Goal: Task Accomplishment & Management: Use online tool/utility

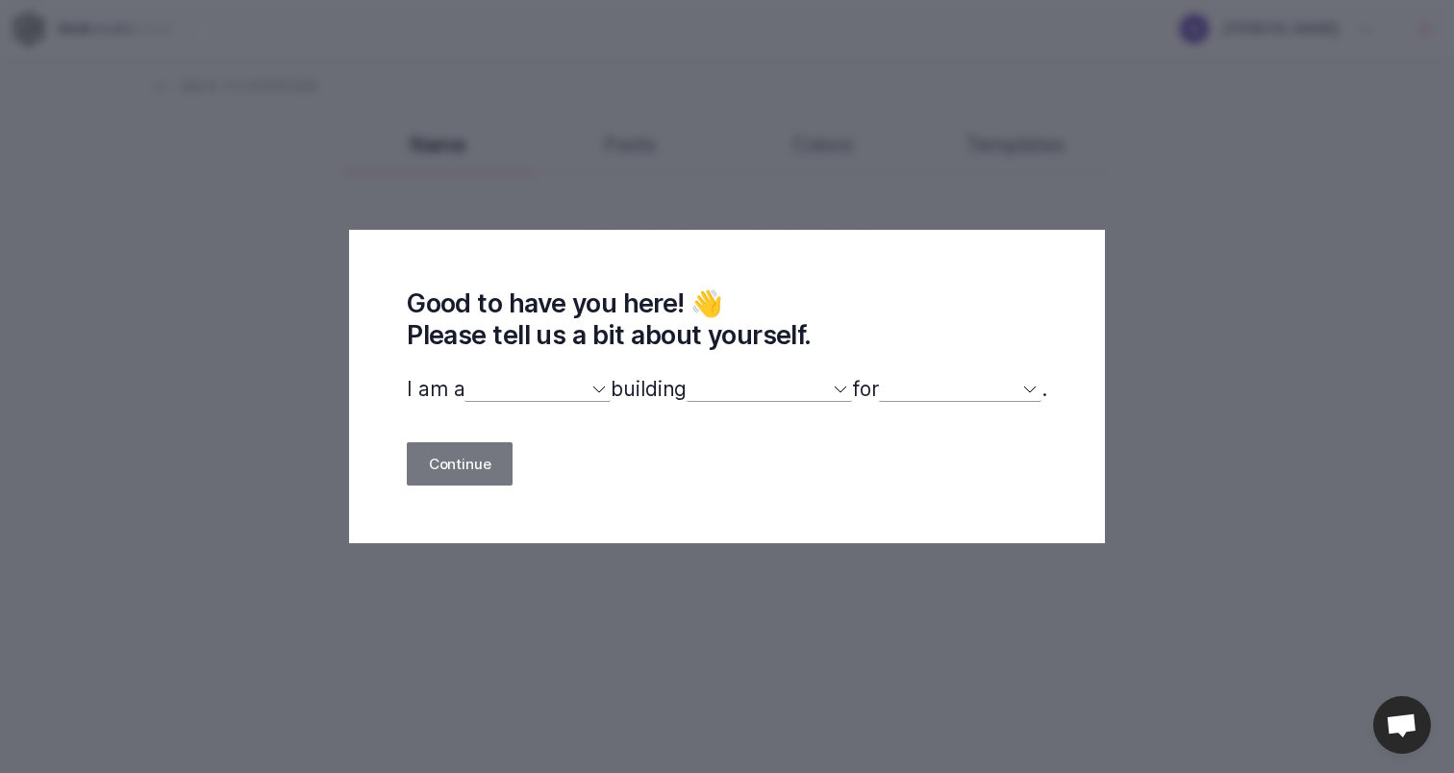
select select
click at [569, 386] on select "designer developer marketer entrepreneur maker person" at bounding box center [538, 389] width 146 height 25
select select "developer"
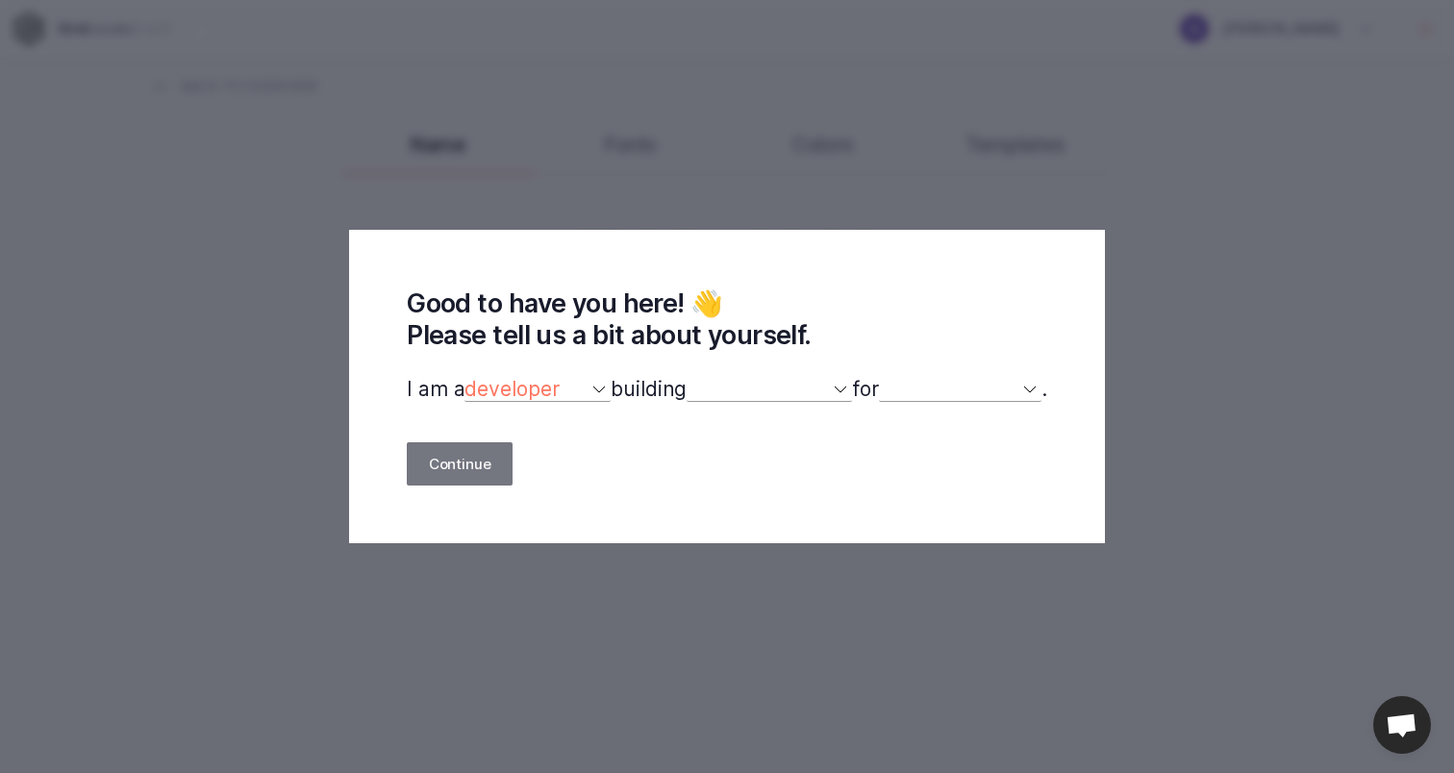
click at [465, 377] on select "designer developer marketer entrepreneur maker person" at bounding box center [538, 389] width 146 height 25
select select
click at [746, 389] on select "a website(s) a portfolio a webshop(s) experiments something else" at bounding box center [769, 389] width 165 height 25
select select "other"
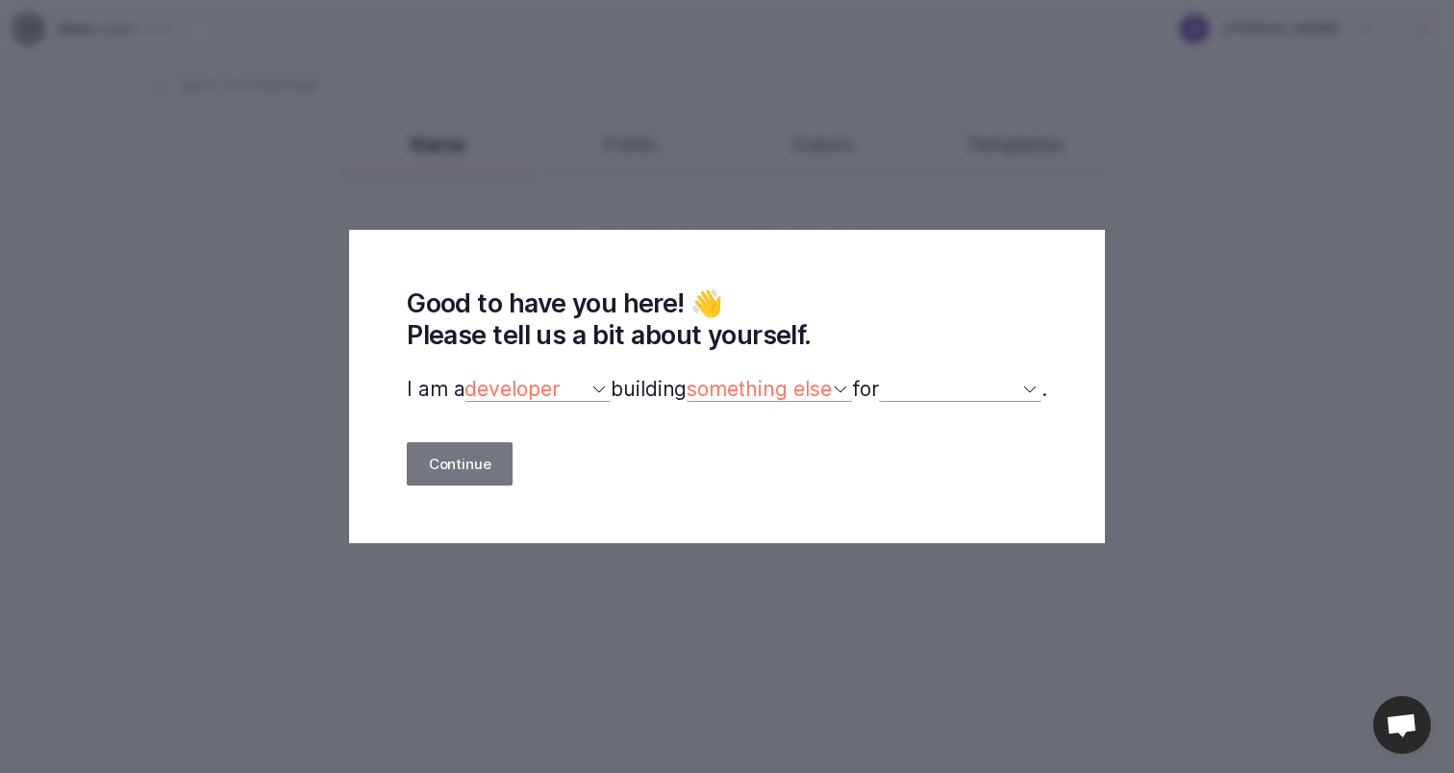
click at [687, 377] on select "a website(s) a portfolio a webshop(s) experiments something else" at bounding box center [769, 389] width 165 height 25
click at [964, 396] on select "myself our company a client a friend clients my dog (other)" at bounding box center [960, 389] width 163 height 25
select select "self"
click at [890, 377] on select "myself our company a client a friend clients my dog (other)" at bounding box center [960, 389] width 163 height 25
click at [428, 458] on button "Continue" at bounding box center [460, 463] width 106 height 43
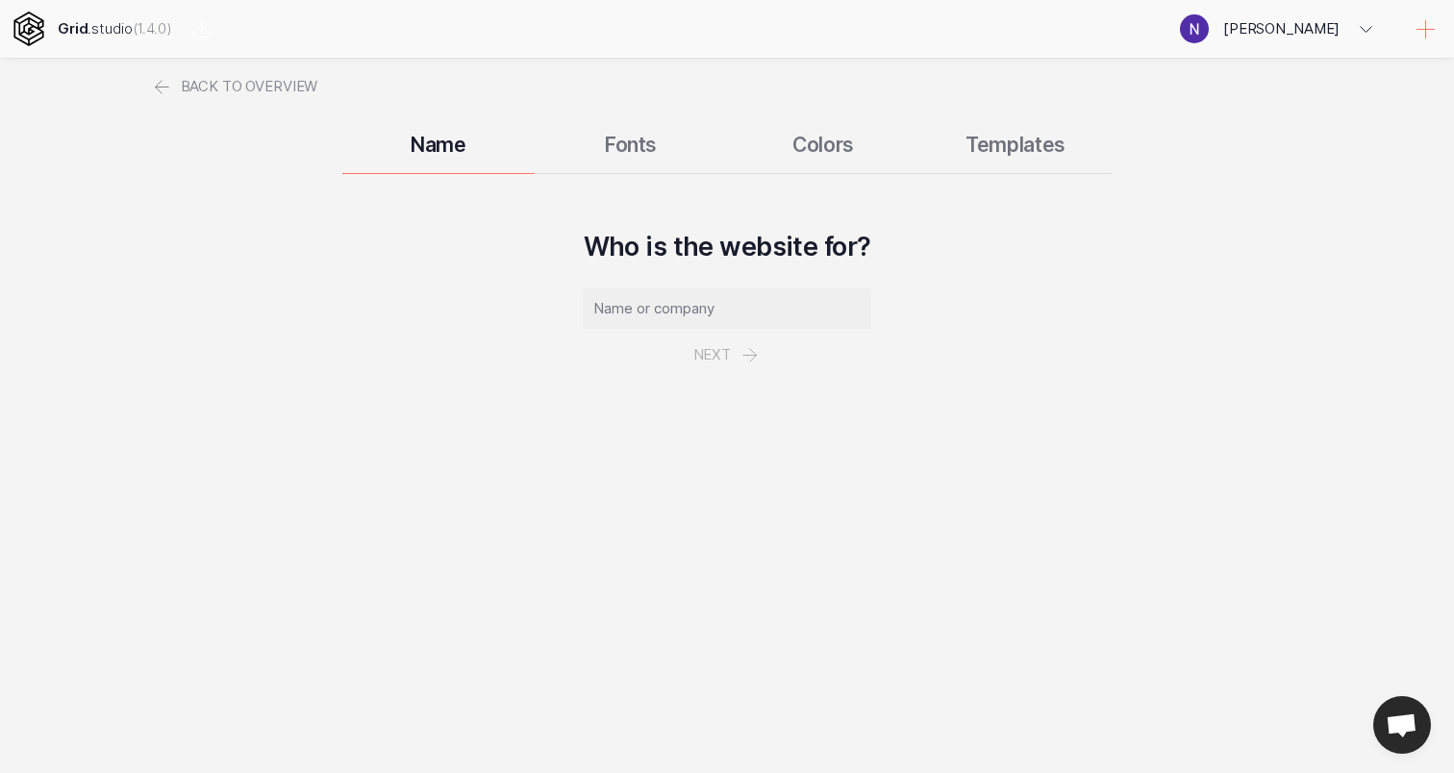
click at [691, 307] on input "text" at bounding box center [727, 309] width 289 height 40
type input "Test"
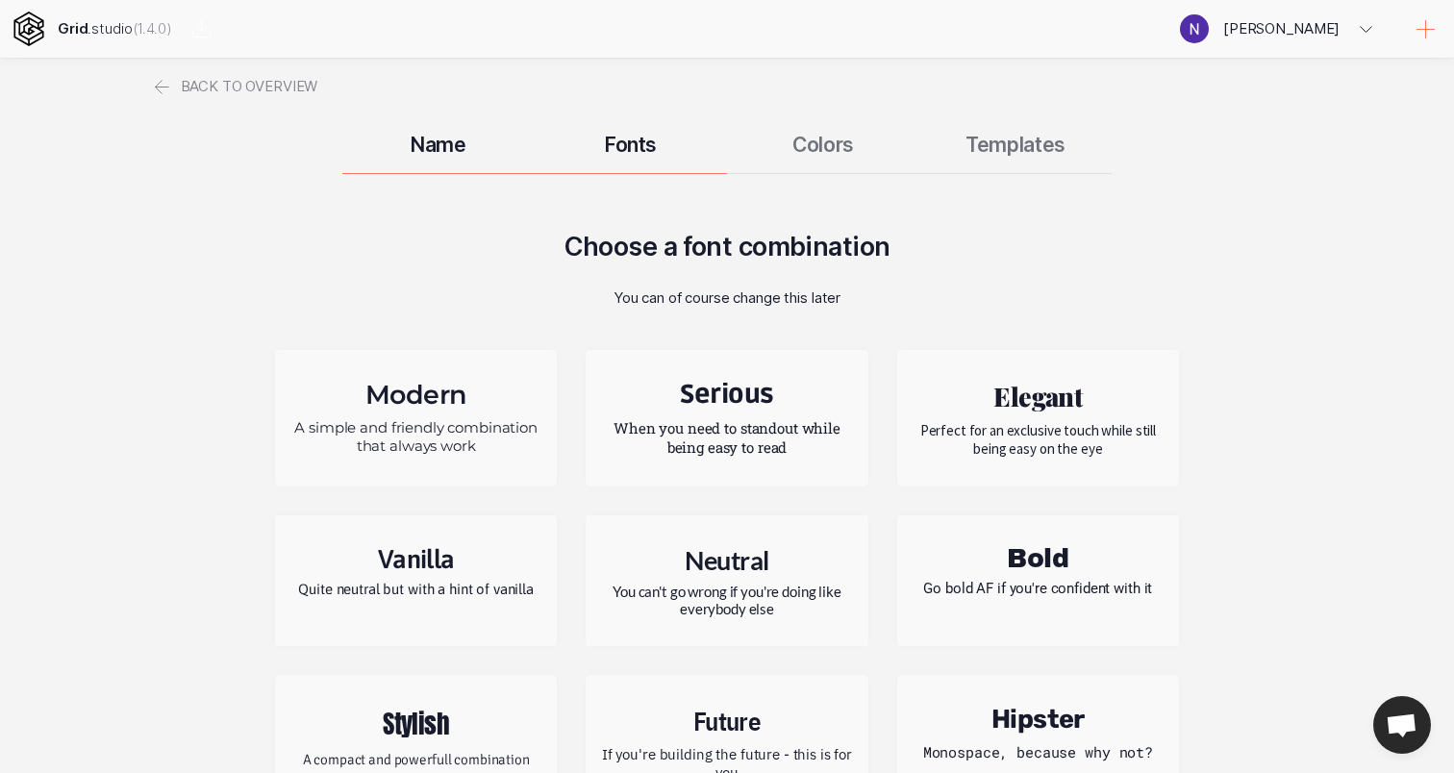
scroll to position [64, 0]
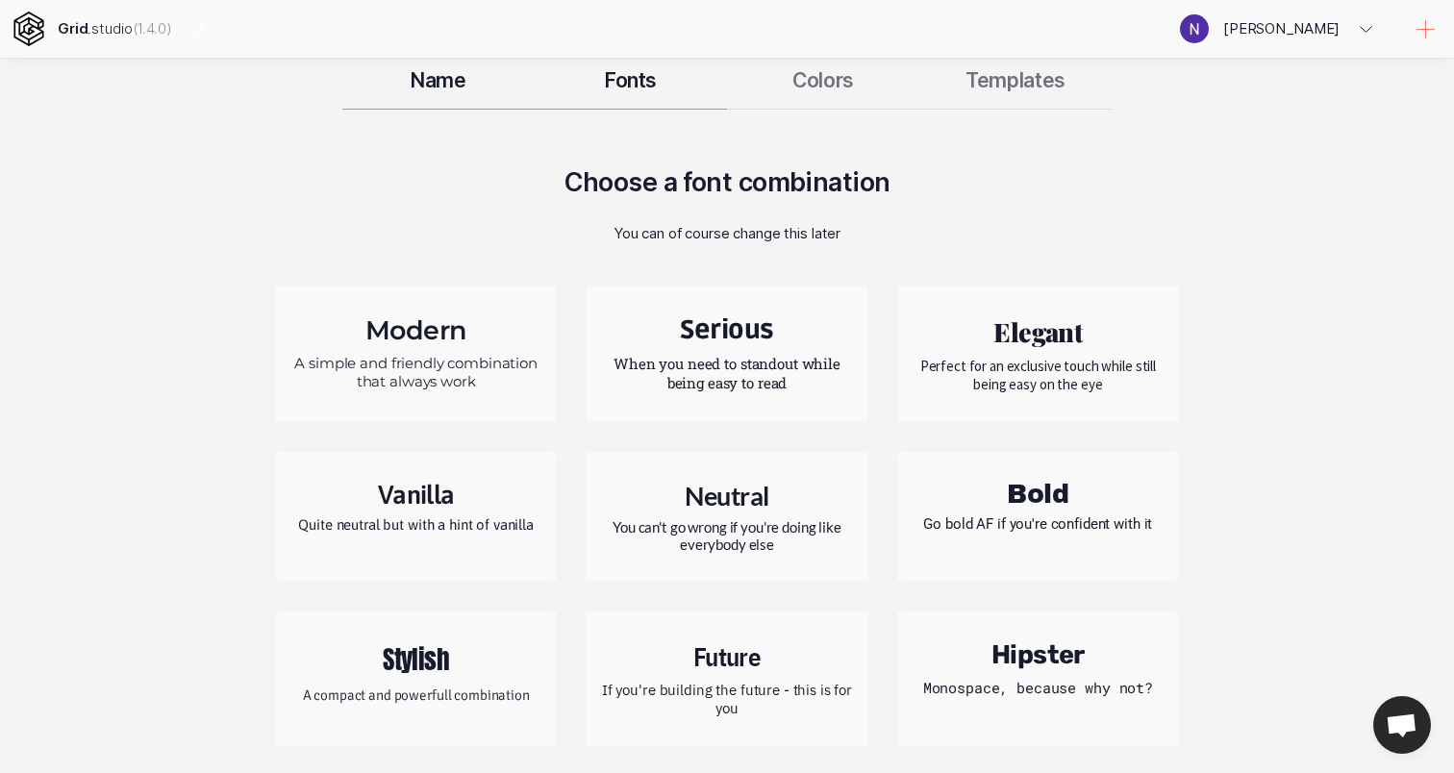
click at [440, 356] on p "A simple and friendly combination that always work" at bounding box center [415, 372] width 253 height 37
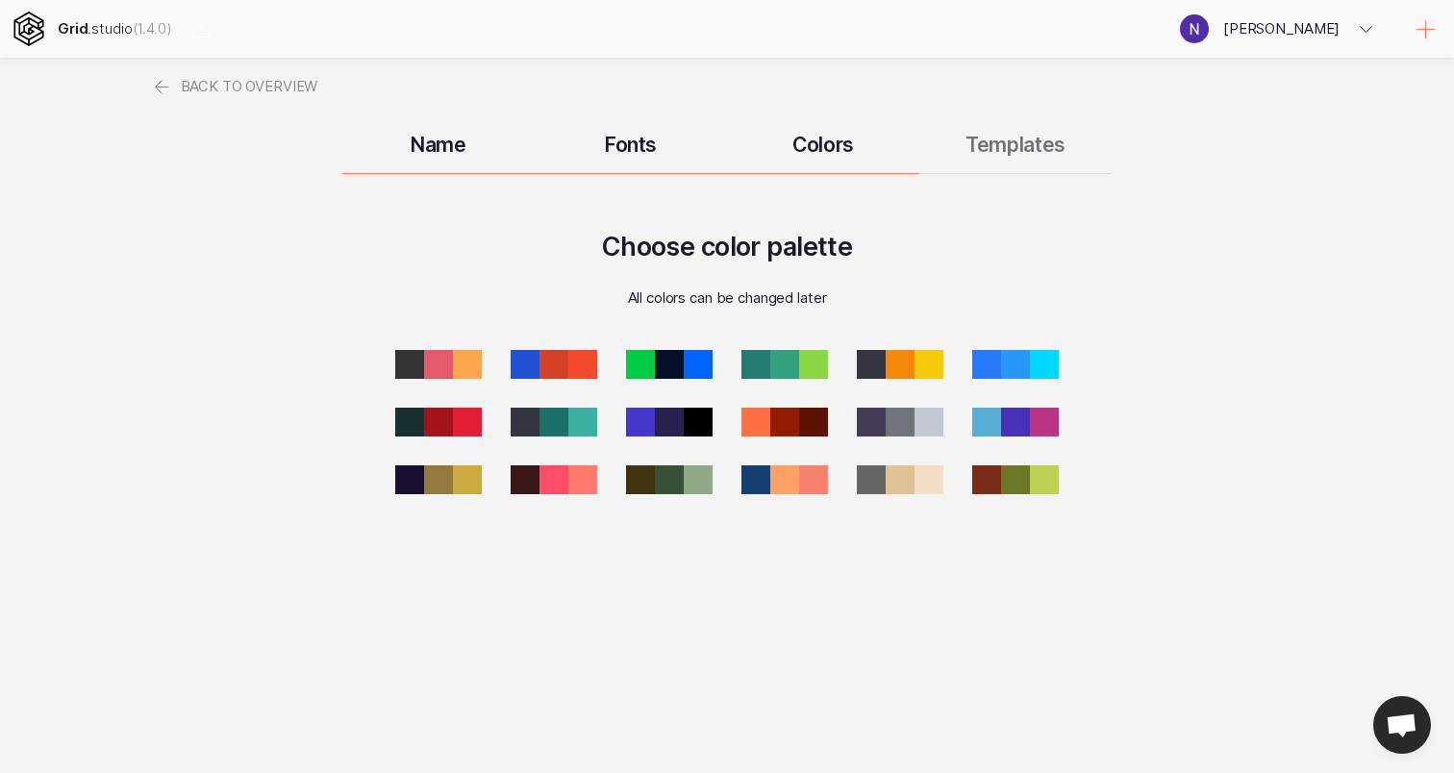
scroll to position [0, 0]
click at [1046, 355] on div at bounding box center [1056, 364] width 40 height 40
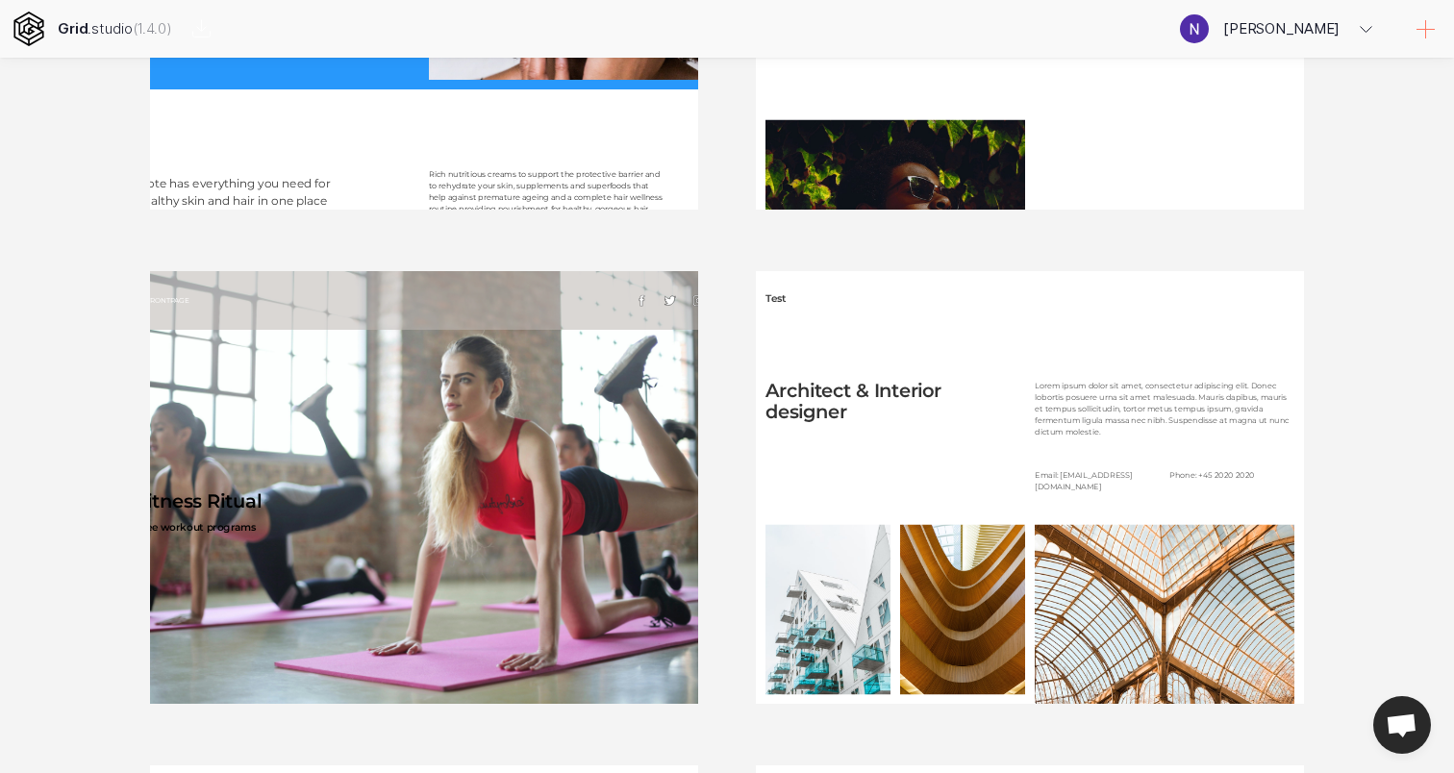
scroll to position [1678, 0]
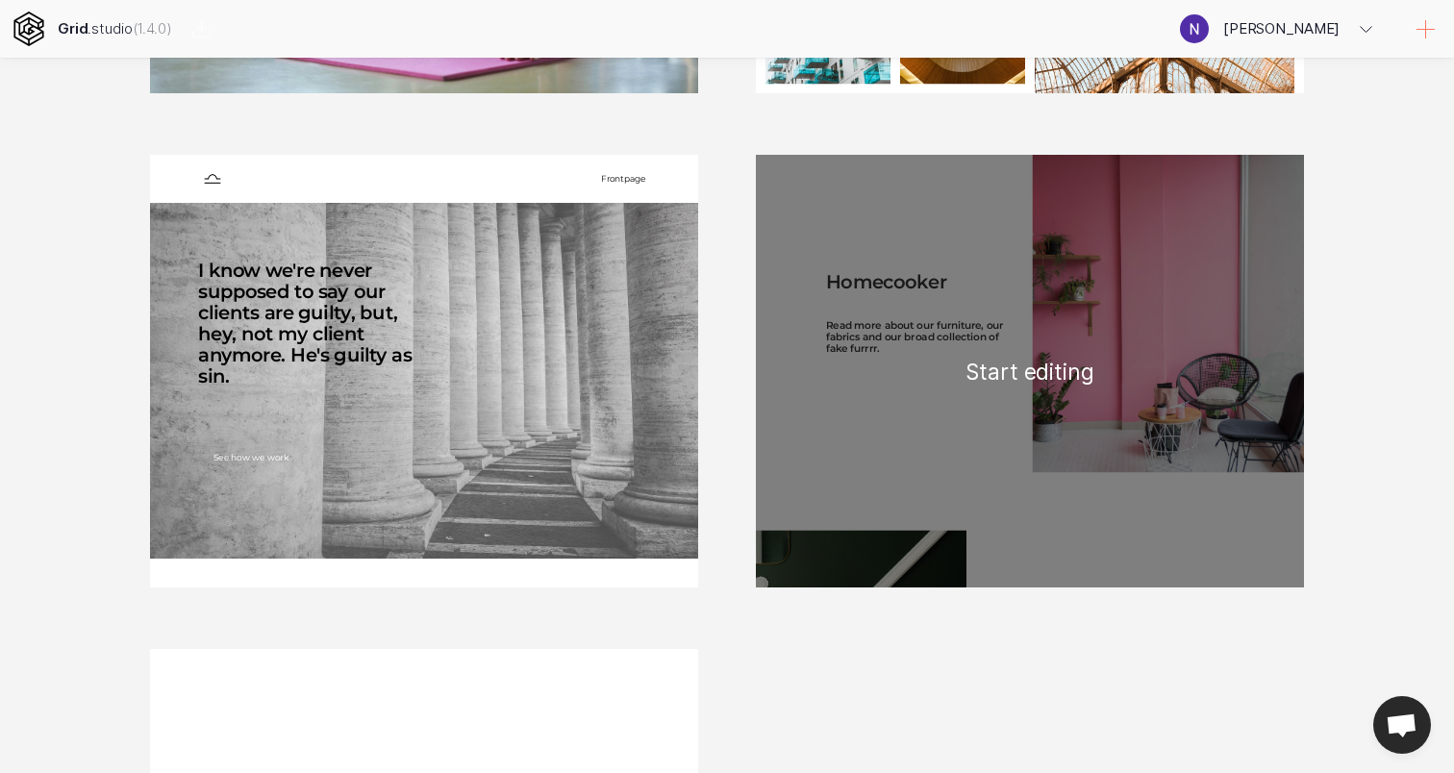
click at [928, 228] on div "Homecooker Read more about our furniture, our fabrics and our broad collection …" at bounding box center [1030, 371] width 548 height 433
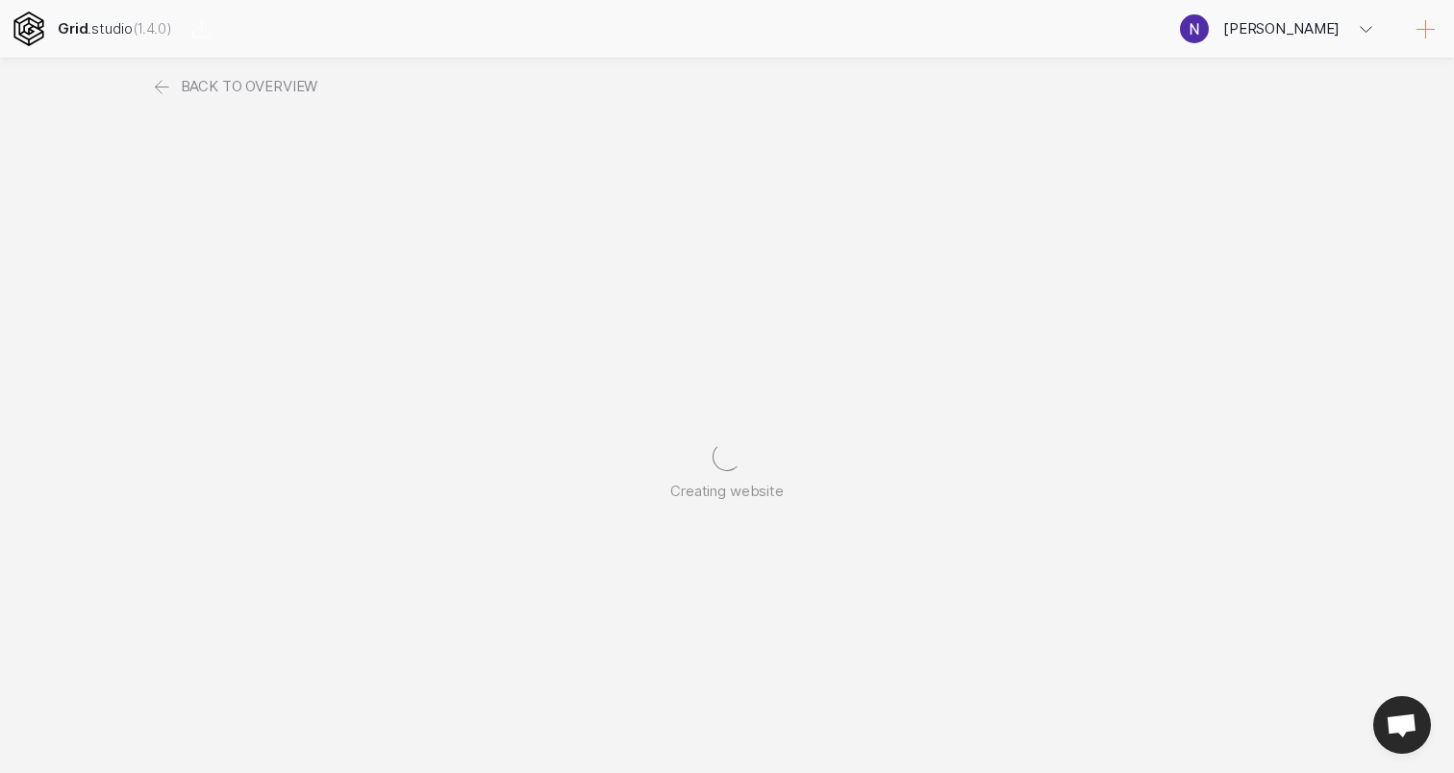
scroll to position [0, 0]
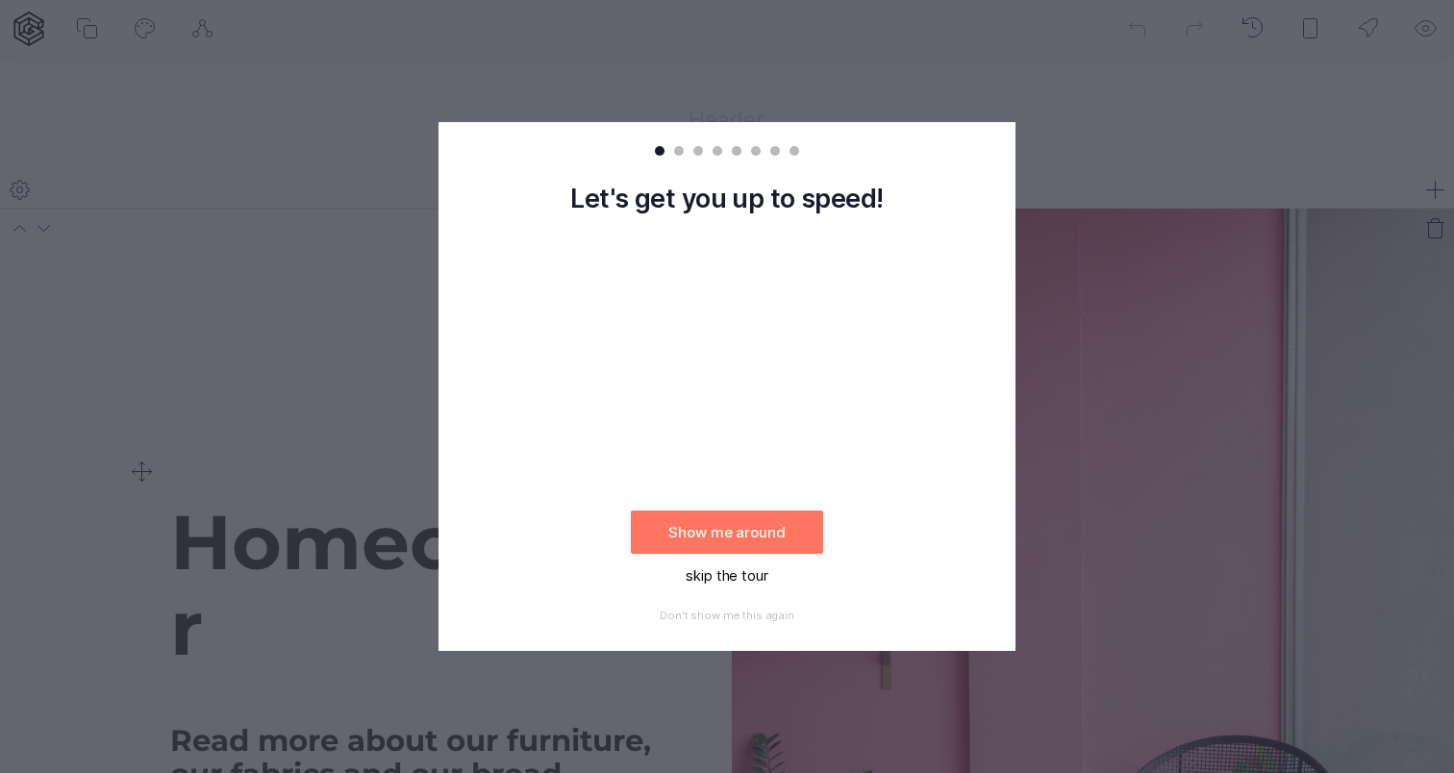
click at [759, 576] on button "skip the tour" at bounding box center [727, 575] width 192 height 43
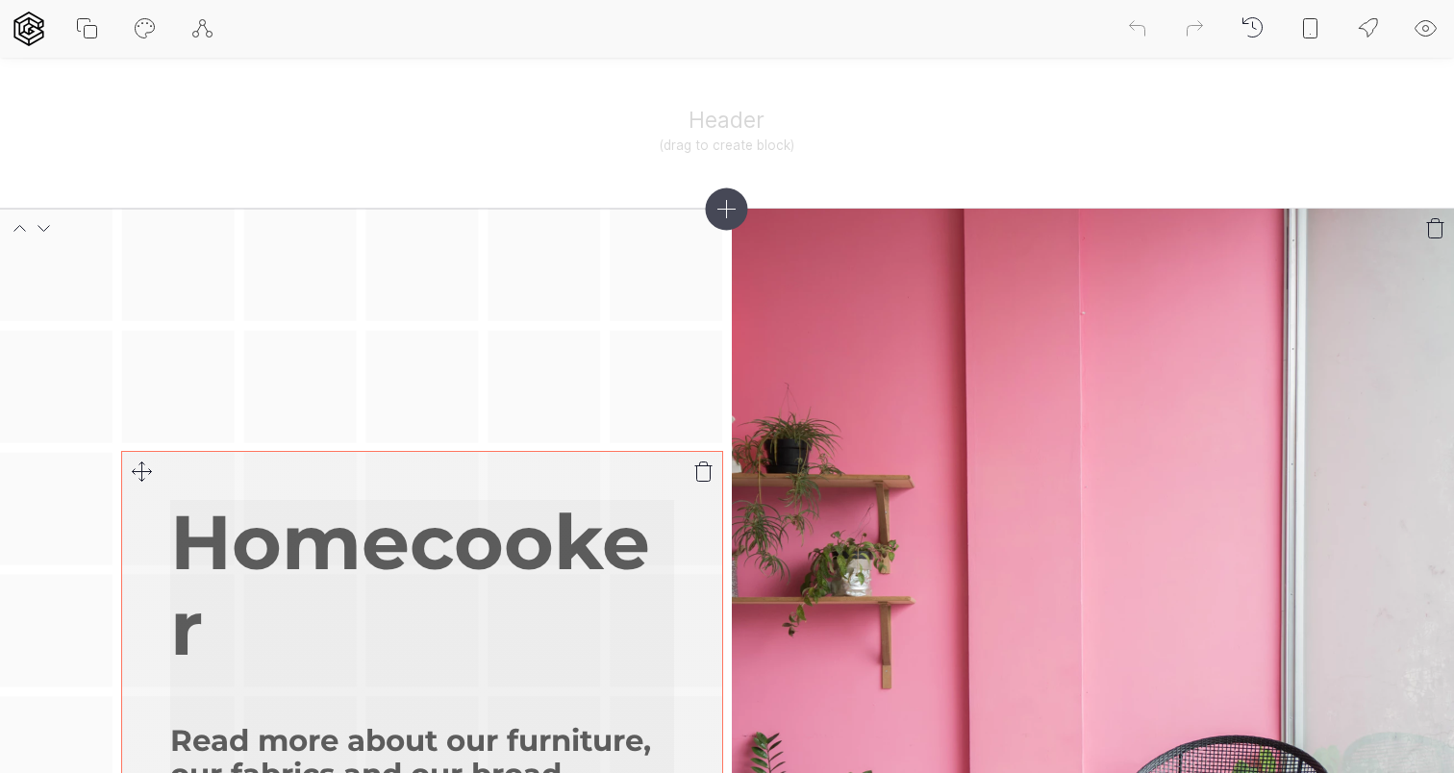
click at [406, 554] on h1 "Homecooker" at bounding box center [422, 585] width 504 height 171
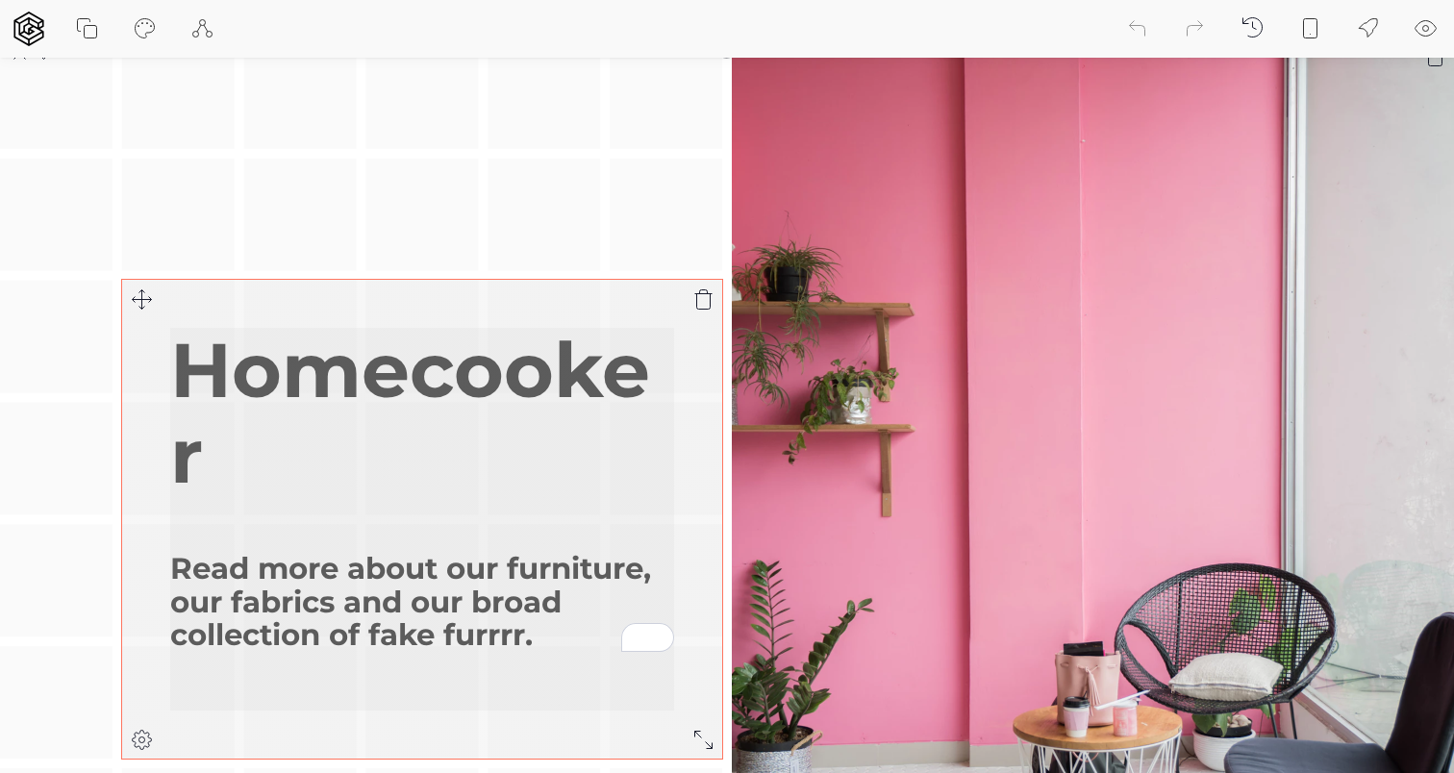
scroll to position [178, 0]
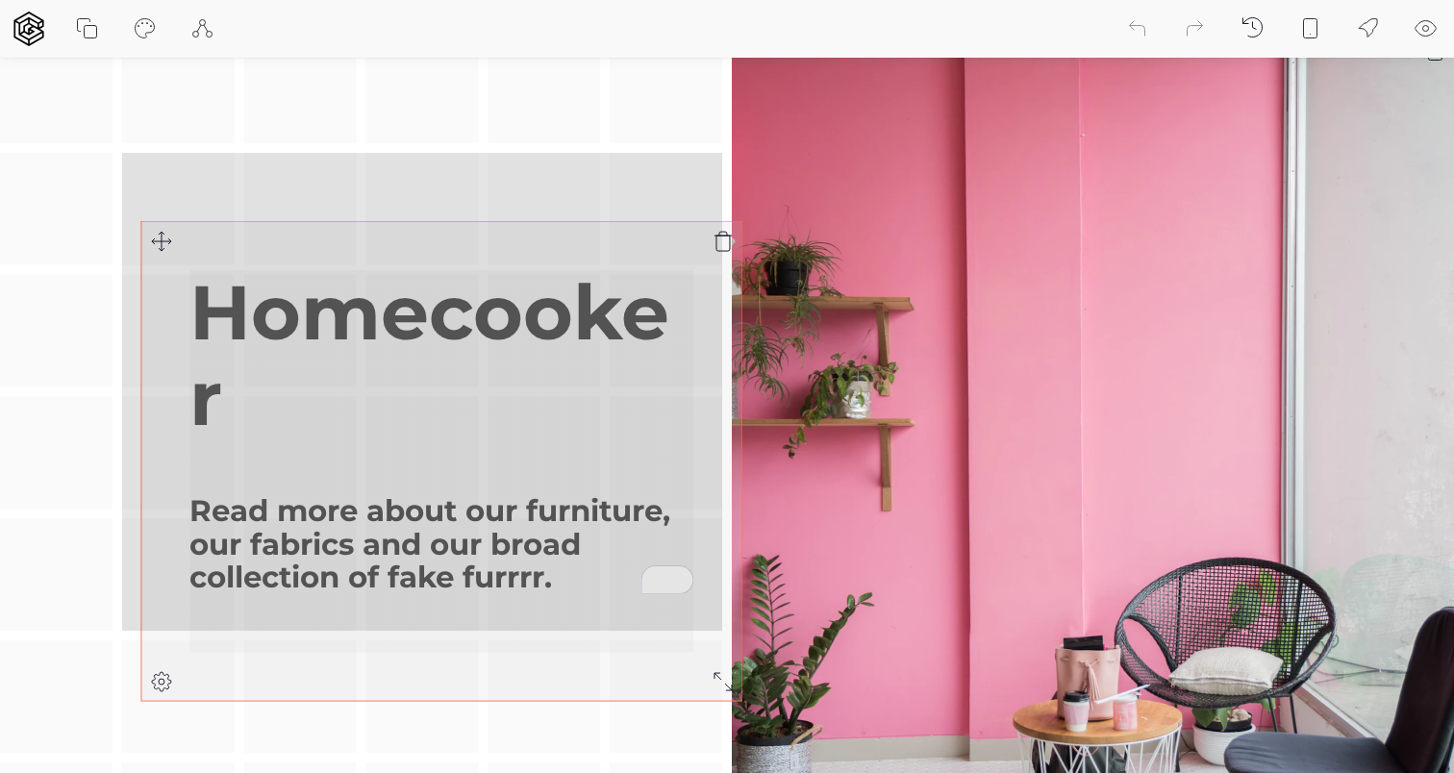
click at [161, 242] on div "Homecooker Read more about our furniture, our fabrics and our broad collection …" at bounding box center [727, 453] width 1454 height 844
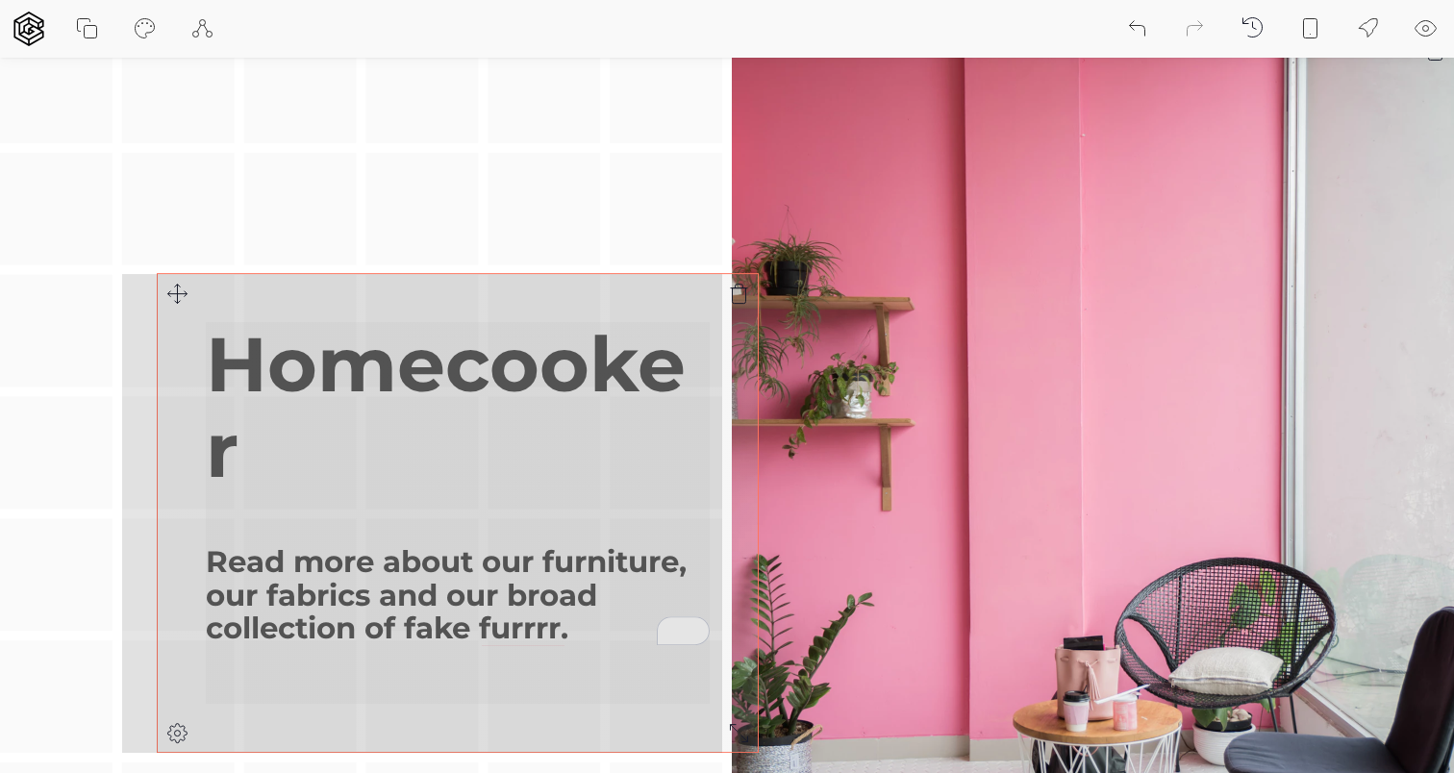
click at [182, 297] on div "Homecooker Read more about our furniture, our fabrics and our broad collection …" at bounding box center [727, 453] width 1454 height 844
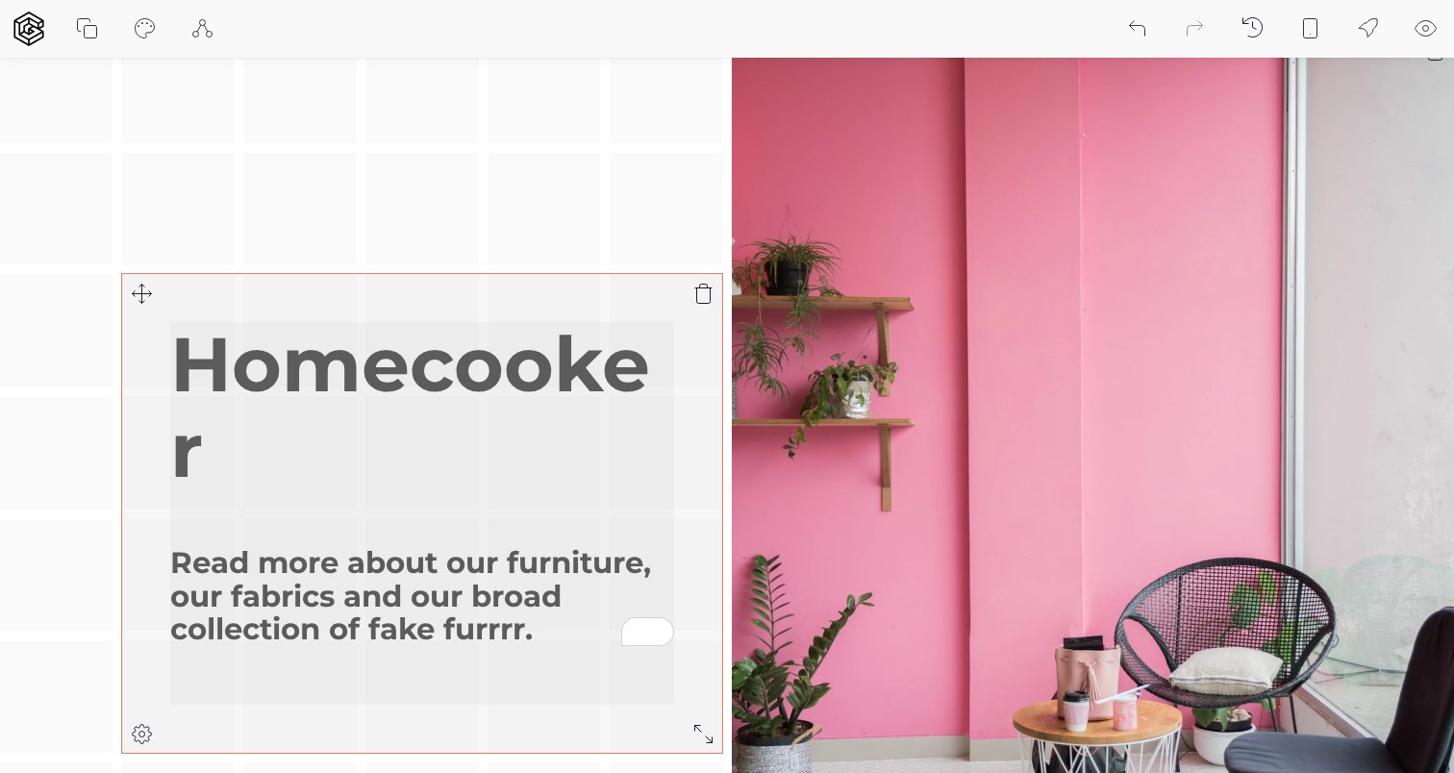
click at [307, 417] on h1 "Homecooker" at bounding box center [422, 407] width 504 height 171
click at [704, 730] on icon at bounding box center [702, 733] width 23 height 23
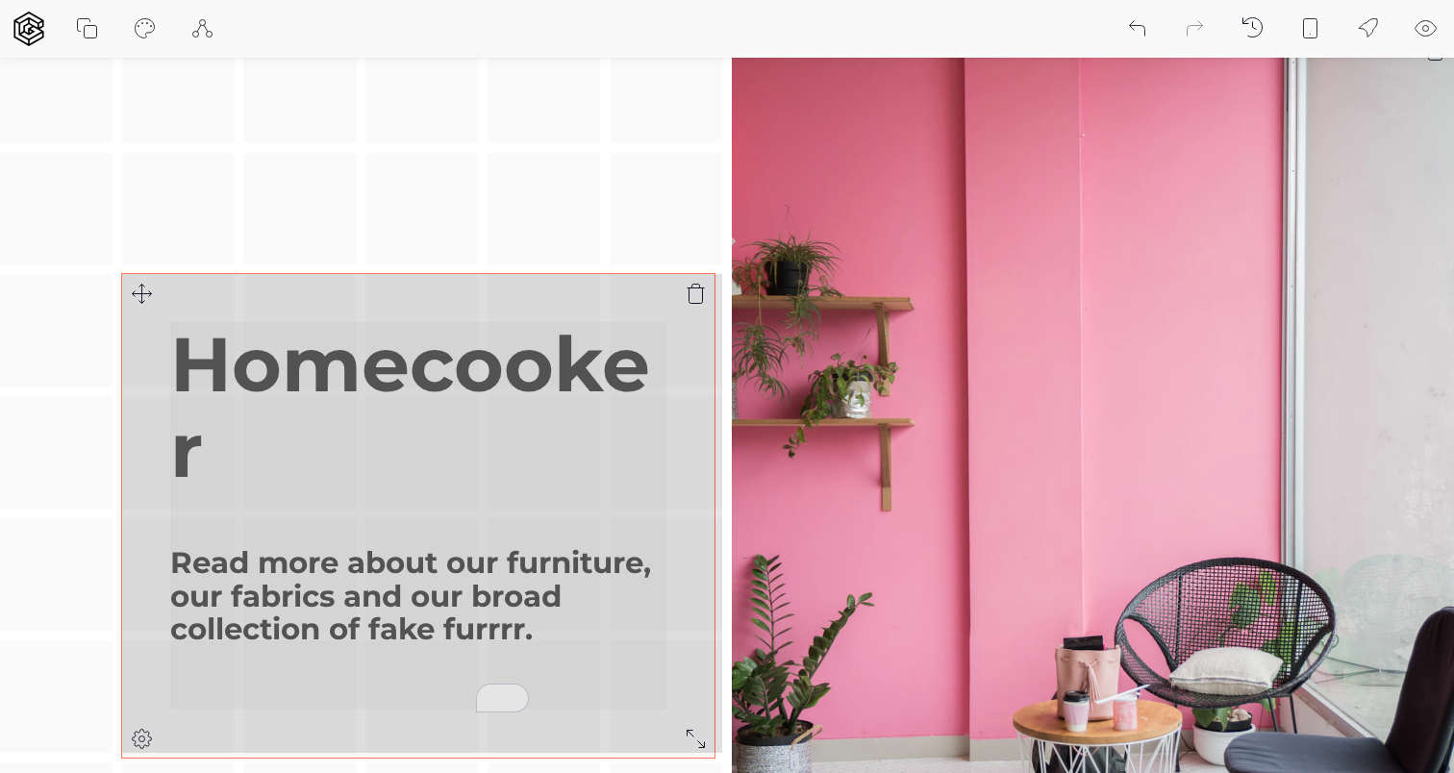
click at [695, 742] on div "Homecooker Read more about our furniture, our fabrics and our broad collection …" at bounding box center [727, 453] width 1454 height 844
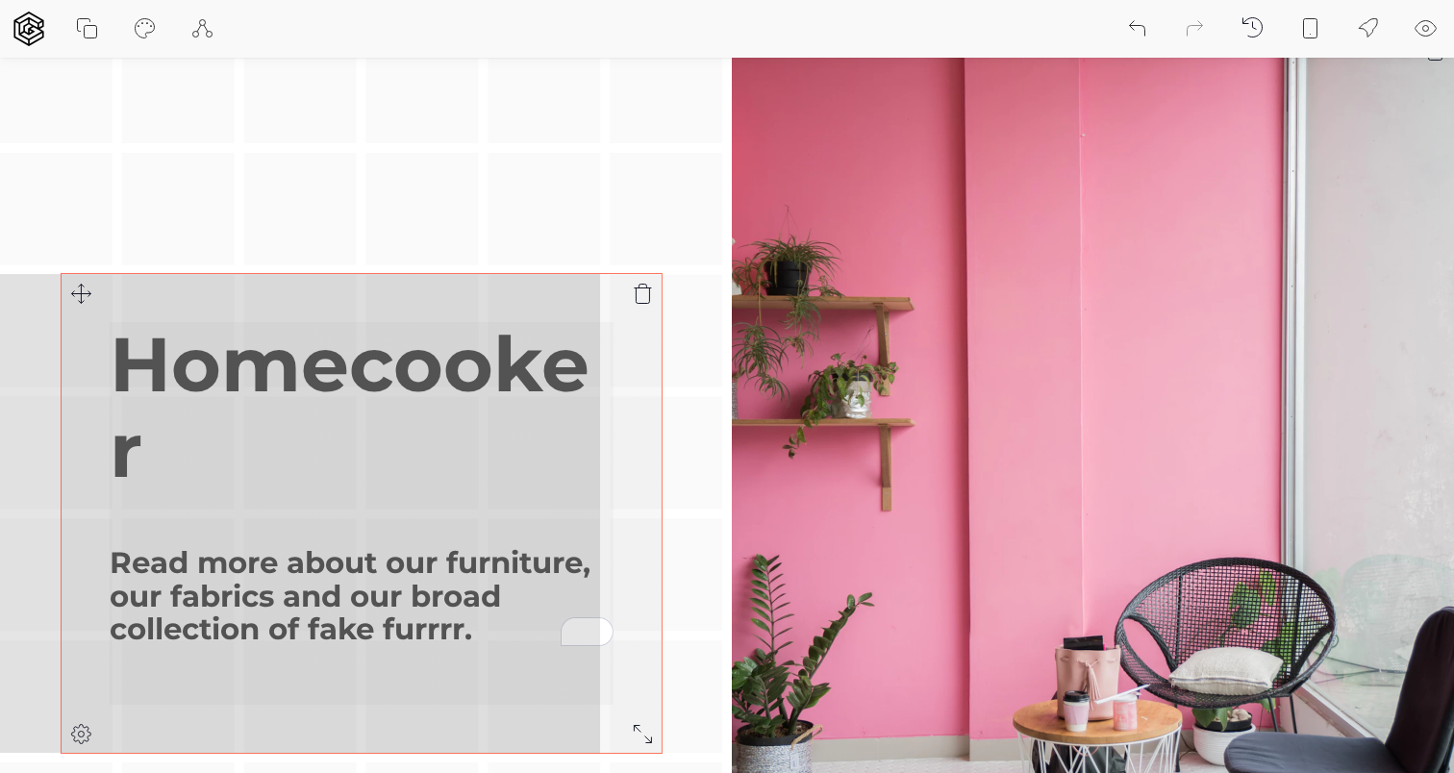
click at [72, 297] on div "Homecooker Read more about our furniture, our fabrics and our broad collection …" at bounding box center [727, 453] width 1454 height 844
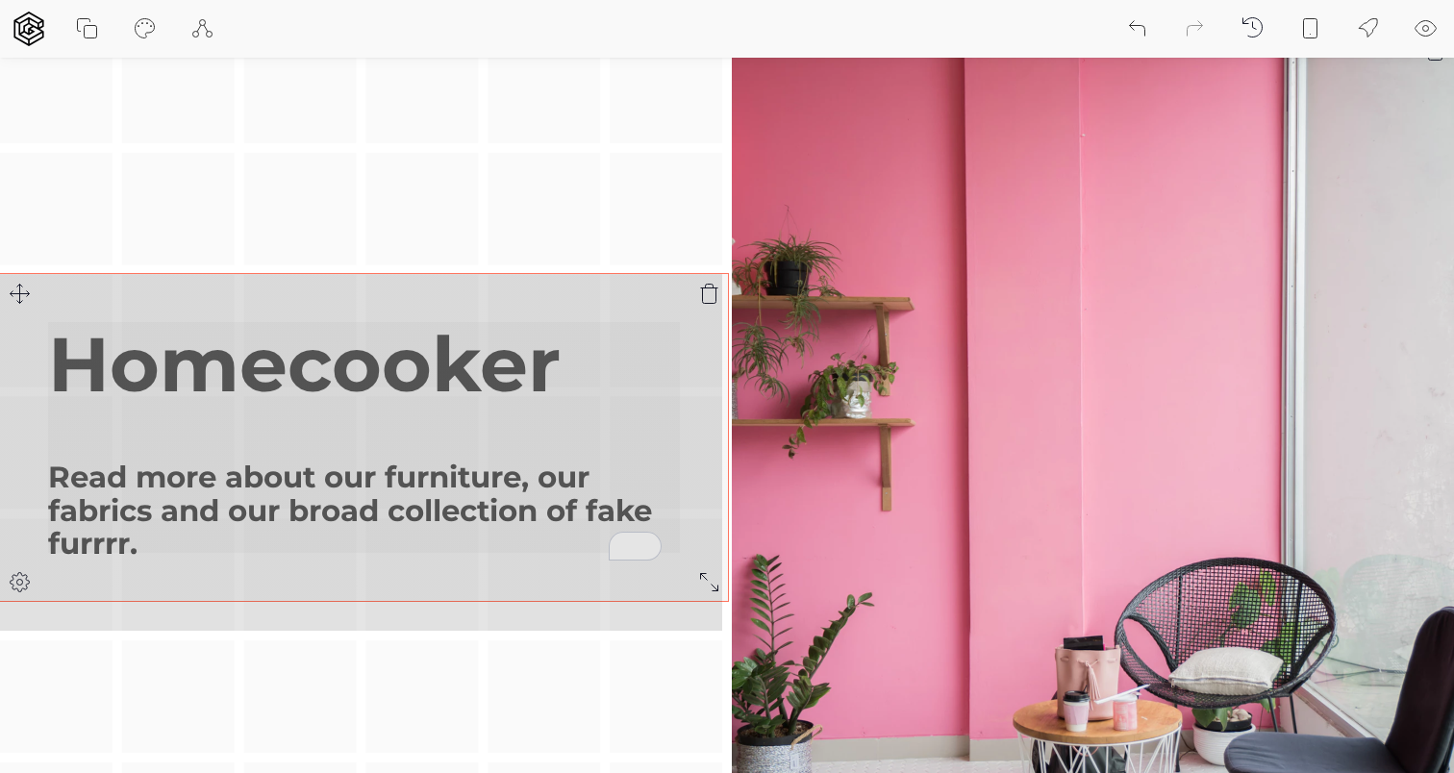
click at [704, 582] on div "Homecooker Read more about our furniture, our fabrics and our broad collection …" at bounding box center [727, 453] width 1454 height 844
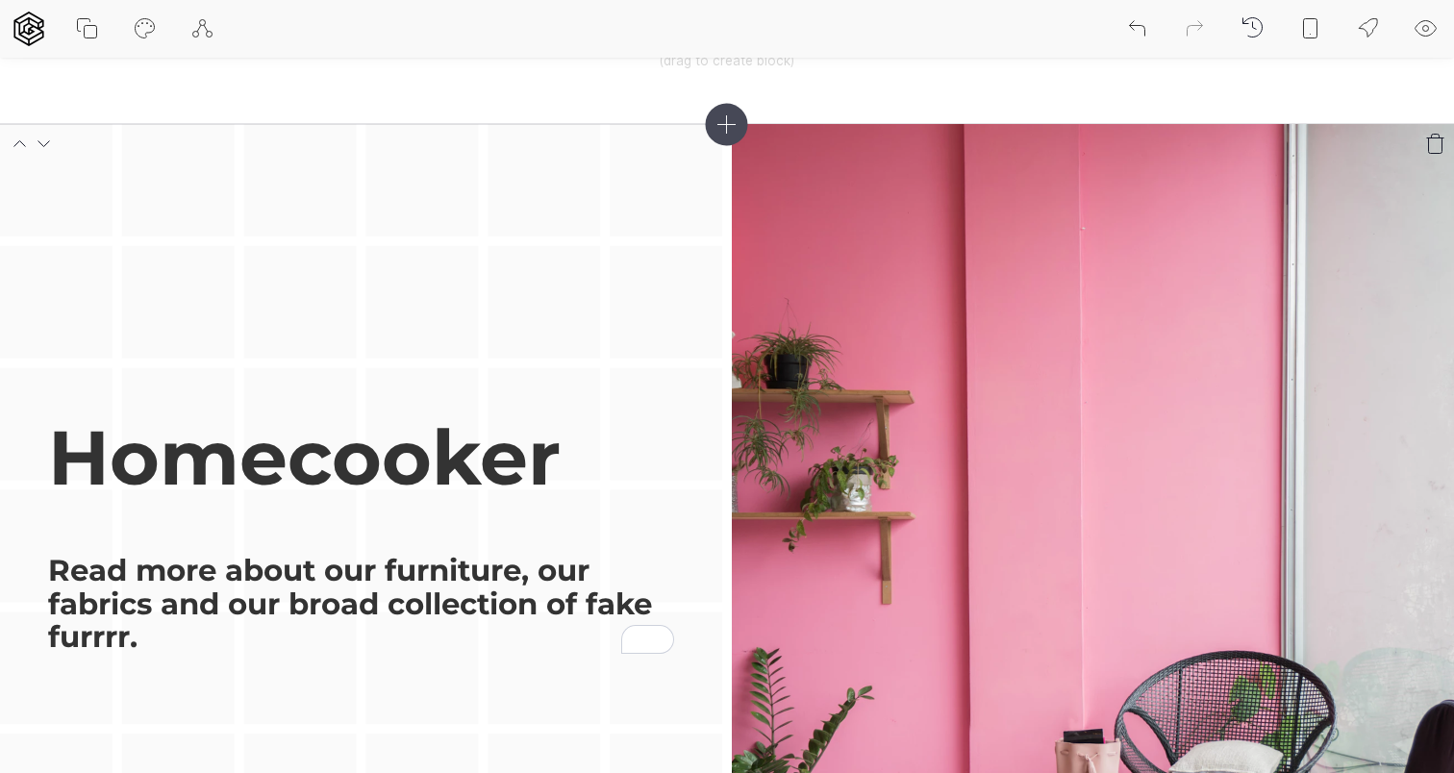
scroll to position [0, 0]
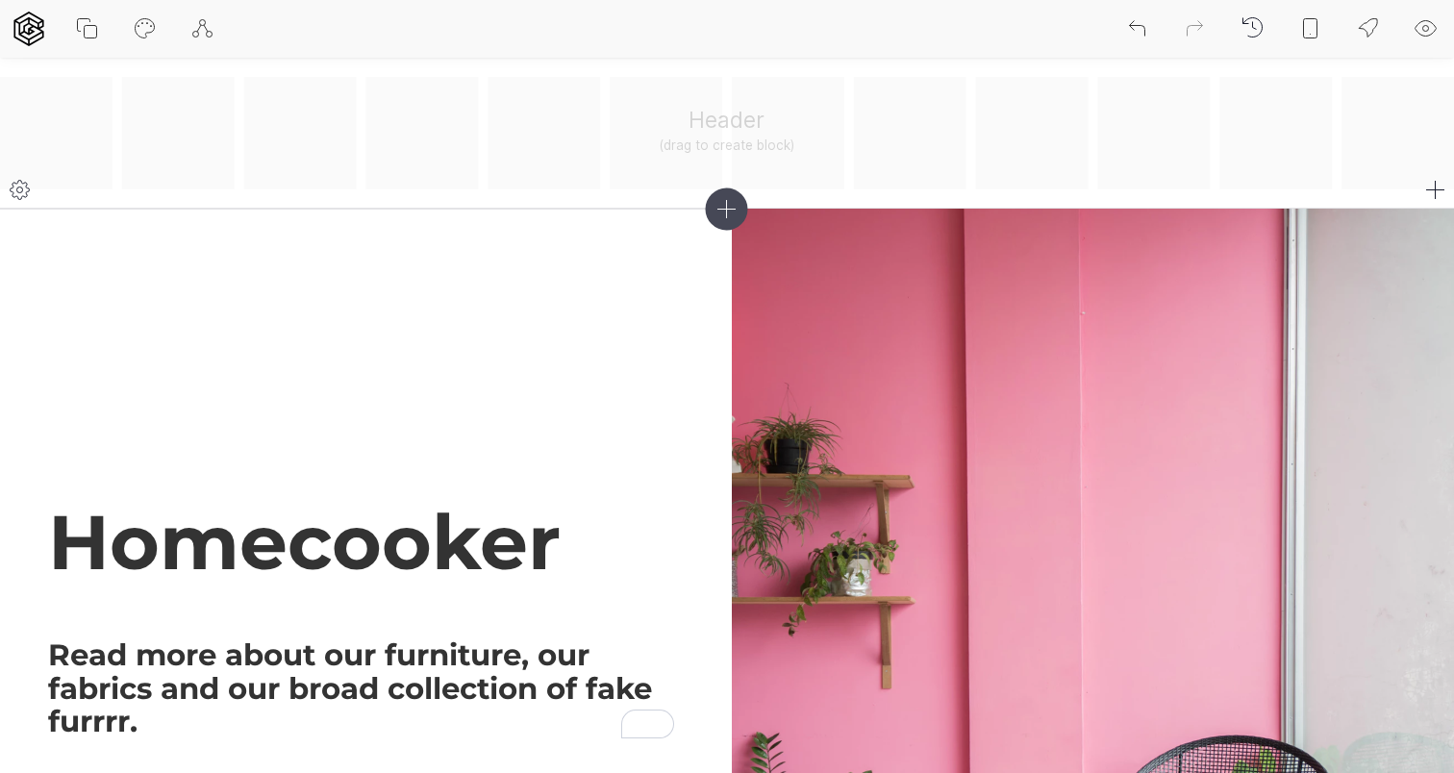
click at [639, 120] on div "Header (drag to create block)" at bounding box center [727, 133] width 1454 height 113
click at [708, 153] on div "Header (drag to create block)" at bounding box center [727, 133] width 1454 height 113
click at [18, 183] on icon at bounding box center [20, 189] width 23 height 23
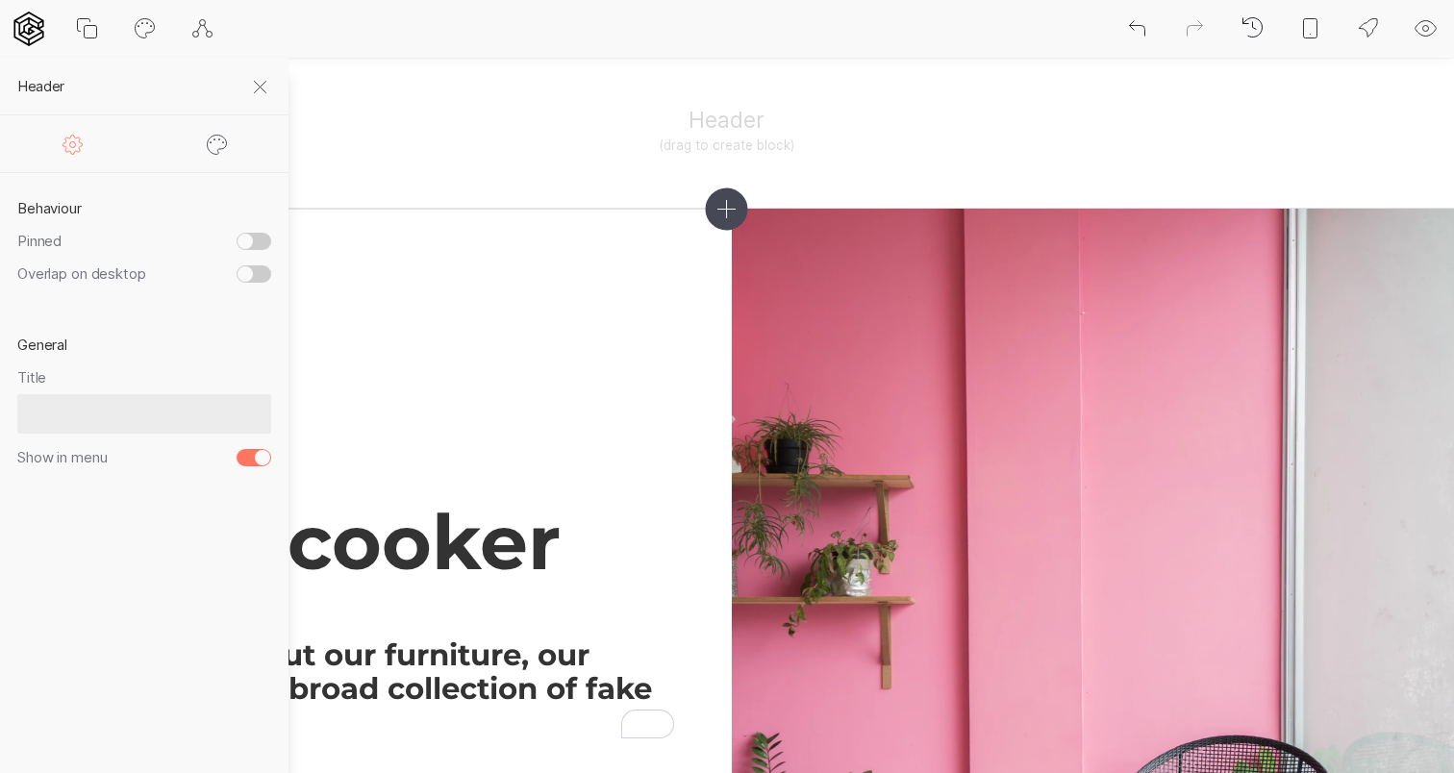
click at [266, 79] on icon at bounding box center [260, 87] width 23 height 23
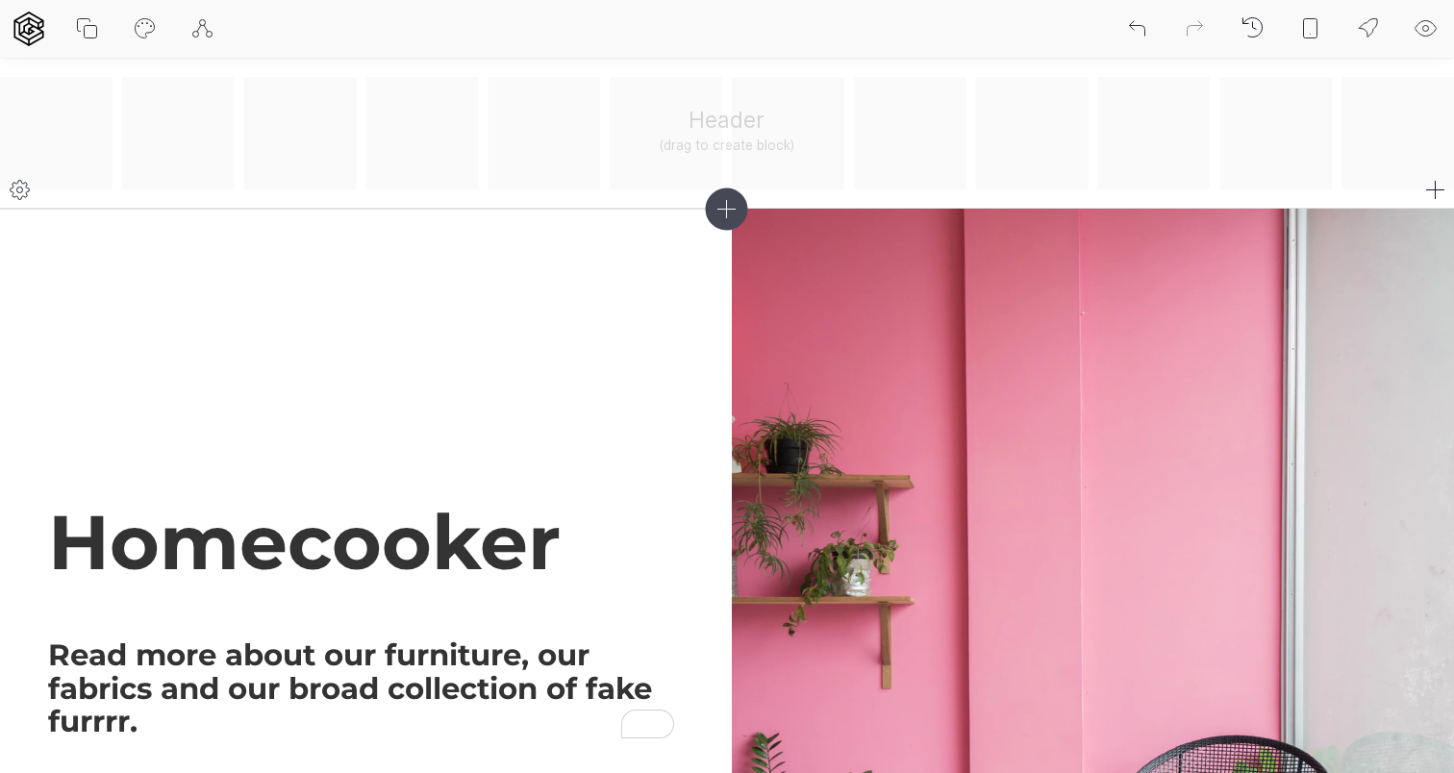
click at [721, 138] on div "Header (drag to create block)" at bounding box center [727, 133] width 1454 height 113
click at [732, 202] on icon at bounding box center [727, 209] width 42 height 42
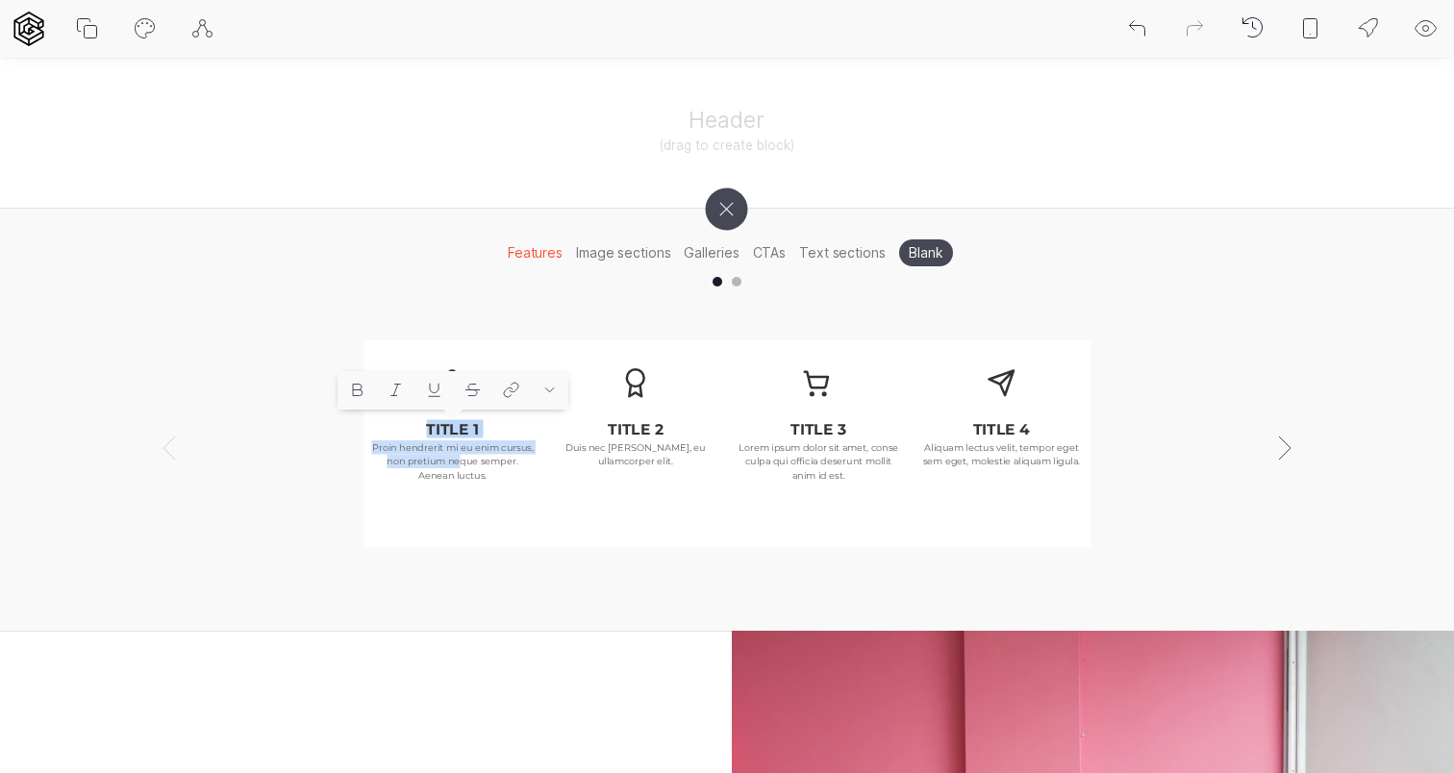
drag, startPoint x: 458, startPoint y: 439, endPoint x: 506, endPoint y: 375, distance: 79.6
click at [506, 375] on div "TITLE 1 Proin hendrerit mi eu enim cursus, non pretium neque semper. Aenean luc…" at bounding box center [727, 444] width 727 height 178
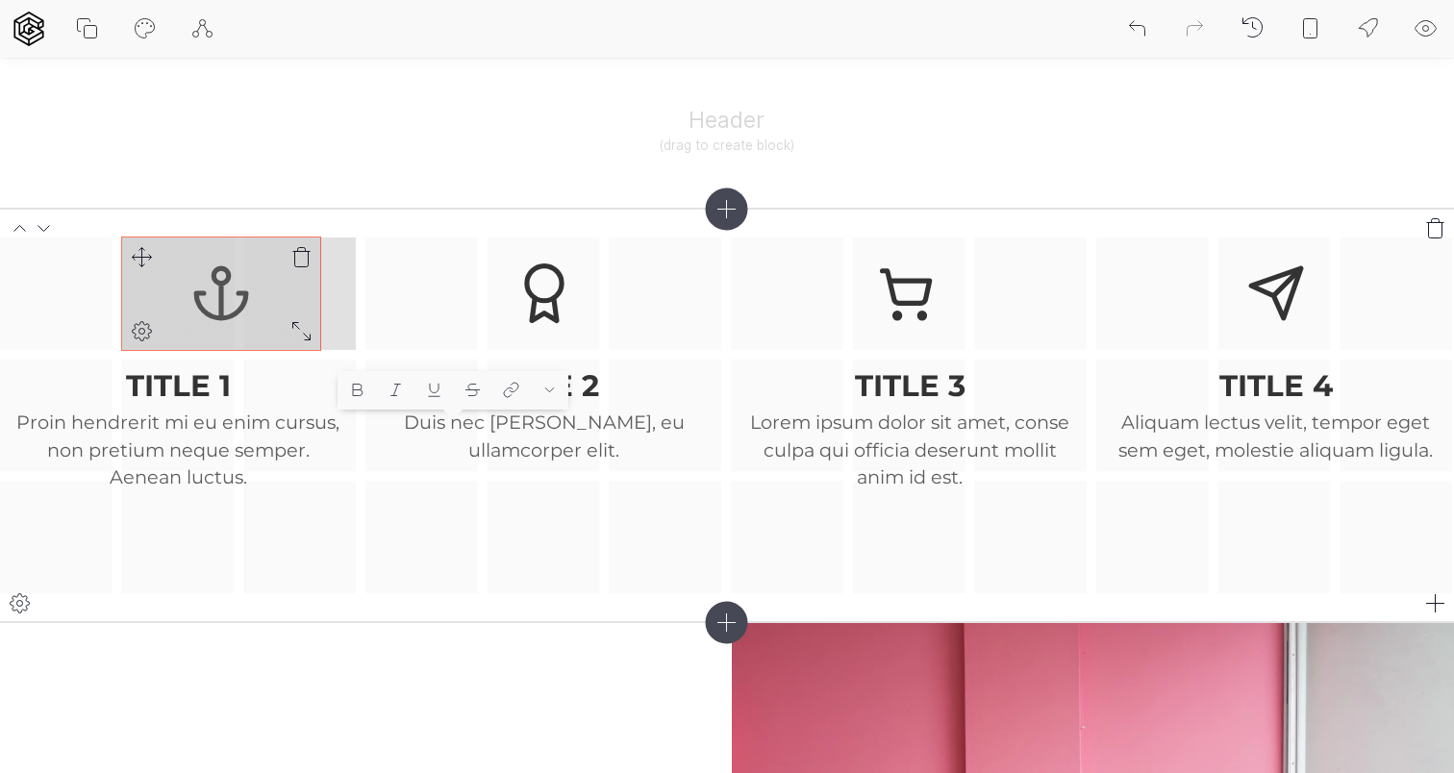
click at [305, 318] on div "TITLE 1 Proin hendrerit mi eu enim cursus, non pretium neque semper. Aenean luc…" at bounding box center [727, 416] width 1454 height 356
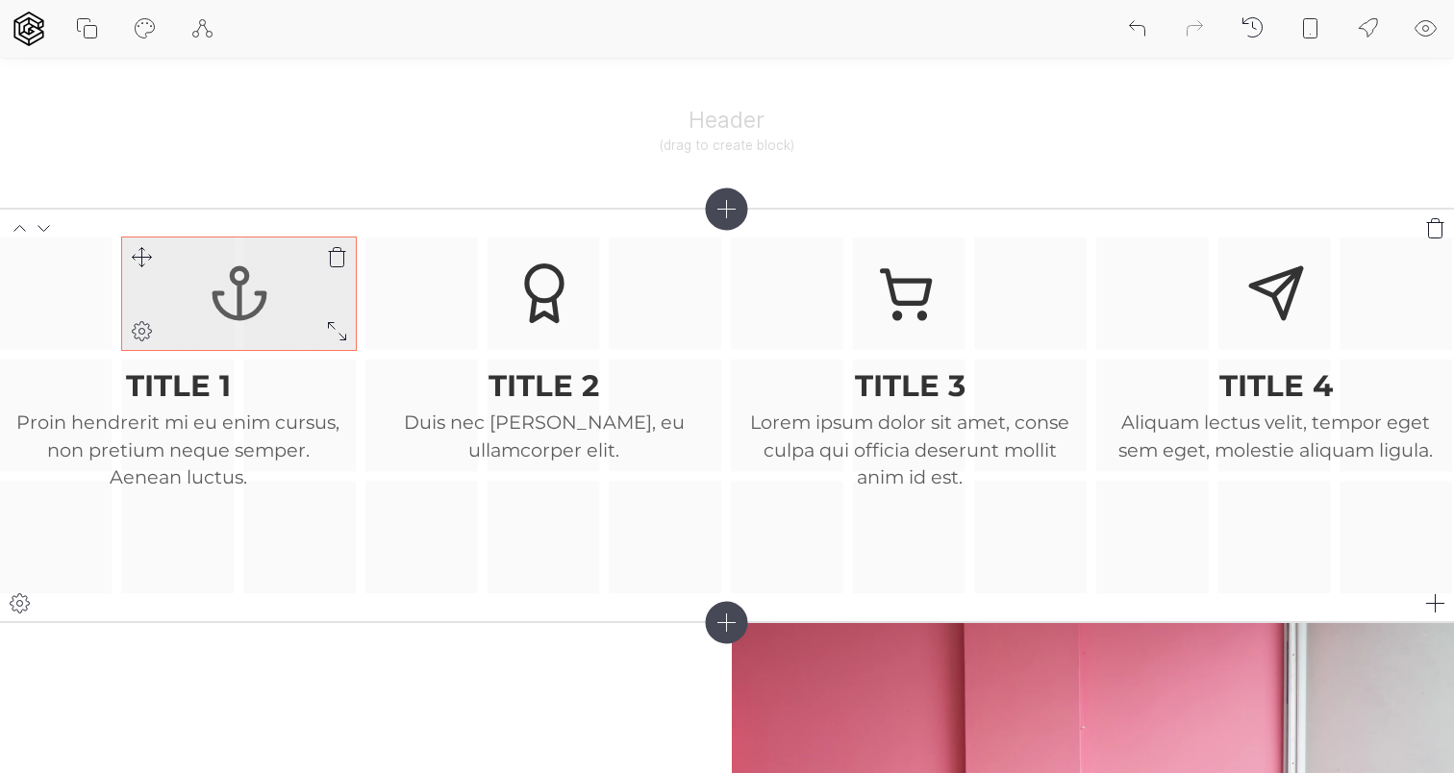
drag, startPoint x: 230, startPoint y: 290, endPoint x: 171, endPoint y: 291, distance: 58.7
click at [171, 291] on div at bounding box center [239, 294] width 235 height 113
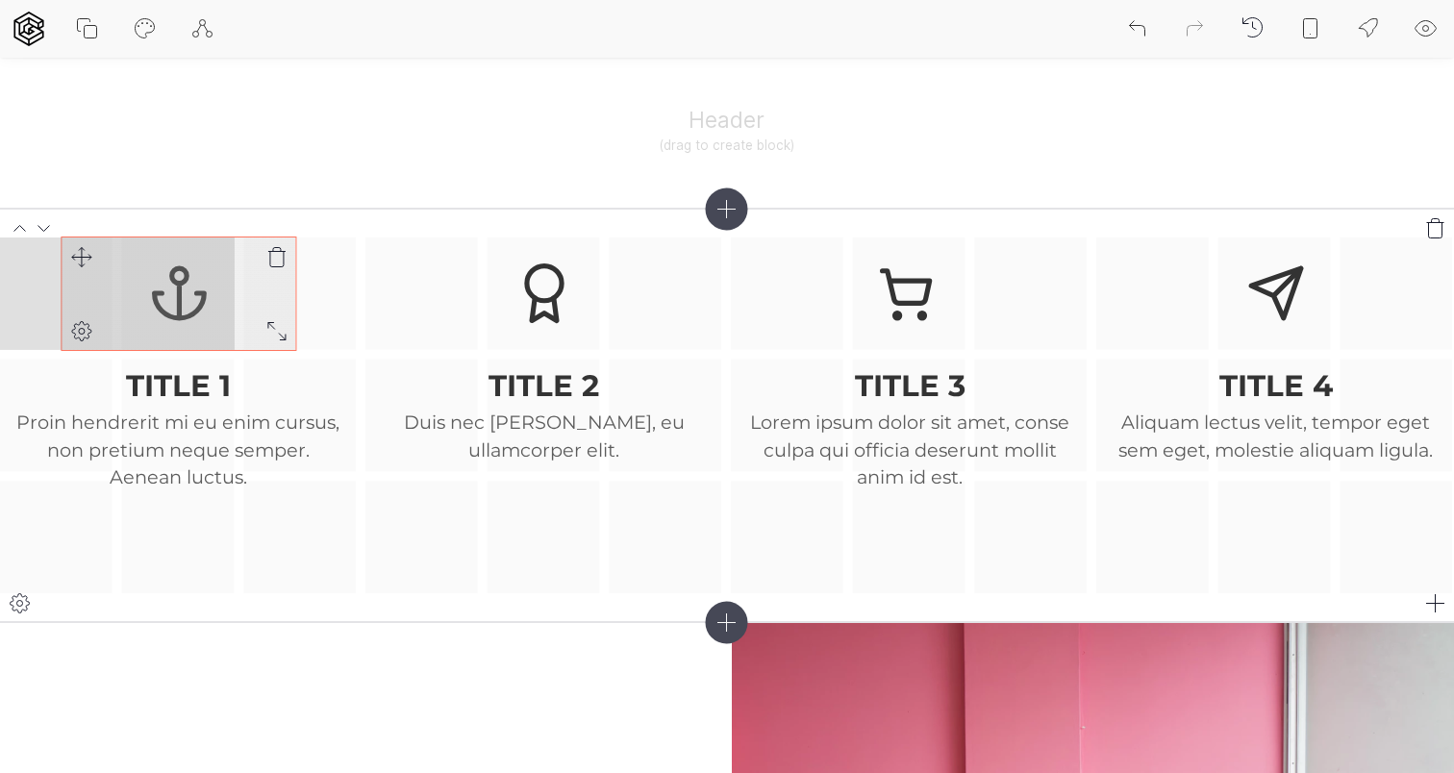
click at [70, 264] on div "TITLE 1 Proin hendrerit mi eu enim cursus, non pretium neque semper. Aenean luc…" at bounding box center [727, 416] width 1454 height 356
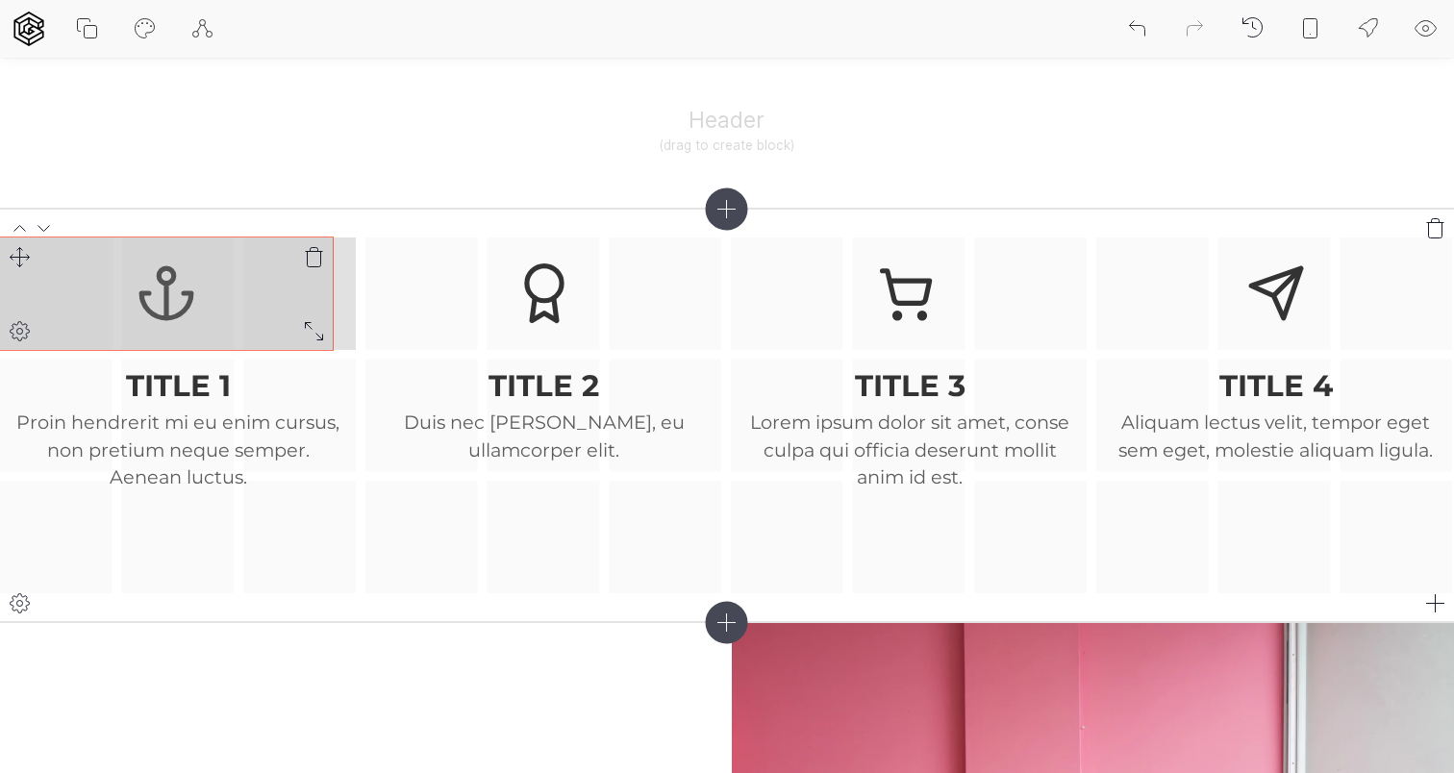
click at [311, 334] on div "TITLE 1 Proin hendrerit mi eu enim cursus, non pretium neque semper. Aenean luc…" at bounding box center [727, 416] width 1454 height 356
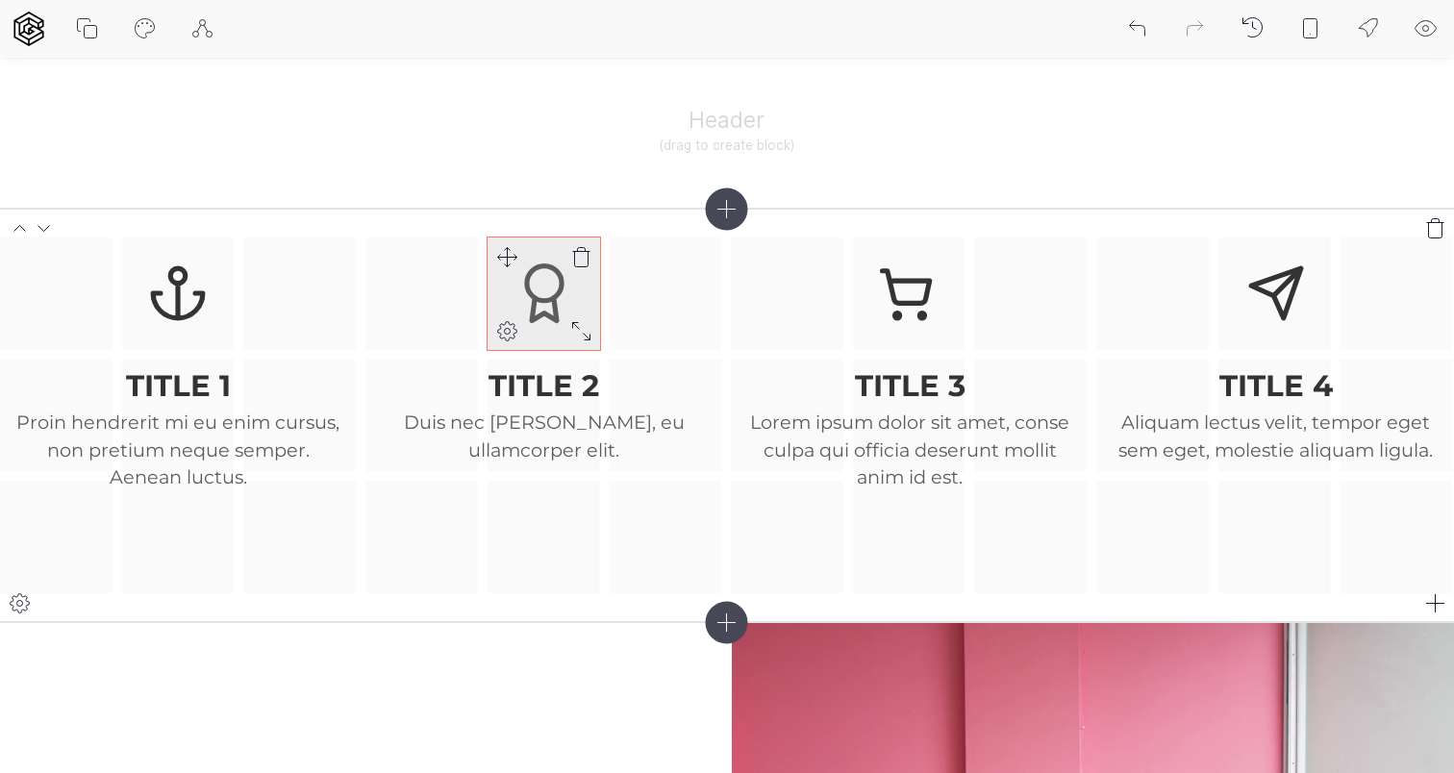
click at [553, 328] on div at bounding box center [544, 294] width 113 height 113
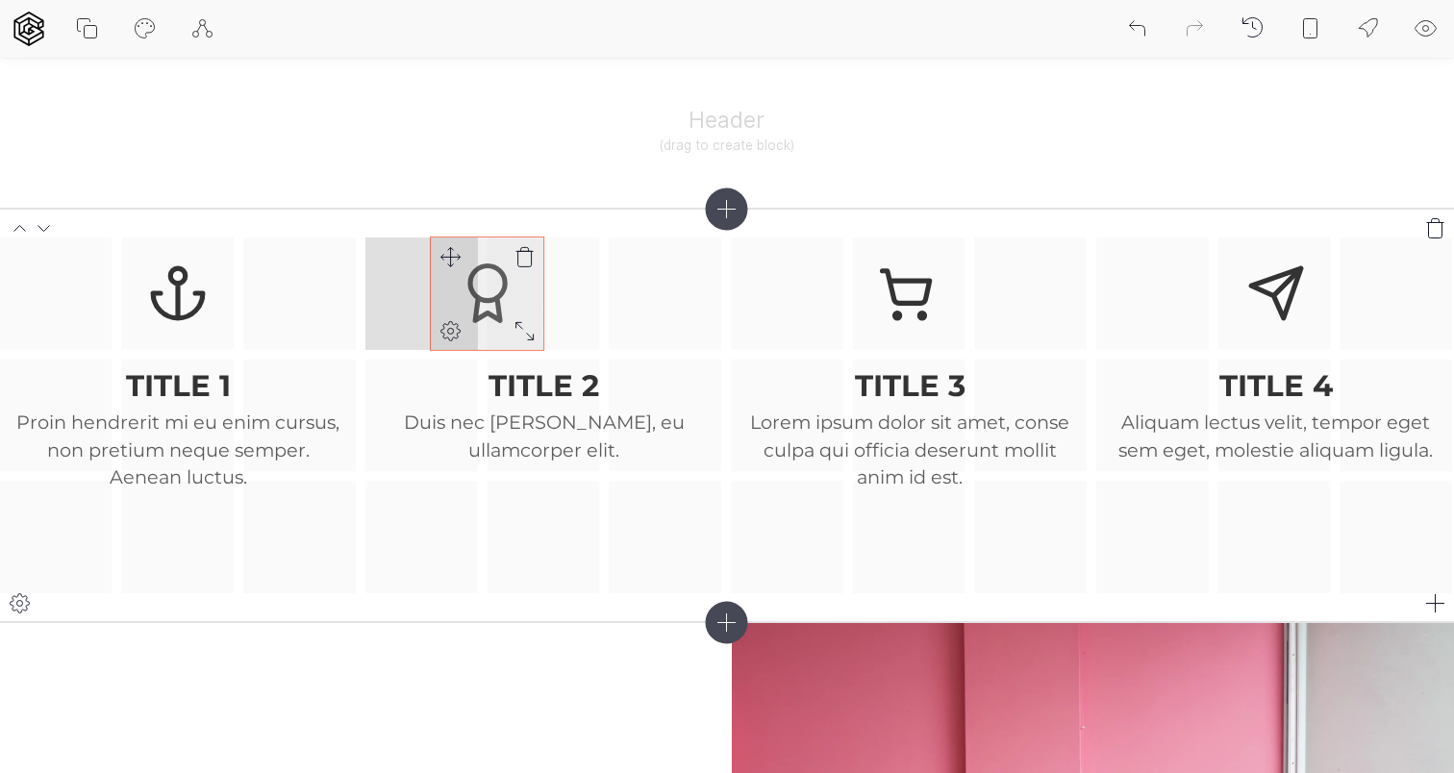
click at [440, 255] on div "TITLE 1 Proin hendrerit mi eu enim cursus, non pretium neque semper. Aenean luc…" at bounding box center [727, 416] width 1454 height 356
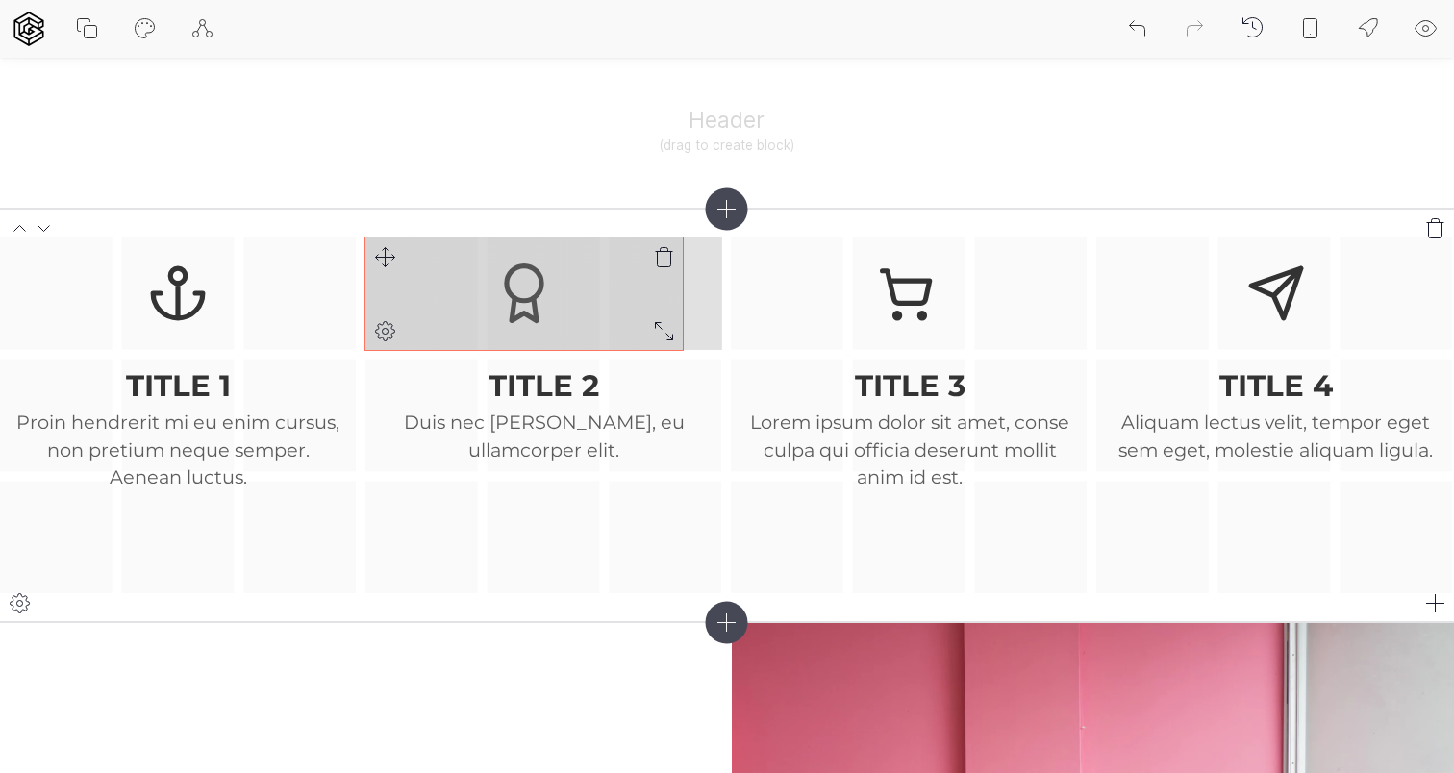
click at [671, 335] on div "TITLE 1 Proin hendrerit mi eu enim cursus, non pretium neque semper. Aenean luc…" at bounding box center [727, 416] width 1454 height 356
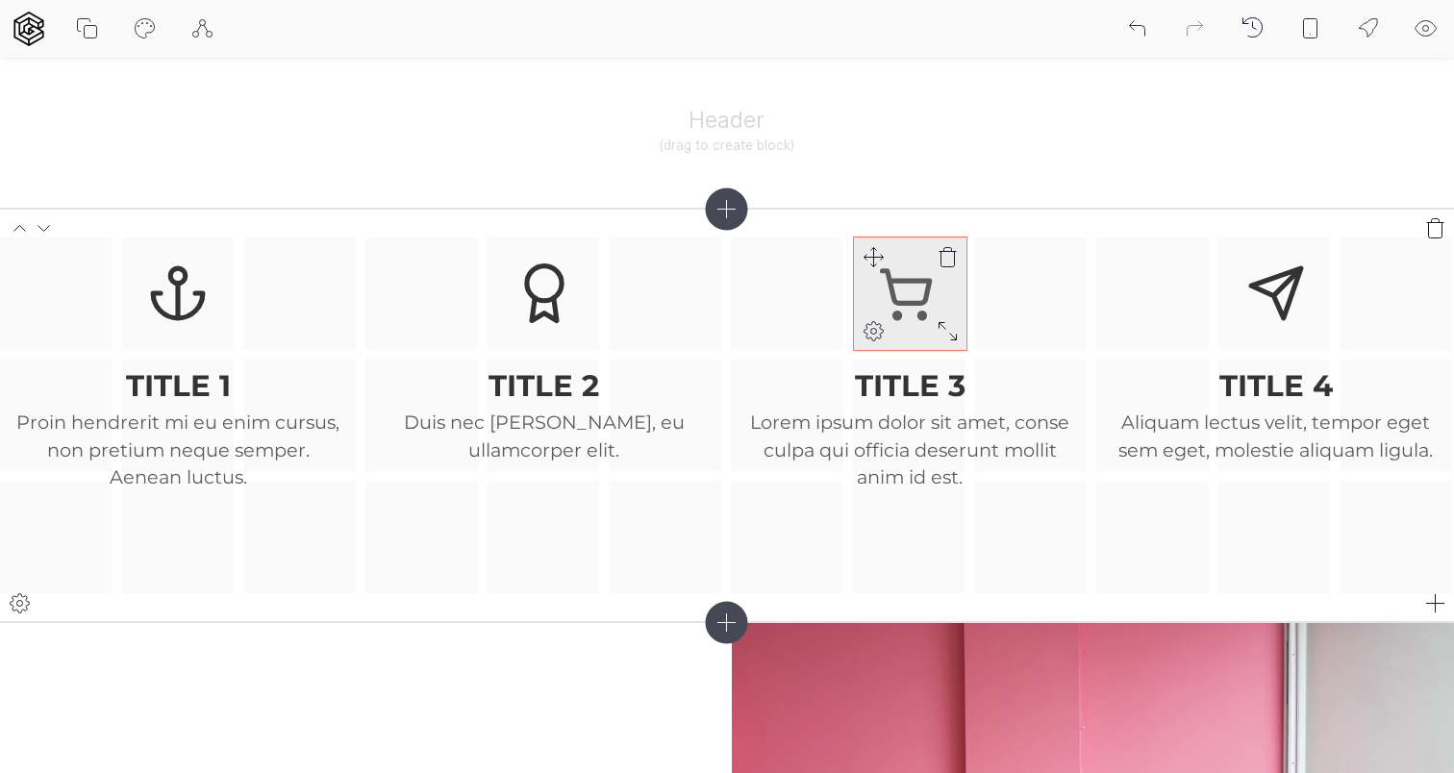
click at [922, 285] on icon at bounding box center [910, 294] width 60 height 60
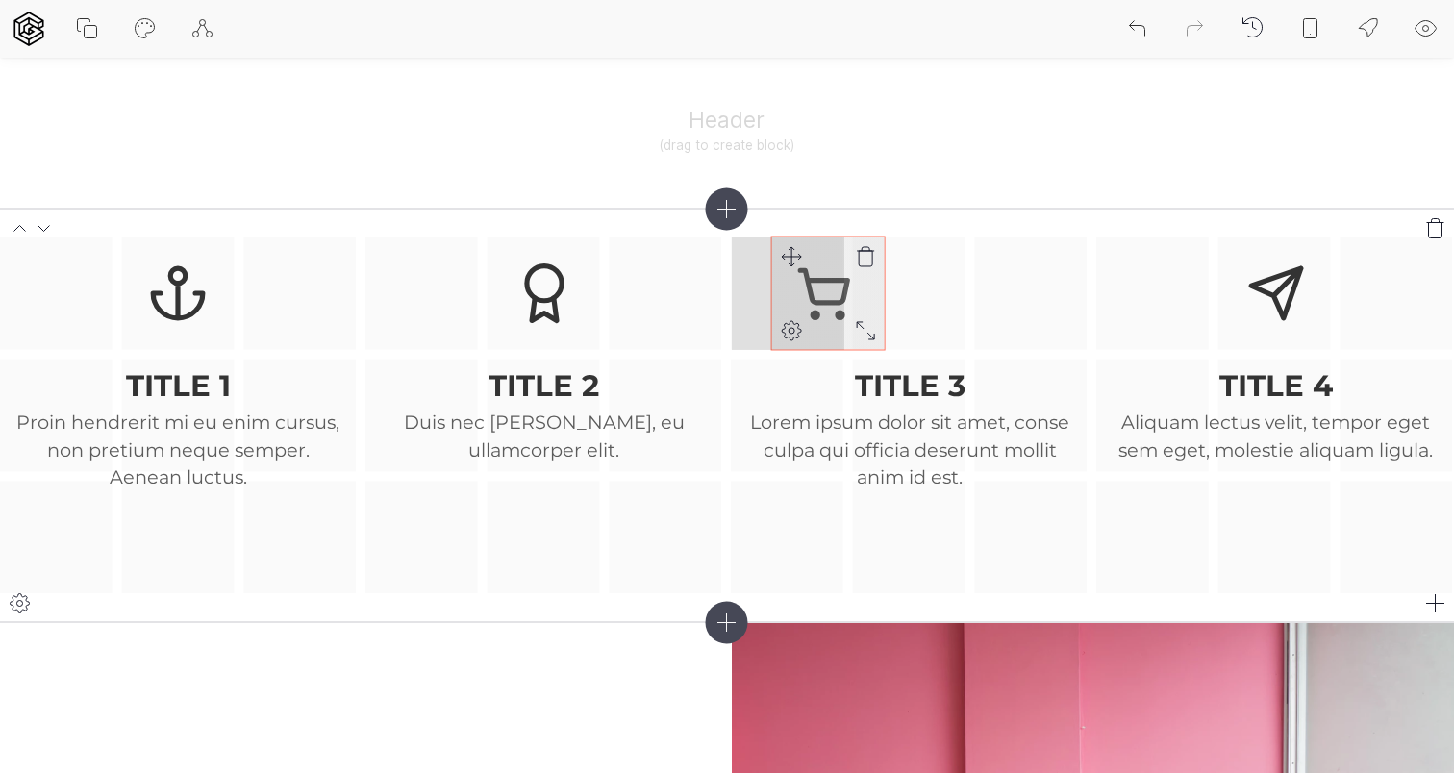
click at [789, 246] on div "TITLE 1 Proin hendrerit mi eu enim cursus, non pretium neque semper. Aenean luc…" at bounding box center [727, 416] width 1454 height 356
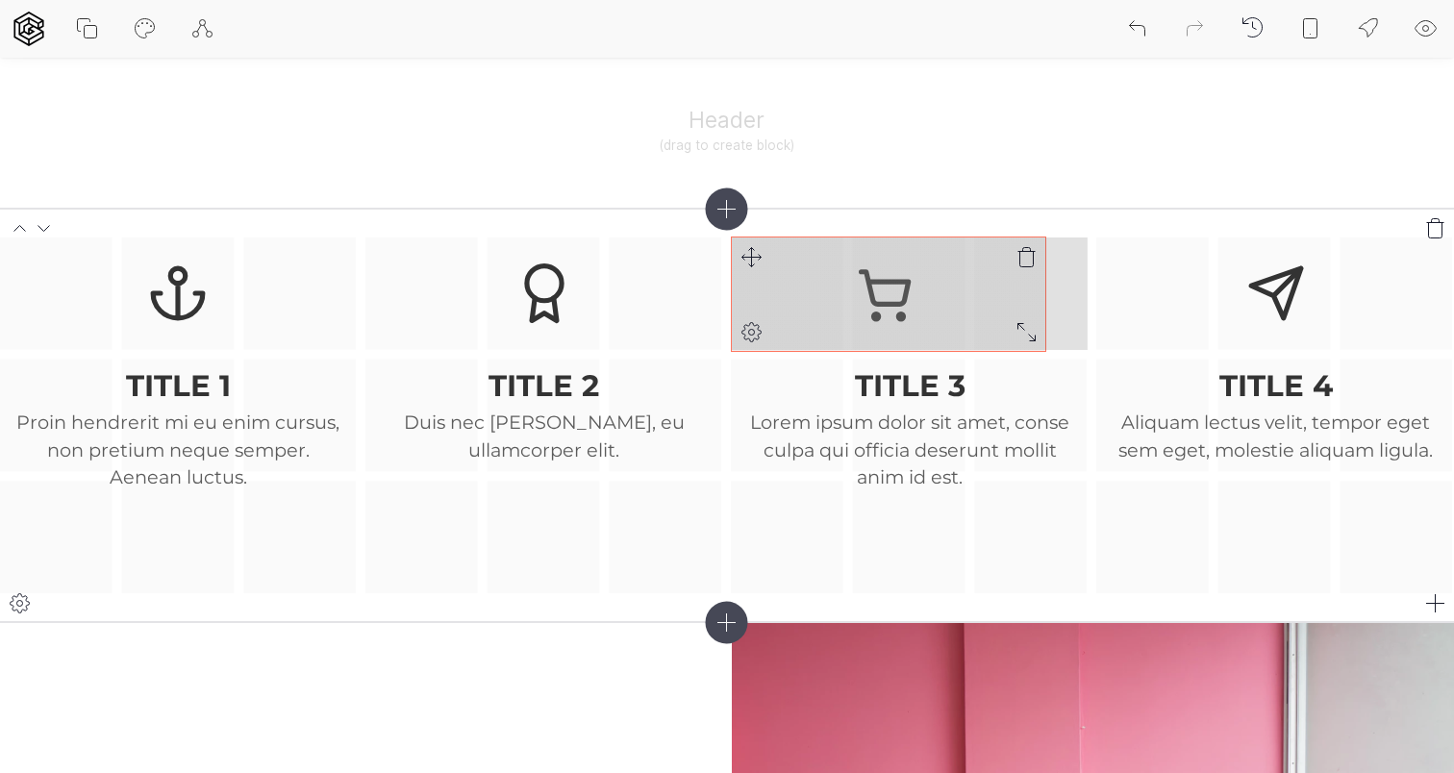
click at [1024, 338] on div "TITLE 1 Proin hendrerit mi eu enim cursus, non pretium neque semper. Aenean luc…" at bounding box center [727, 416] width 1454 height 356
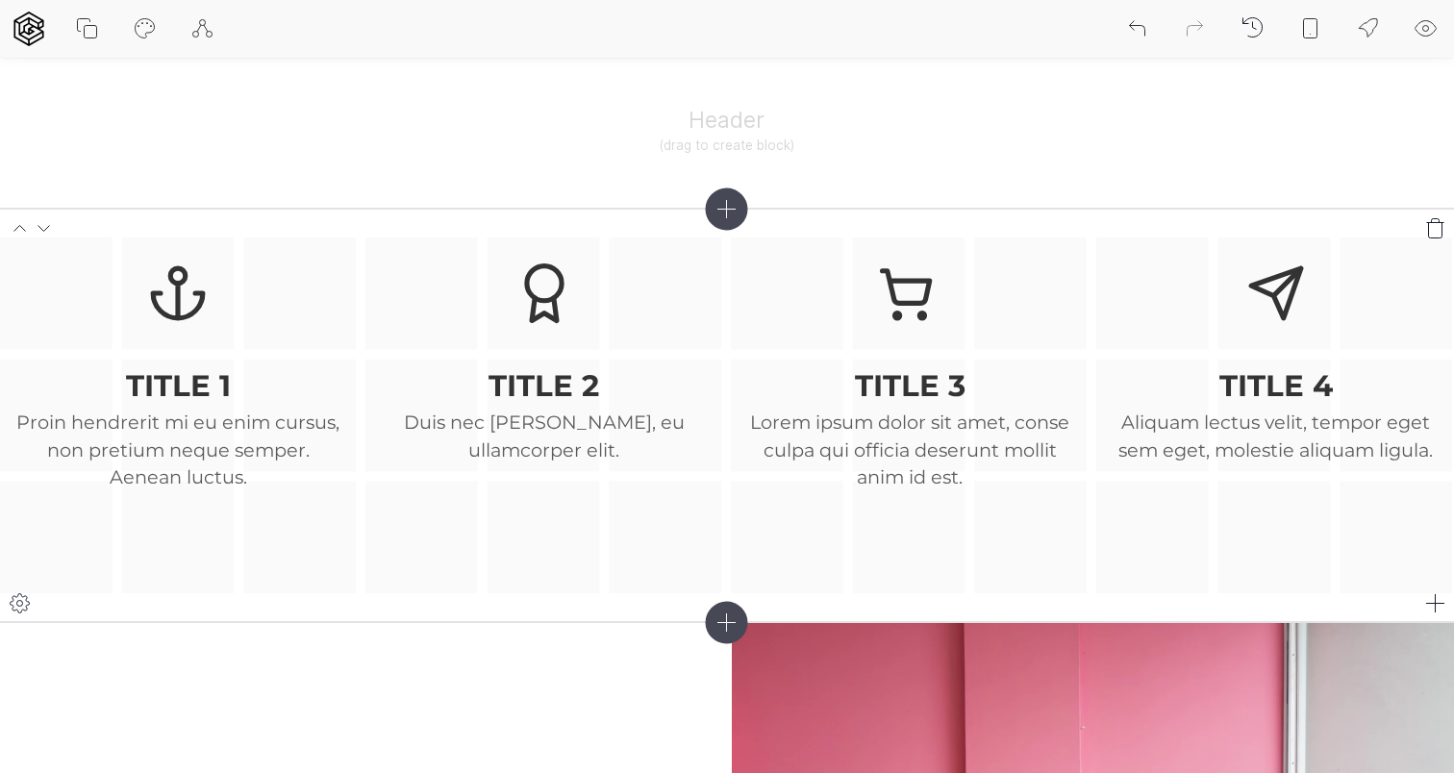
drag, startPoint x: 1288, startPoint y: 299, endPoint x: 1206, endPoint y: 298, distance: 81.8
click at [1206, 298] on div "TITLE 1 Proin hendrerit mi eu enim cursus, non pretium neque semper. Aenean luc…" at bounding box center [727, 416] width 1454 height 356
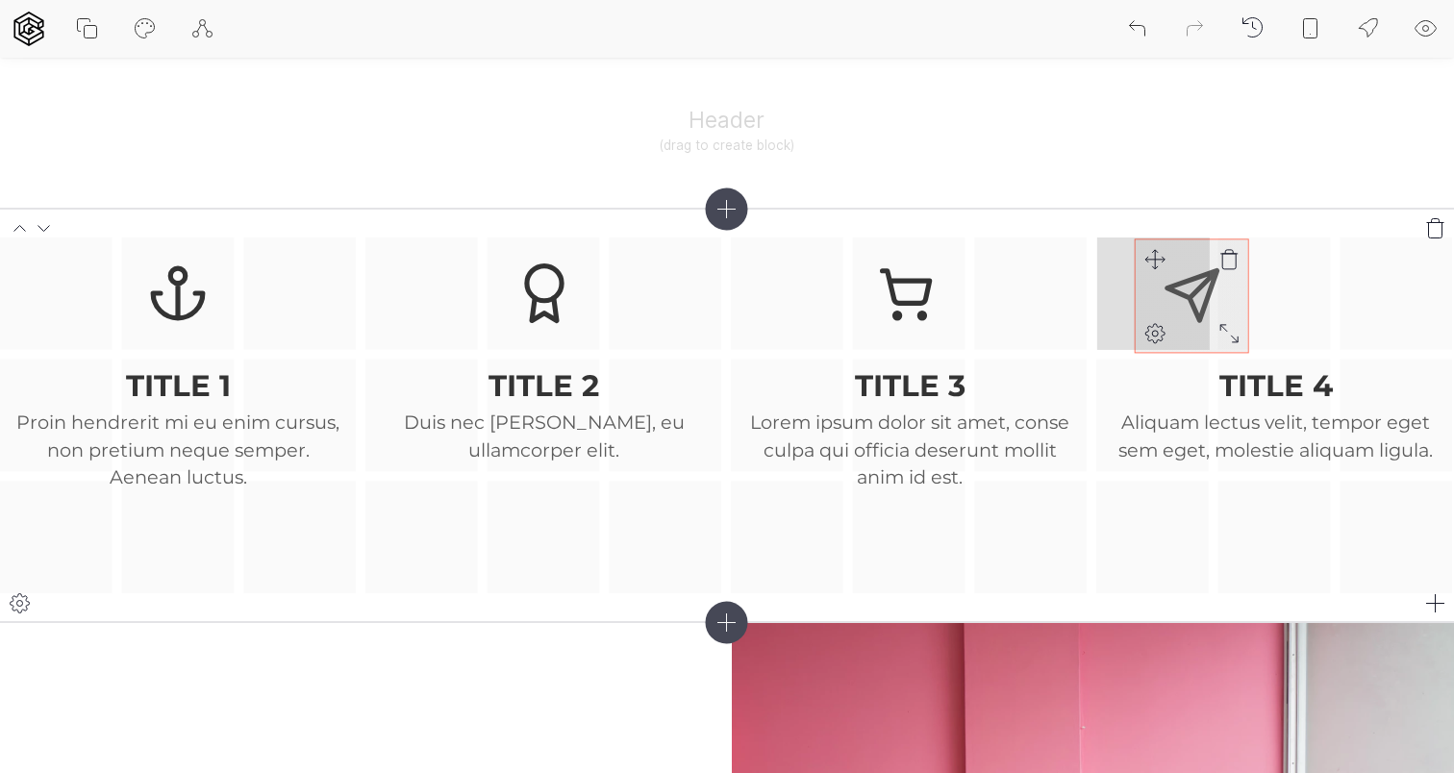
click at [1156, 258] on div "TITLE 1 Proin hendrerit mi eu enim cursus, non pretium neque semper. Aenean luc…" at bounding box center [727, 416] width 1454 height 356
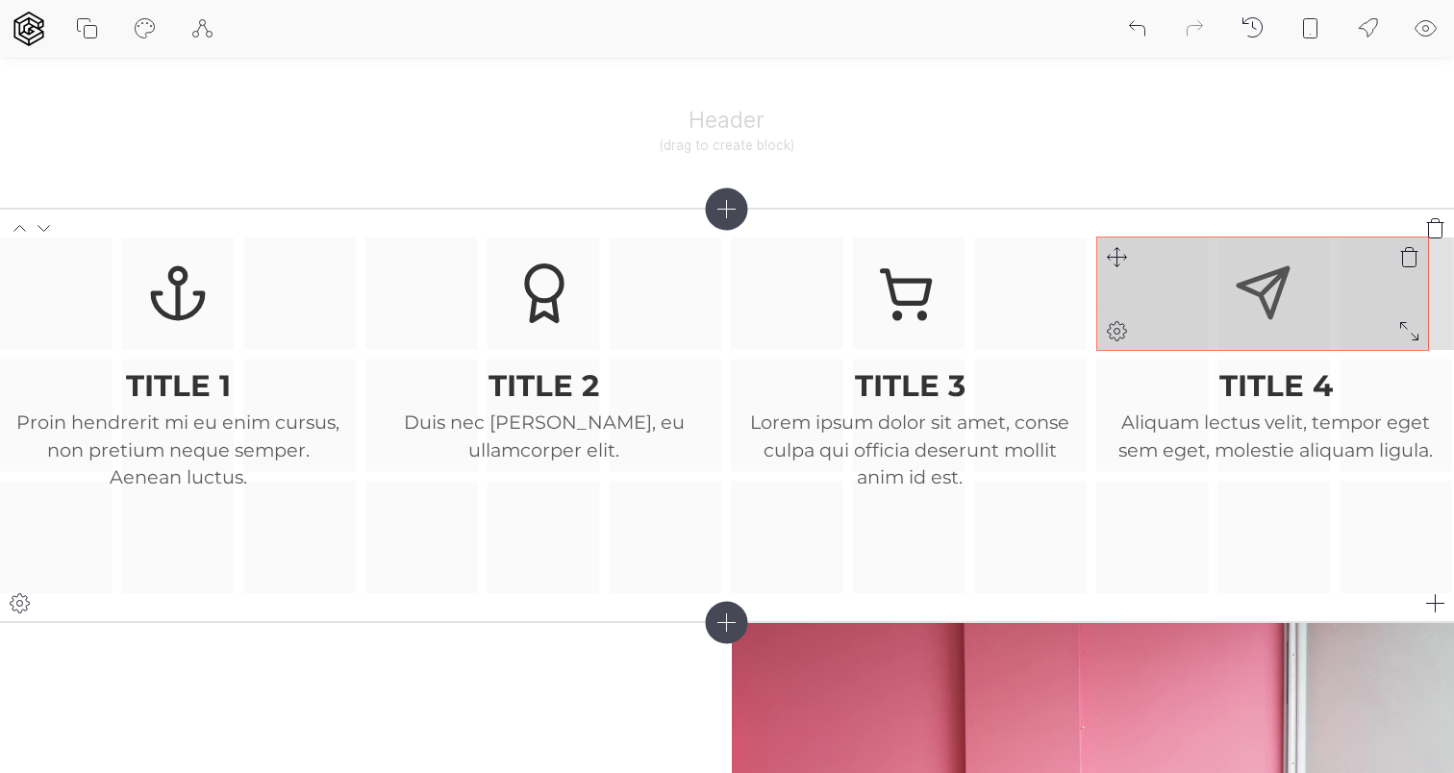
click at [1419, 335] on div "TITLE 1 Proin hendrerit mi eu enim cursus, non pretium neque semper. Aenean luc…" at bounding box center [727, 416] width 1454 height 356
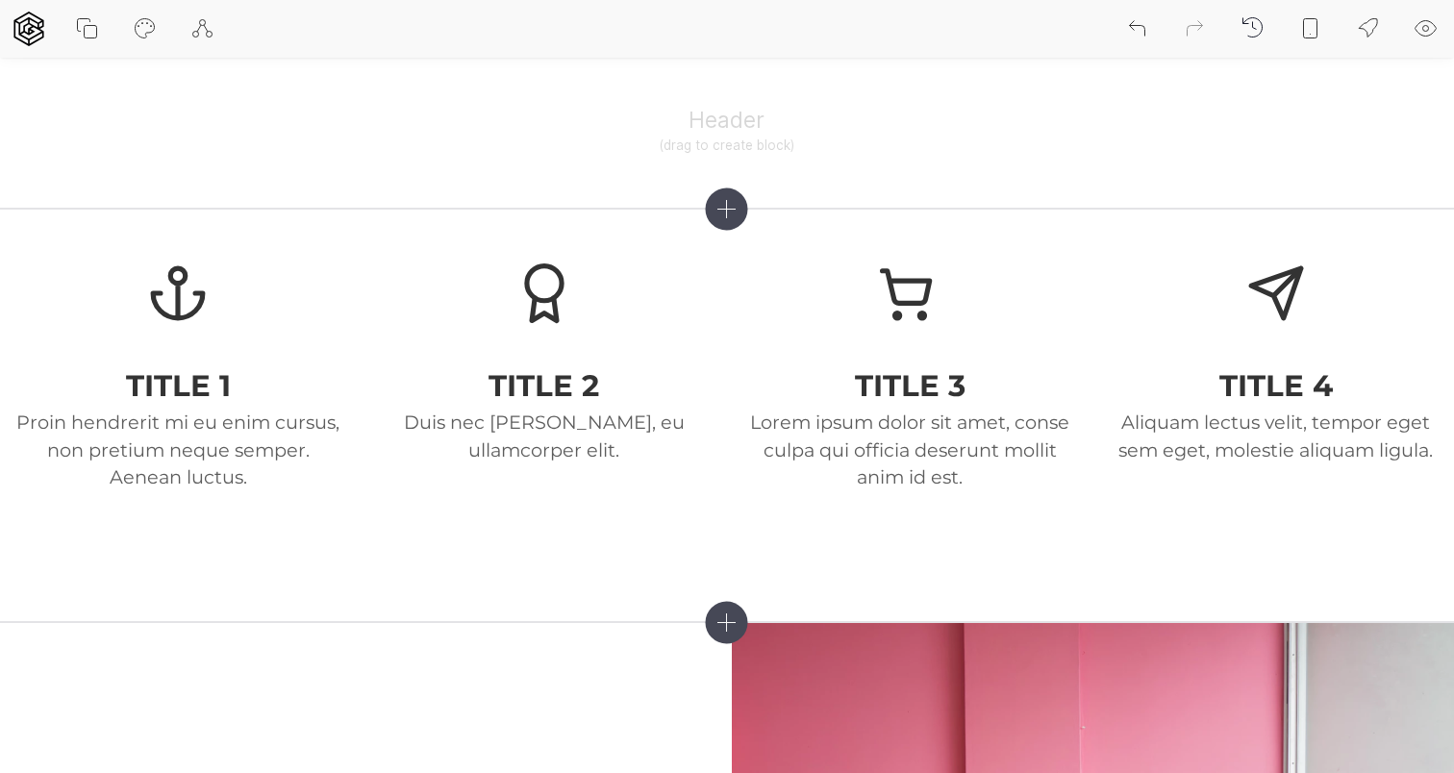
click at [89, 27] on icon at bounding box center [87, 28] width 23 height 23
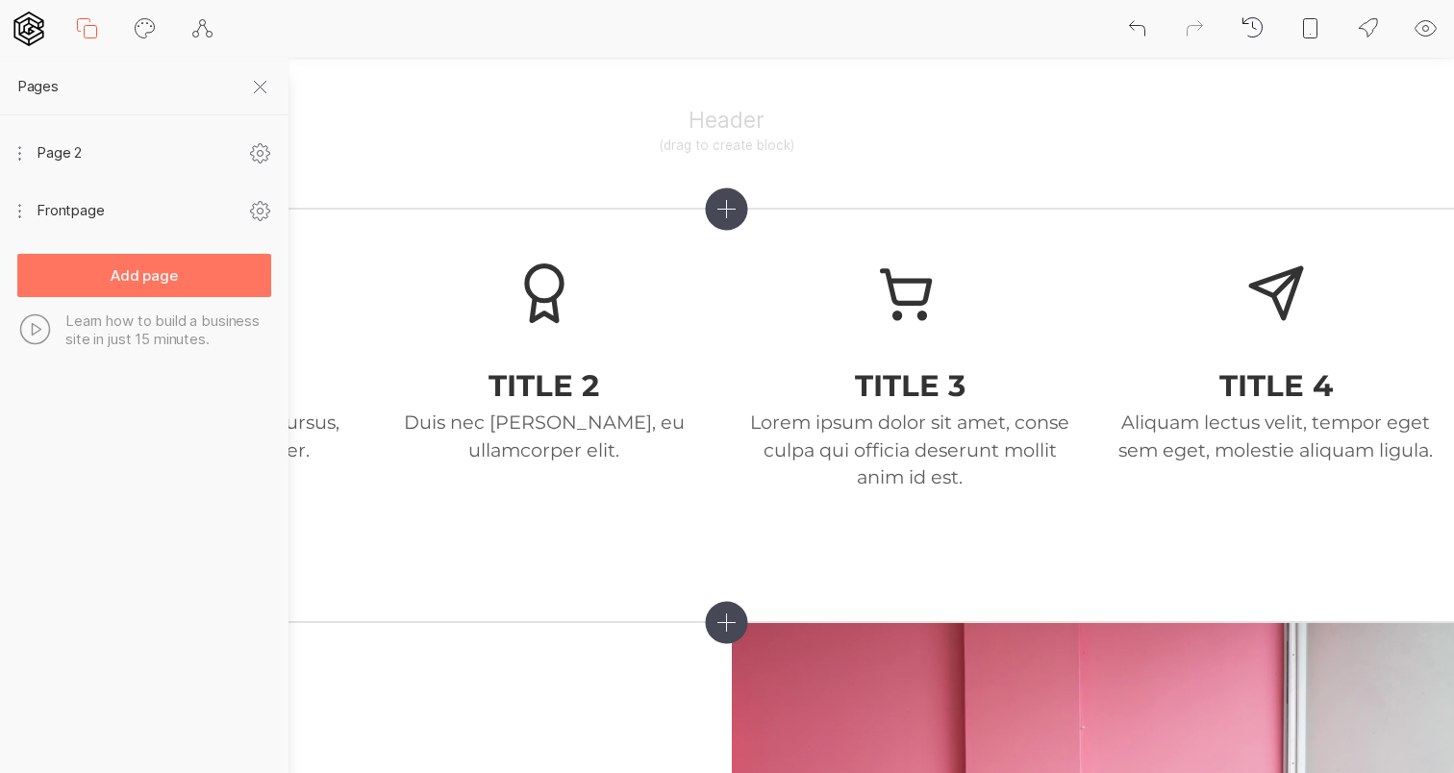
click at [88, 26] on icon at bounding box center [87, 28] width 23 height 23
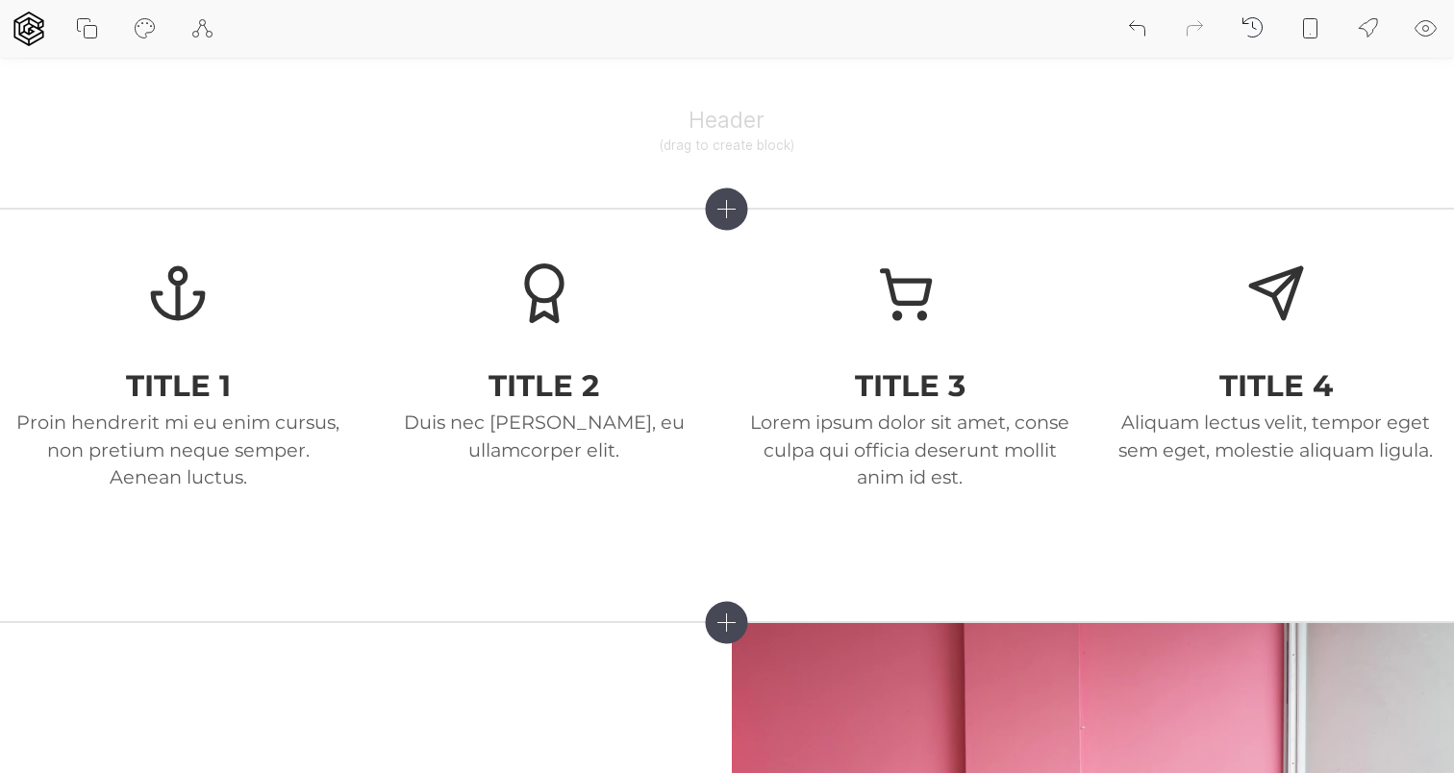
click at [210, 31] on icon at bounding box center [202, 28] width 19 height 17
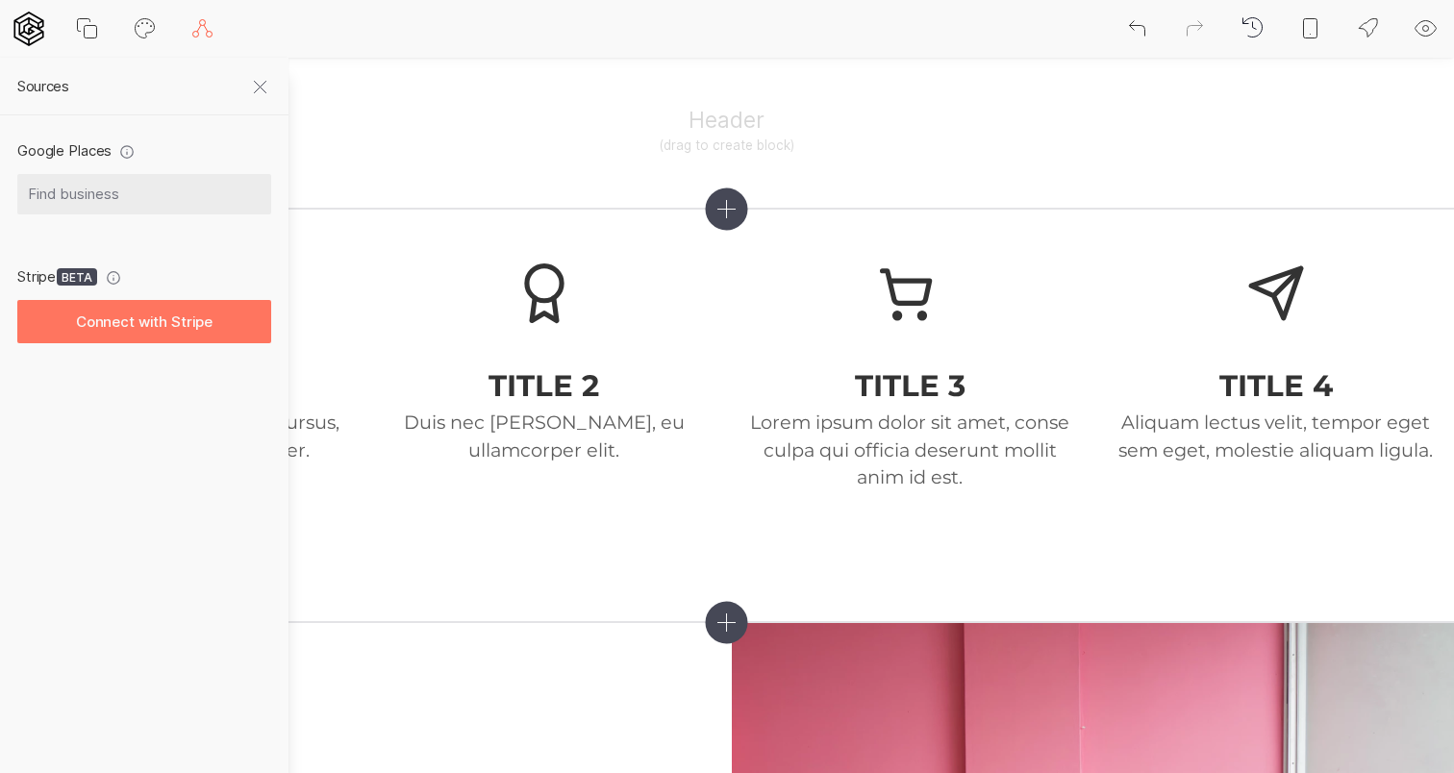
click at [210, 31] on icon at bounding box center [202, 28] width 19 height 17
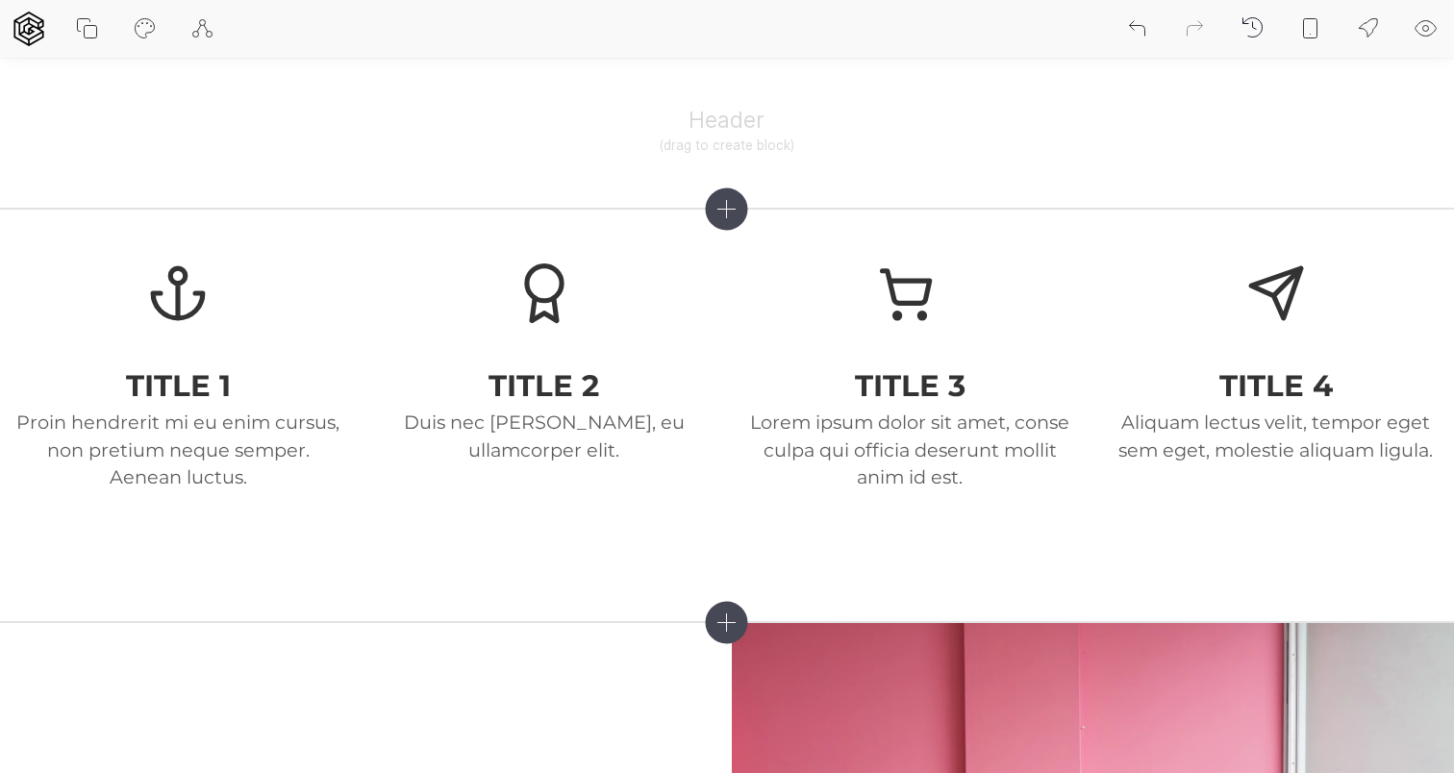
click at [1372, 30] on icon at bounding box center [1368, 28] width 23 height 23
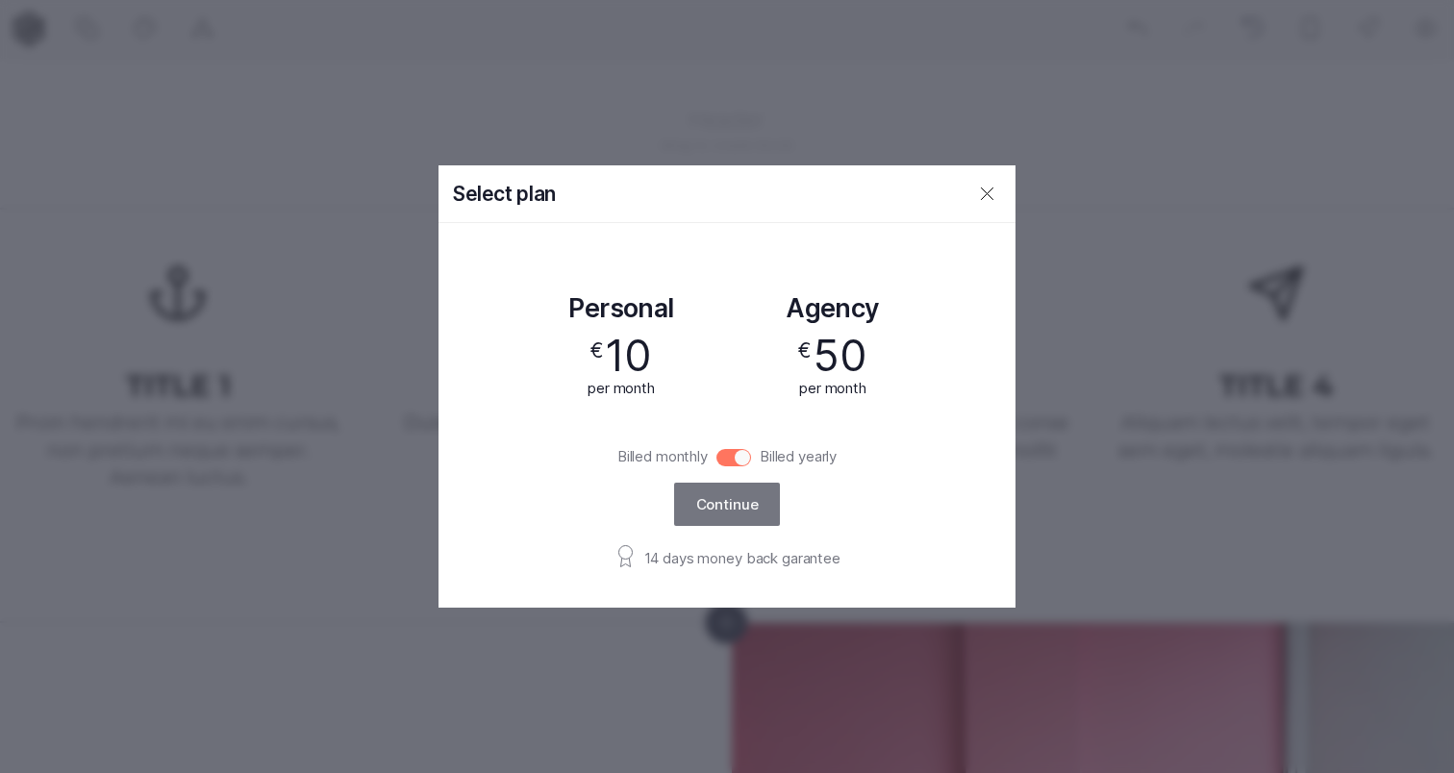
click at [984, 192] on icon at bounding box center [987, 194] width 23 height 23
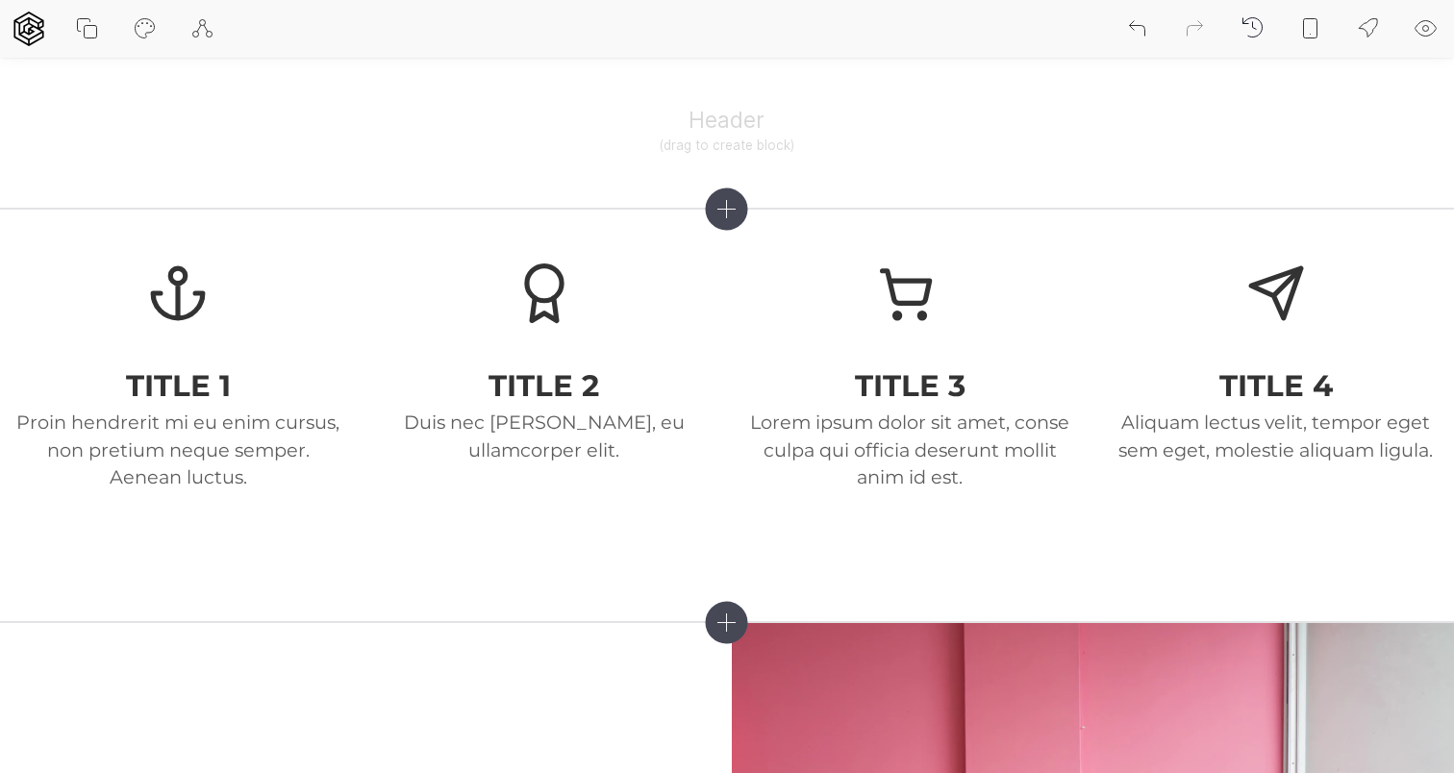
click at [731, 200] on icon at bounding box center [727, 209] width 42 height 42
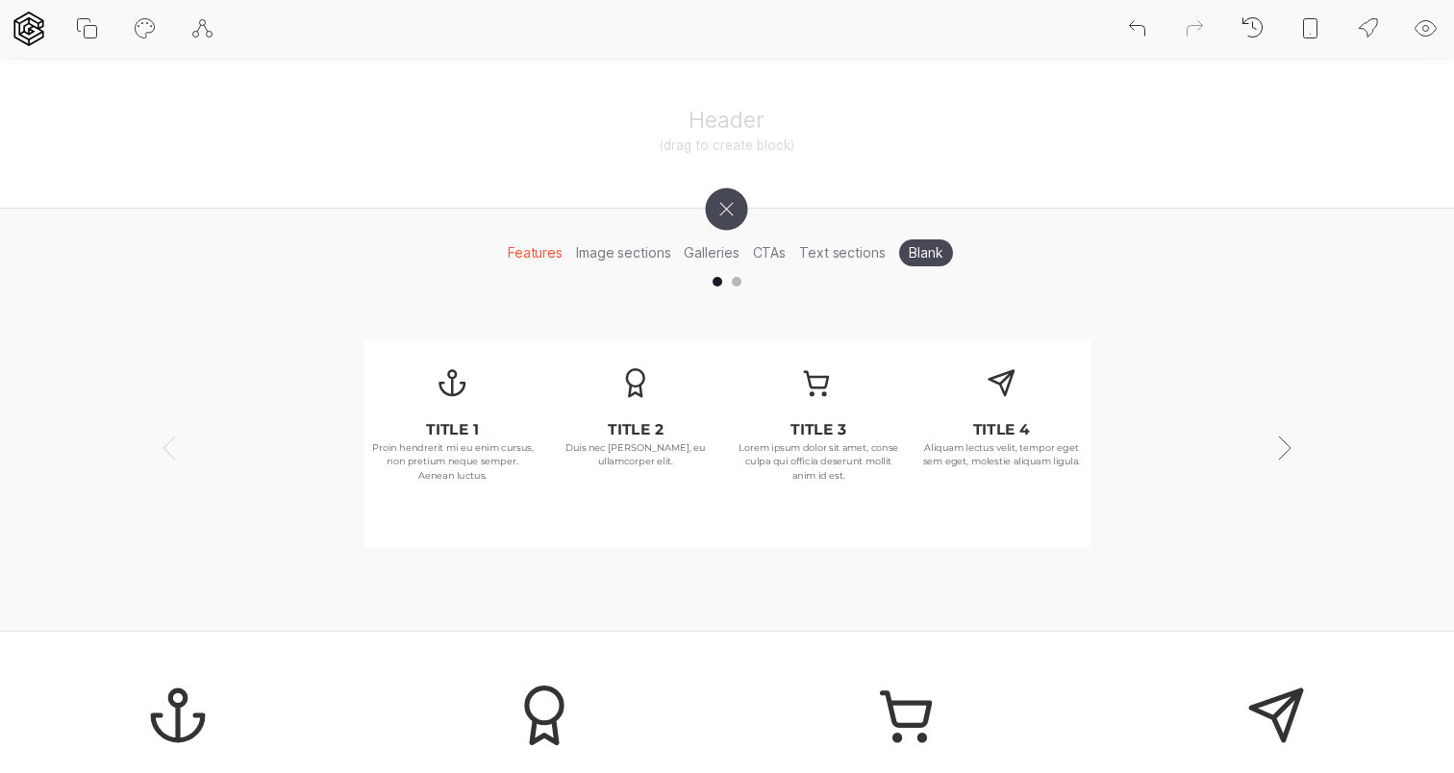
click at [725, 202] on icon at bounding box center [726, 209] width 60 height 60
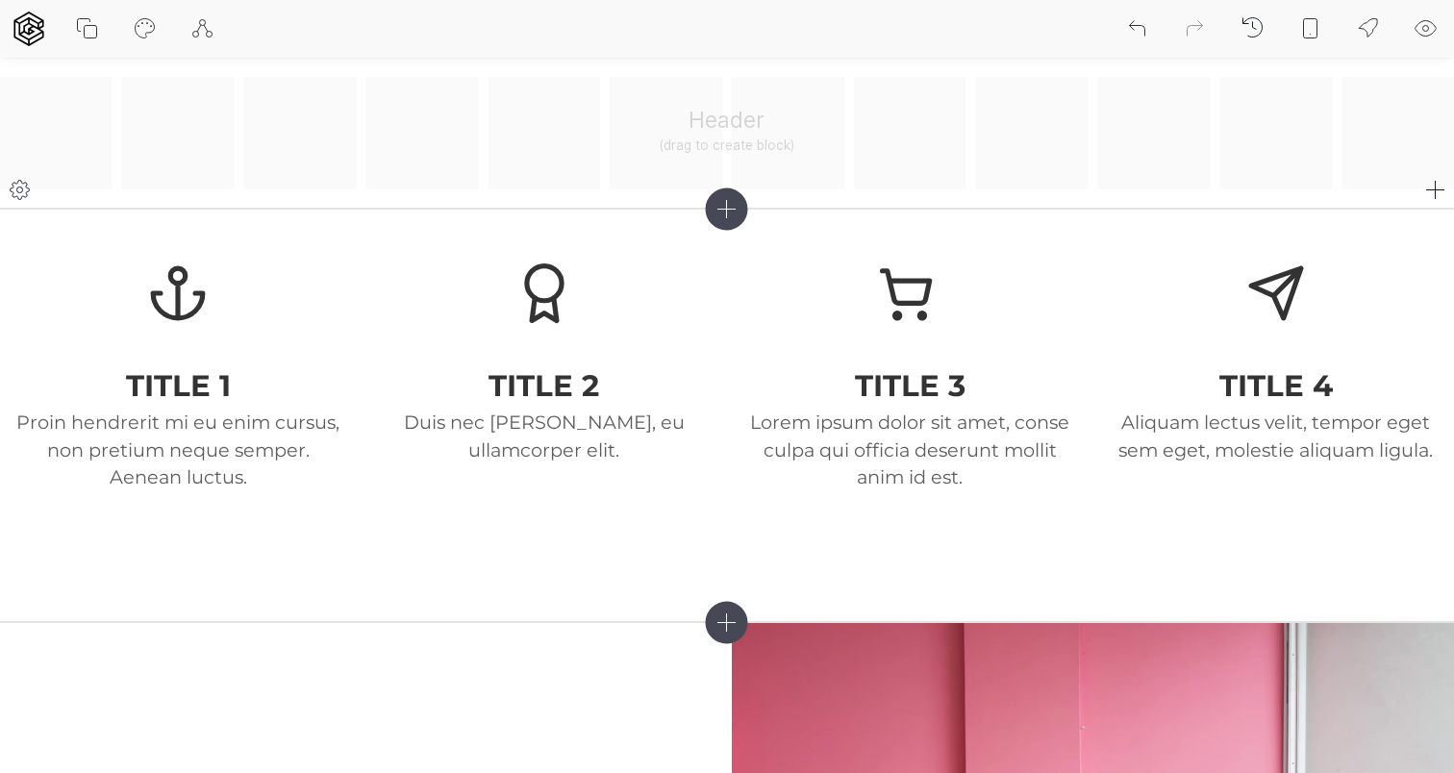
click at [717, 121] on div "Header (drag to create block)" at bounding box center [727, 133] width 1454 height 113
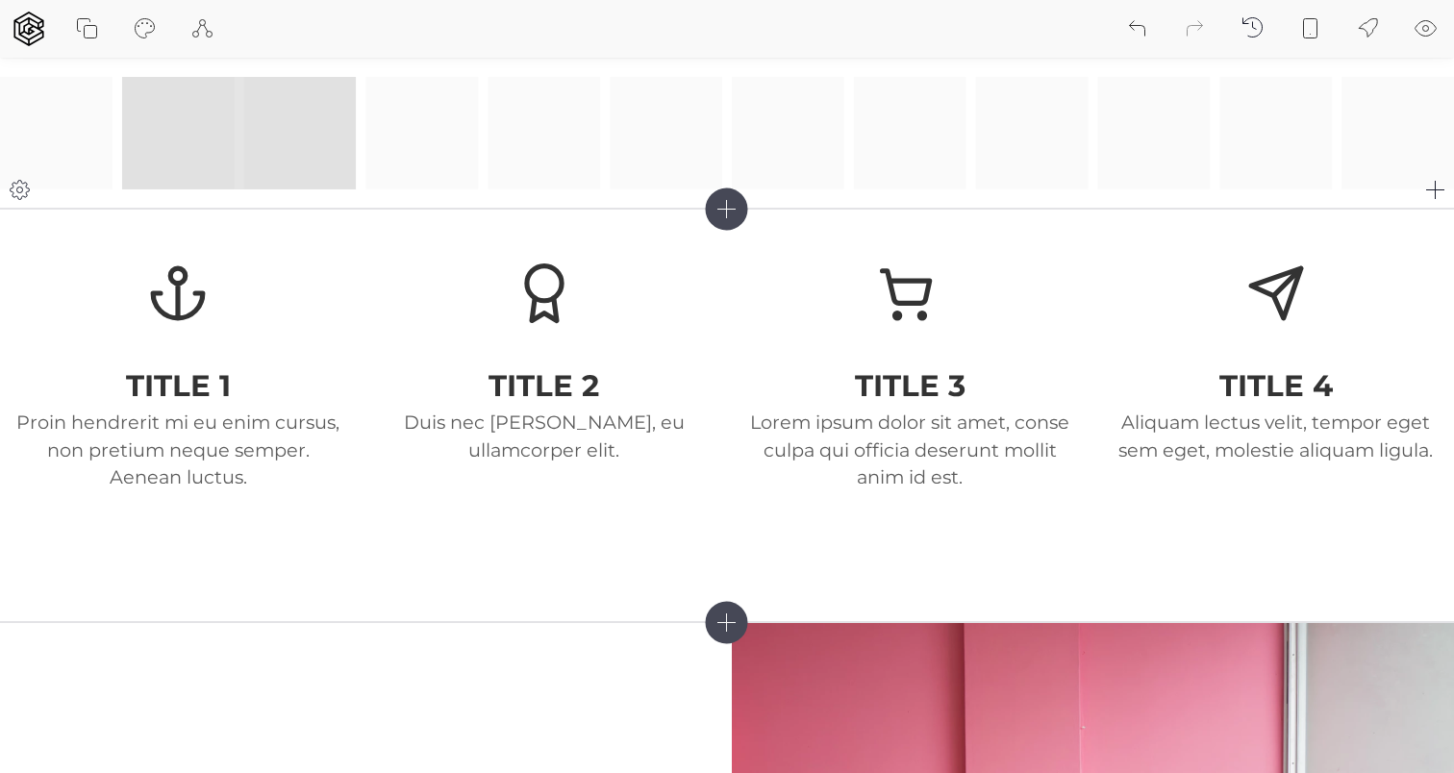
drag, startPoint x: 226, startPoint y: 129, endPoint x: 266, endPoint y: 180, distance: 65.0
click at [266, 180] on div at bounding box center [727, 133] width 1454 height 113
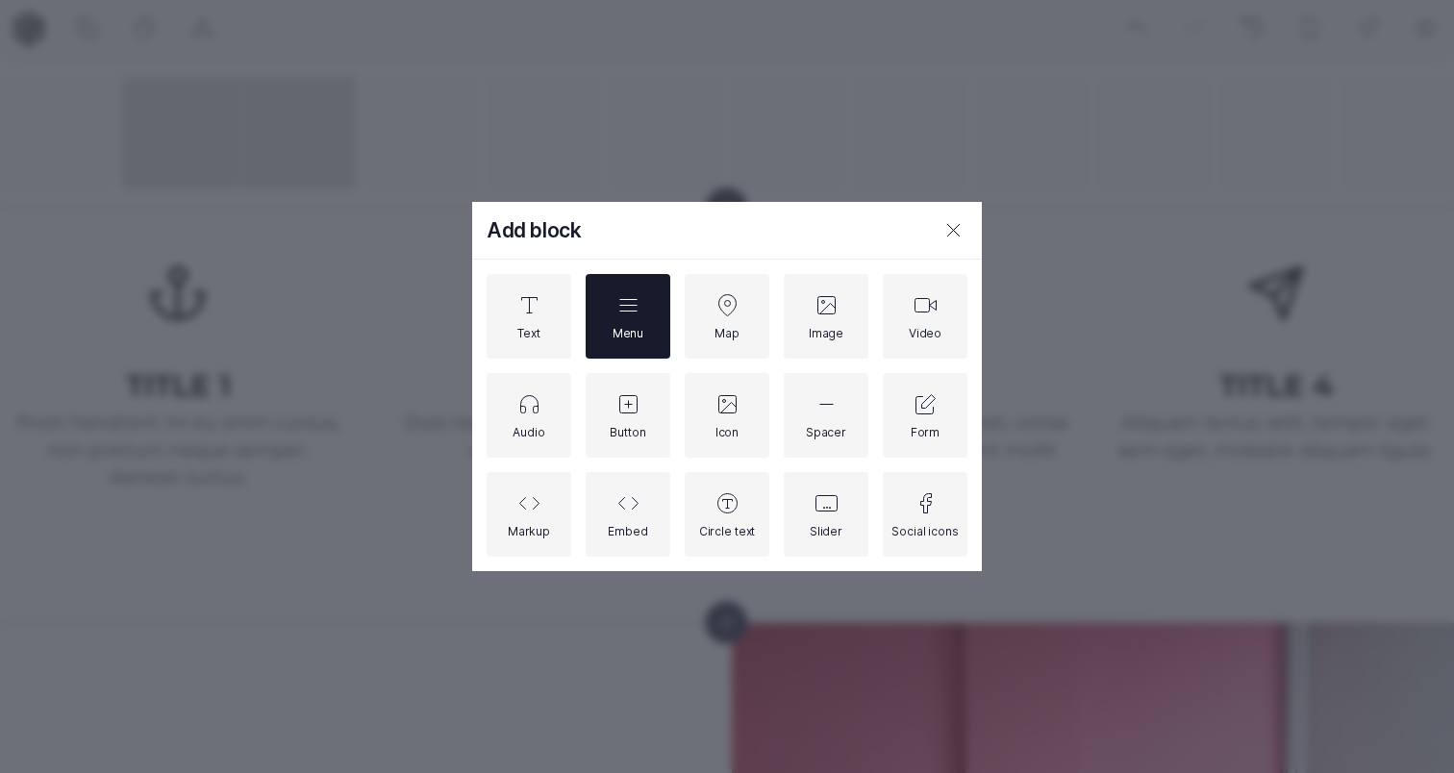
click at [627, 323] on div "Menu" at bounding box center [628, 316] width 31 height 47
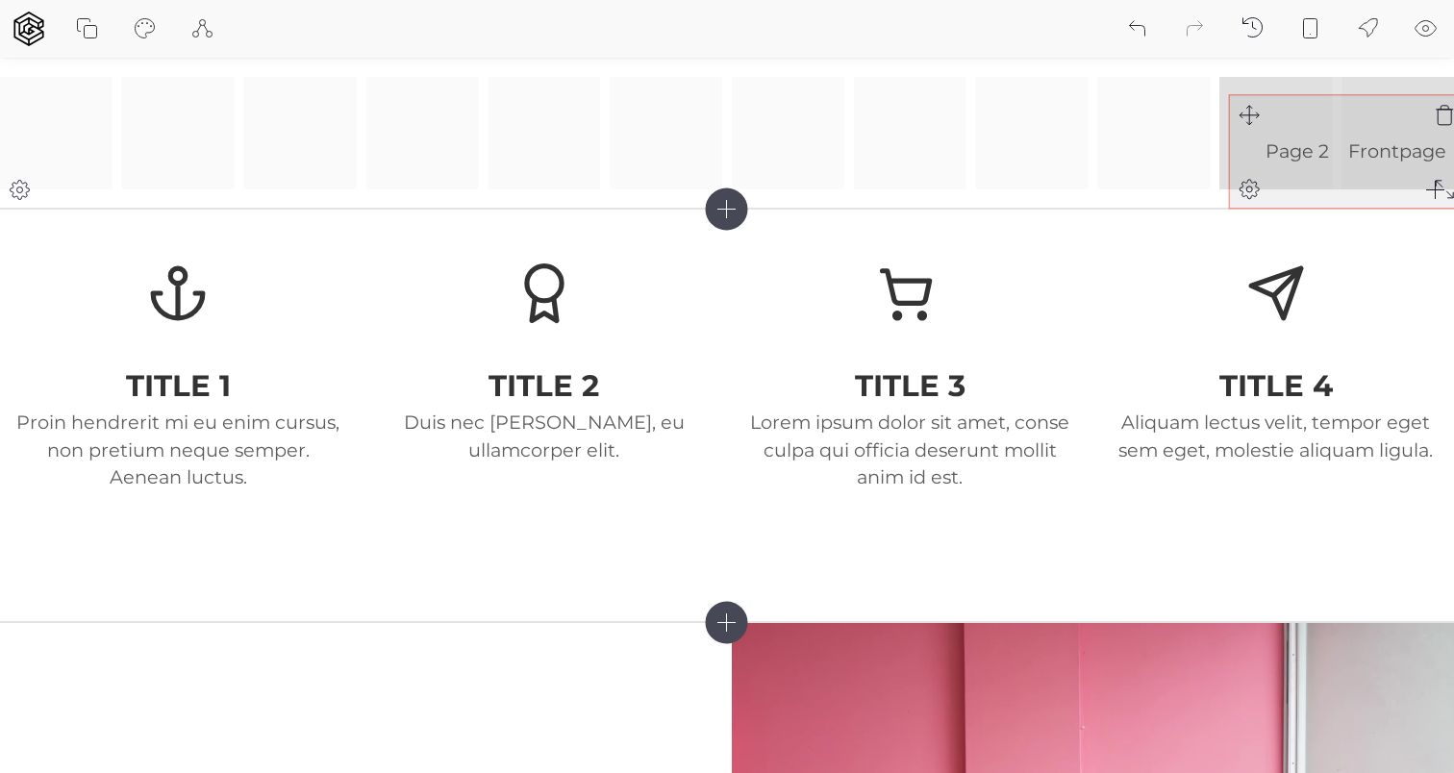
click at [1234, 113] on div "Page 2 Frontpage" at bounding box center [727, 133] width 1454 height 113
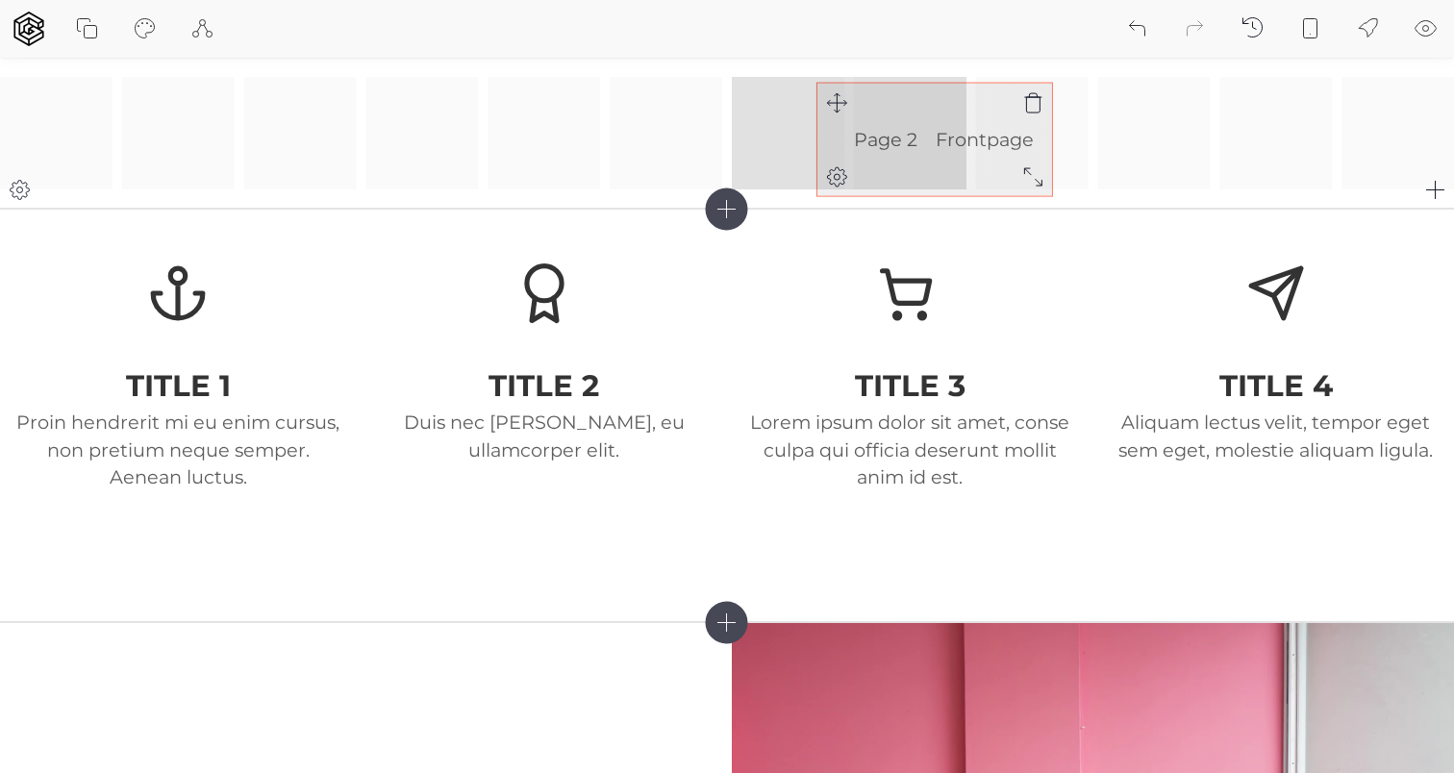
click at [834, 96] on div "Page 2 Frontpage" at bounding box center [727, 133] width 1454 height 113
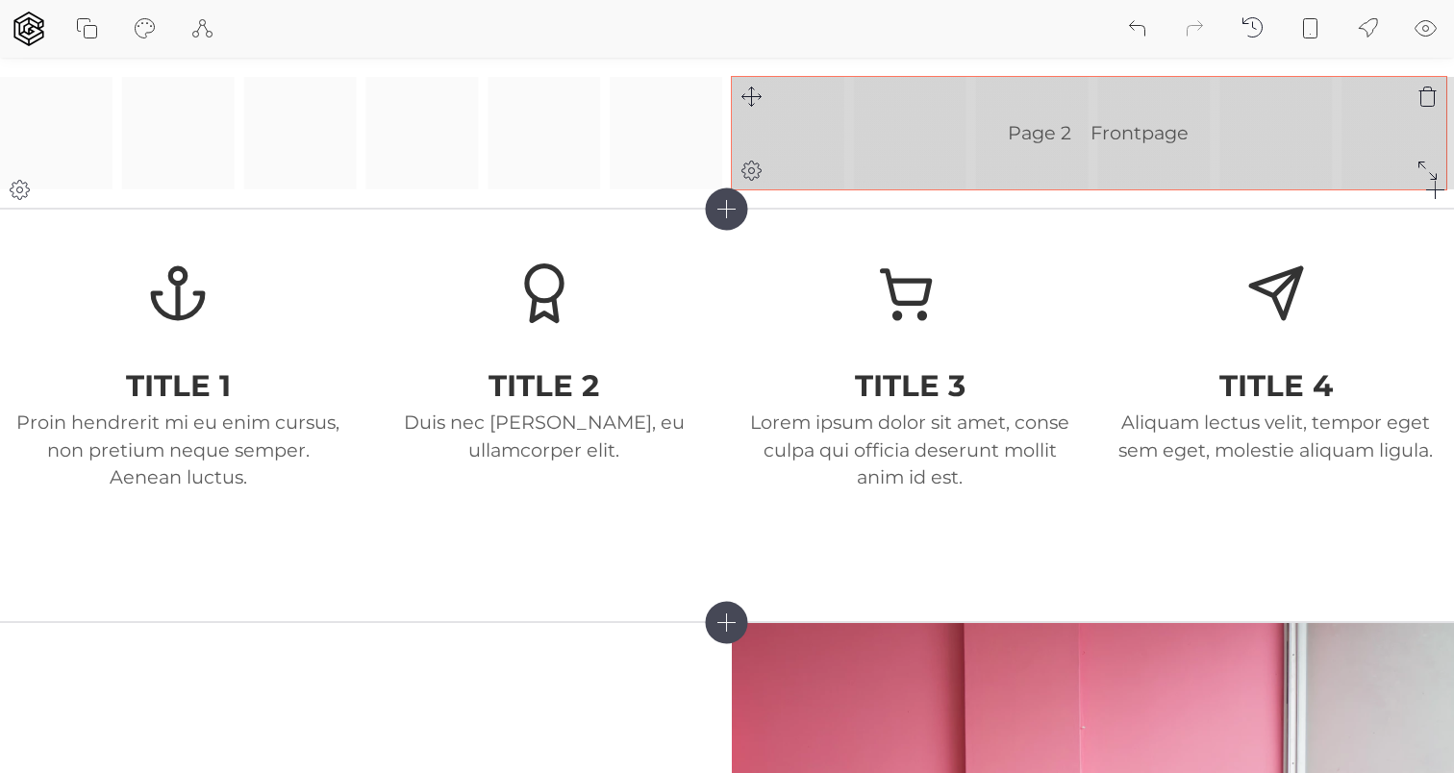
click at [1426, 172] on div "Page 2 Frontpage" at bounding box center [727, 133] width 1454 height 113
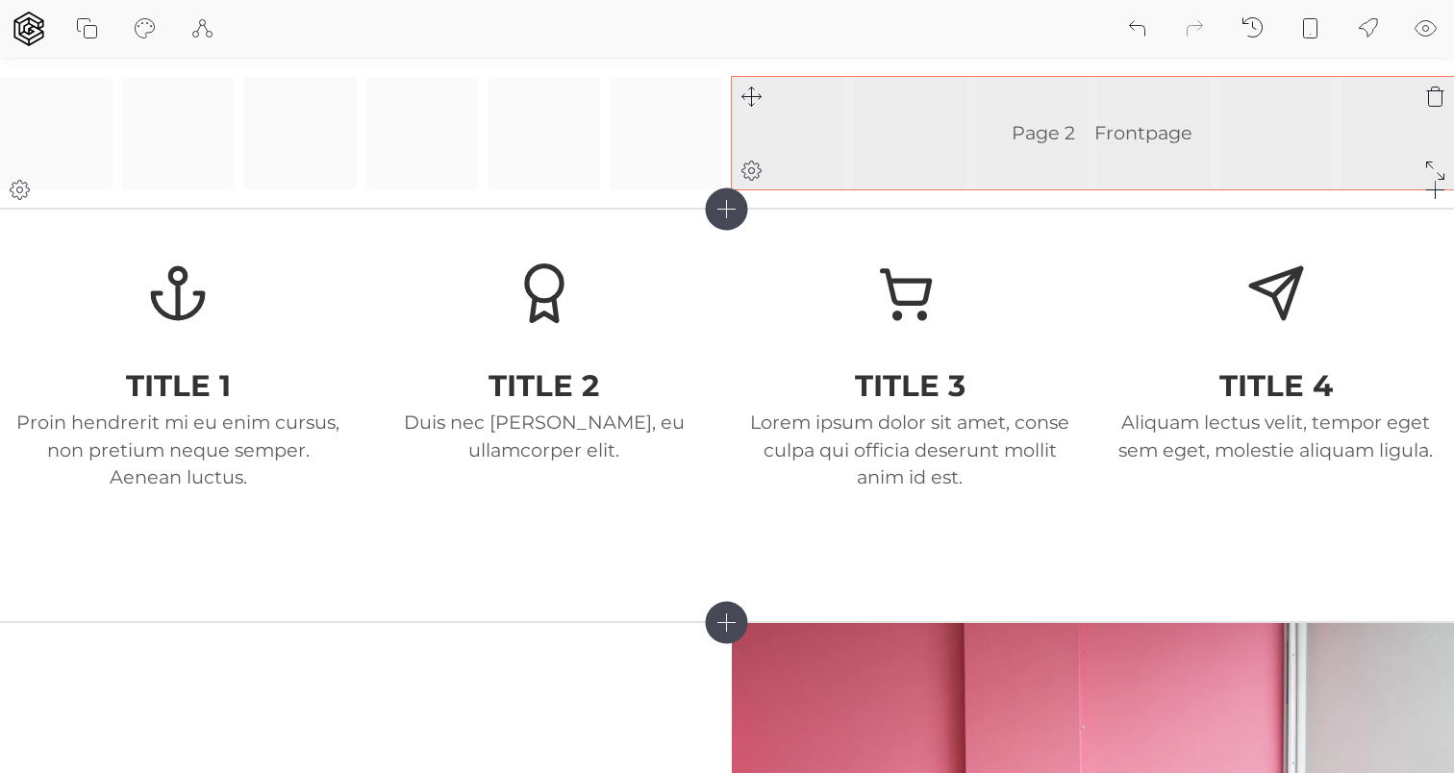
click at [990, 163] on ul "Page 2 Frontpage" at bounding box center [1093, 133] width 722 height 113
click at [753, 170] on icon at bounding box center [751, 170] width 23 height 23
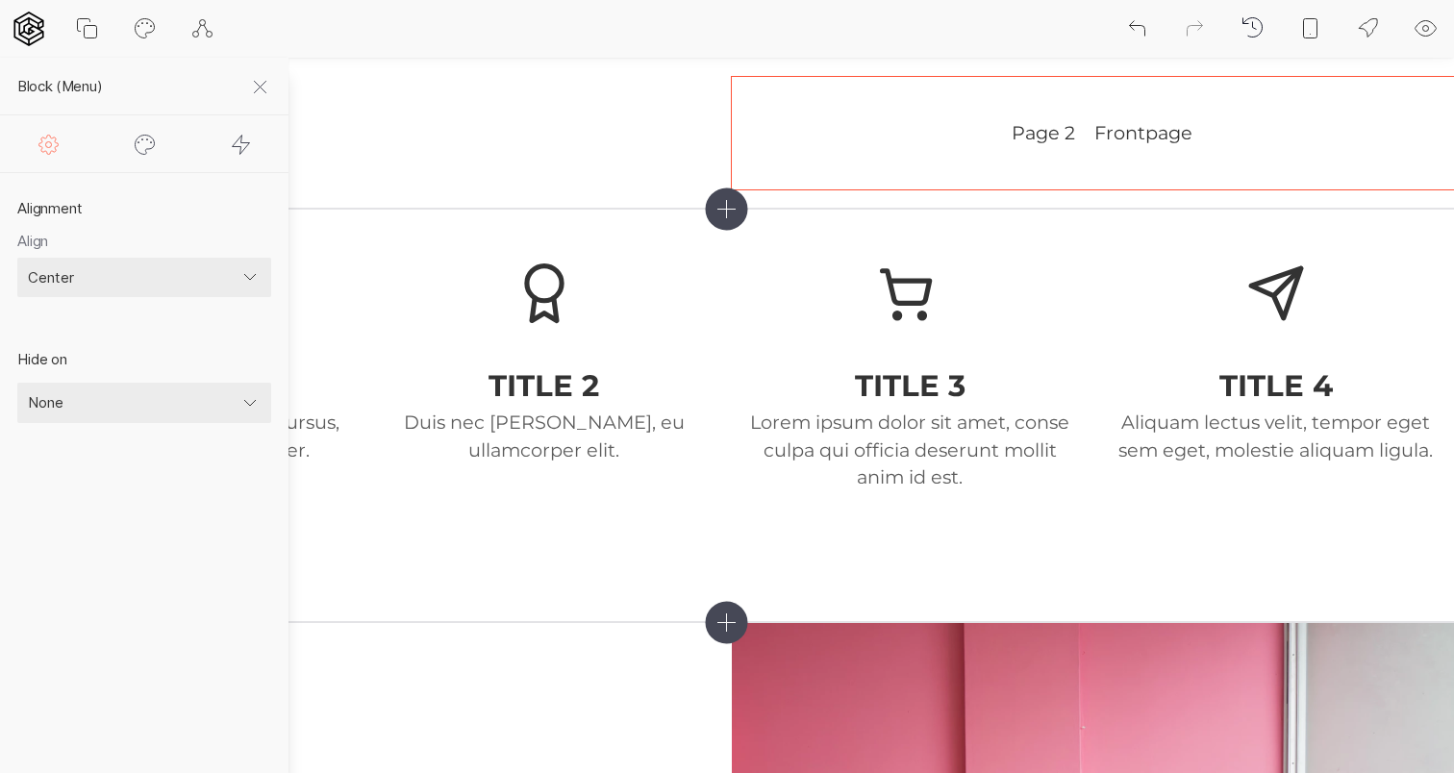
click at [89, 280] on select "Left Center Right Space between Space around Space evenly" at bounding box center [144, 278] width 254 height 40
click at [17, 258] on select "Left Center Right Space between Space around Space evenly" at bounding box center [144, 278] width 254 height 40
click at [87, 287] on select "Left Center Right Space between Space around Space evenly" at bounding box center [144, 278] width 254 height 40
select select "flex-end"
click at [17, 258] on select "Left Center Right Space between Space around Space evenly" at bounding box center [144, 278] width 254 height 40
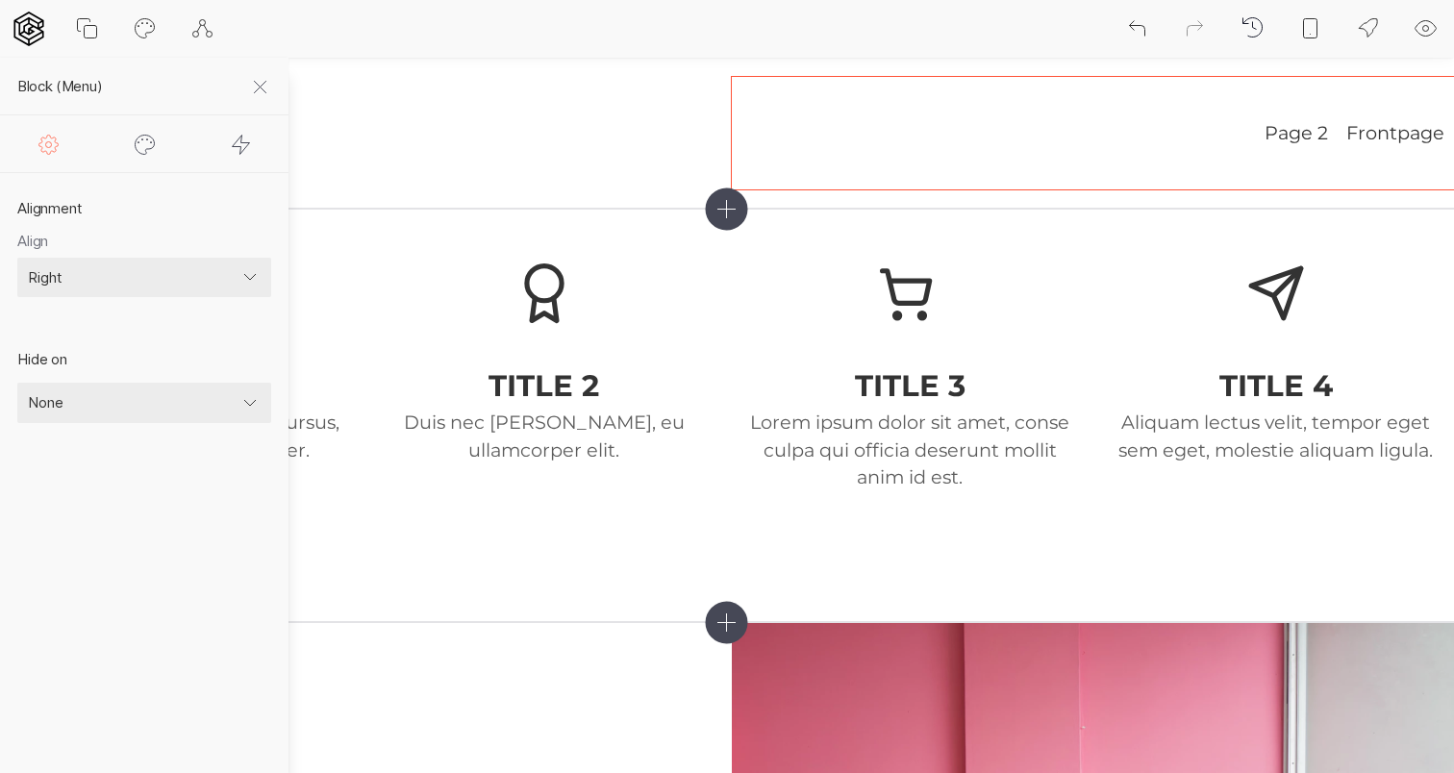
click at [79, 405] on select "None Mobile Desktop" at bounding box center [144, 403] width 254 height 40
click at [141, 166] on div at bounding box center [144, 143] width 96 height 57
select select "square"
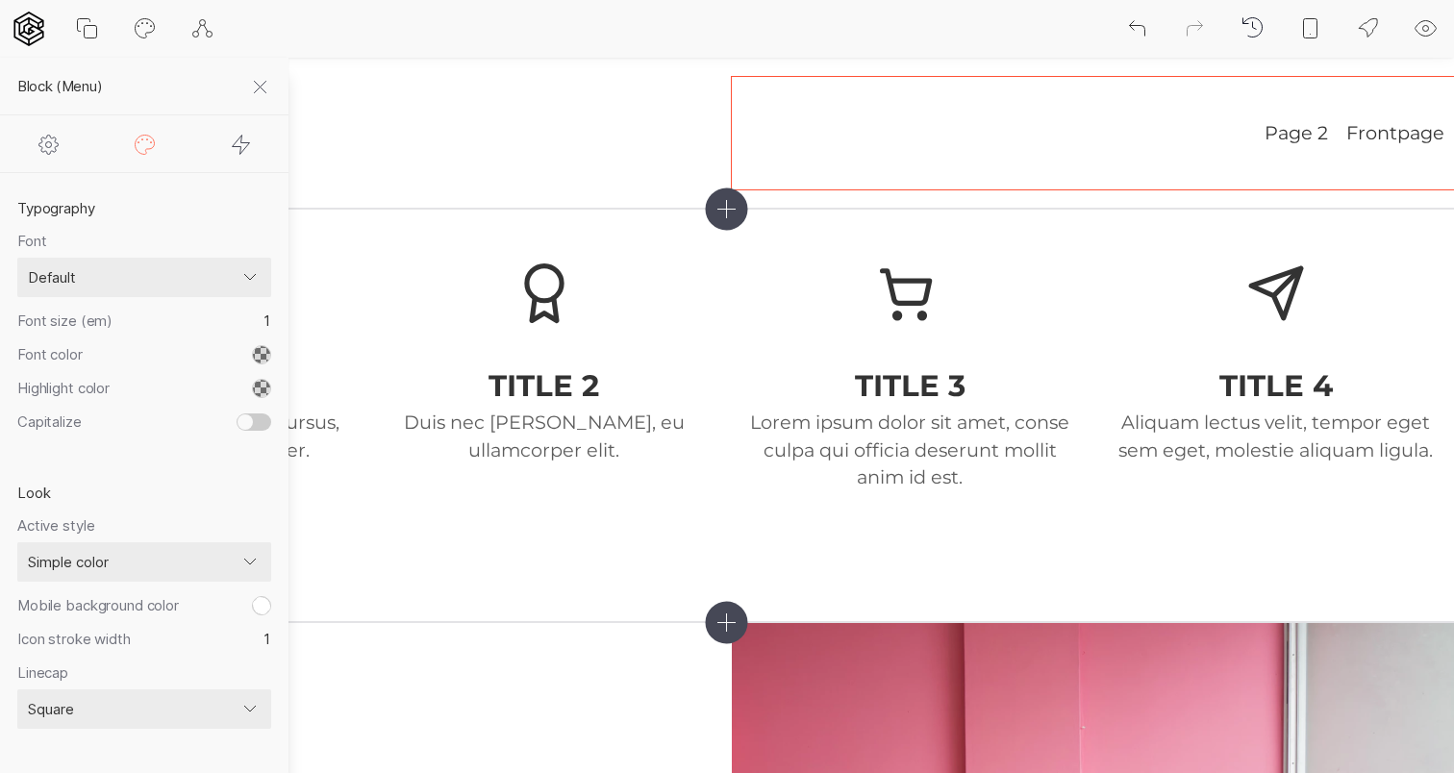
click at [248, 149] on icon at bounding box center [241, 144] width 23 height 23
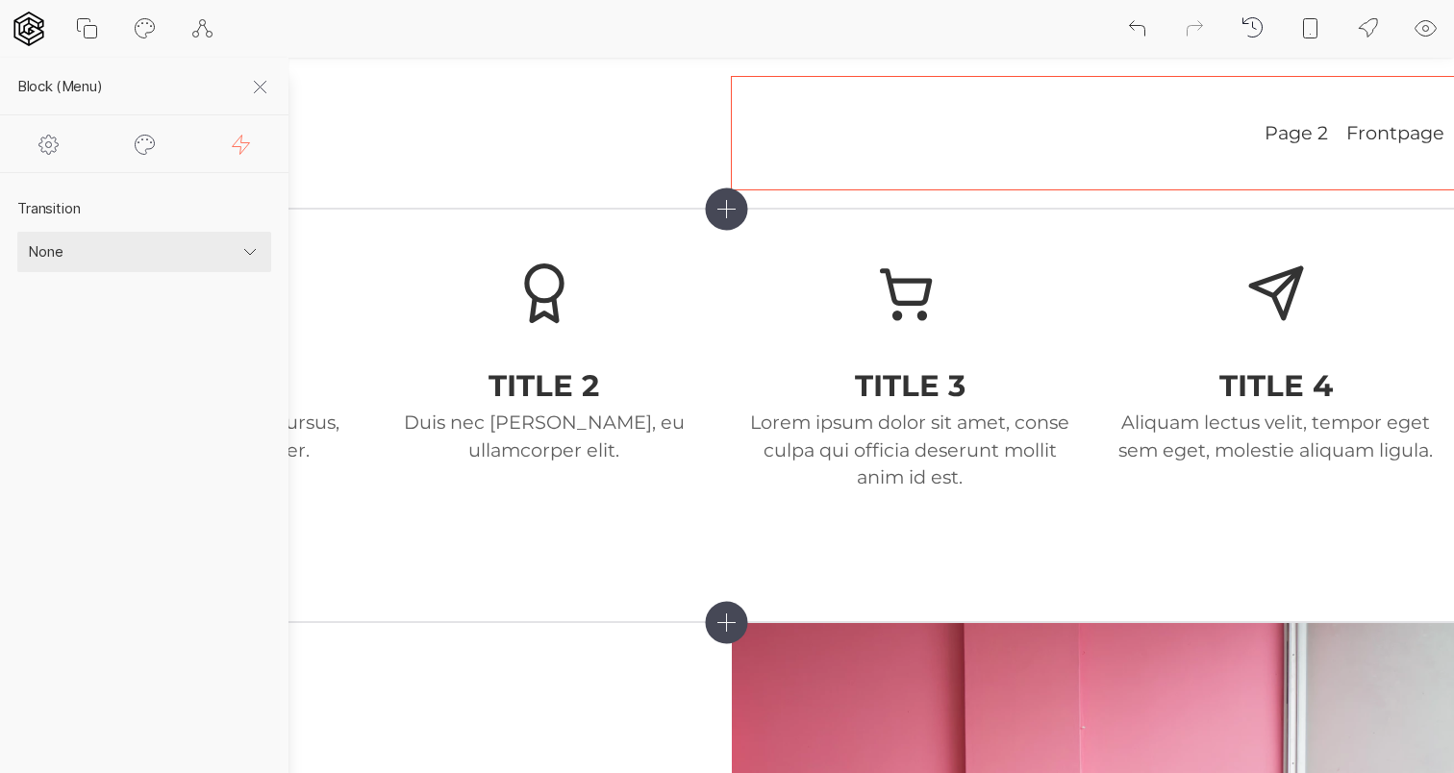
click at [209, 246] on select "None Fade Fade down Fade left Fade right Fade up Scale up Scale down Rotate lef…" at bounding box center [144, 252] width 254 height 40
click at [254, 83] on icon at bounding box center [260, 87] width 23 height 23
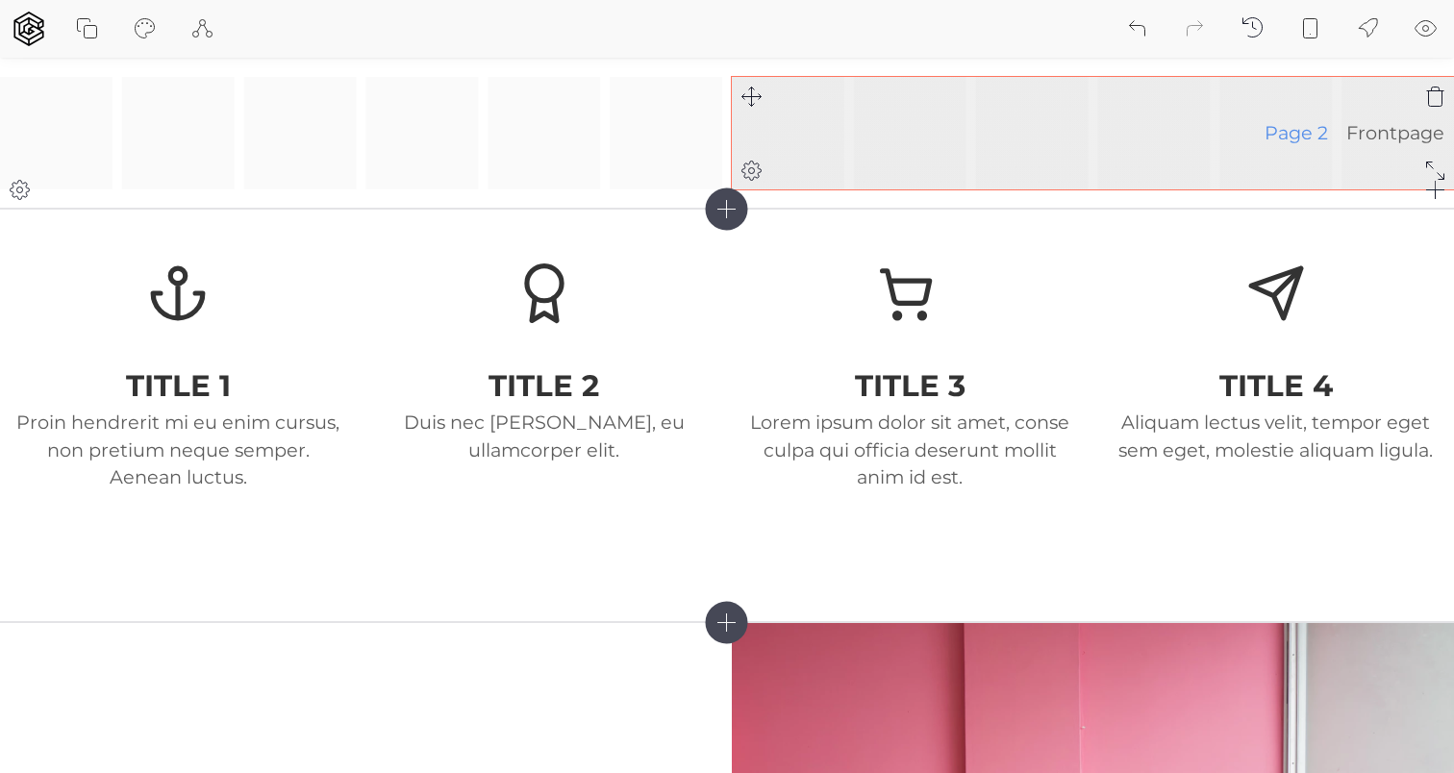
click at [1299, 128] on link "Page 2" at bounding box center [1296, 133] width 63 height 41
click at [1387, 141] on link "Frontpage" at bounding box center [1395, 133] width 98 height 41
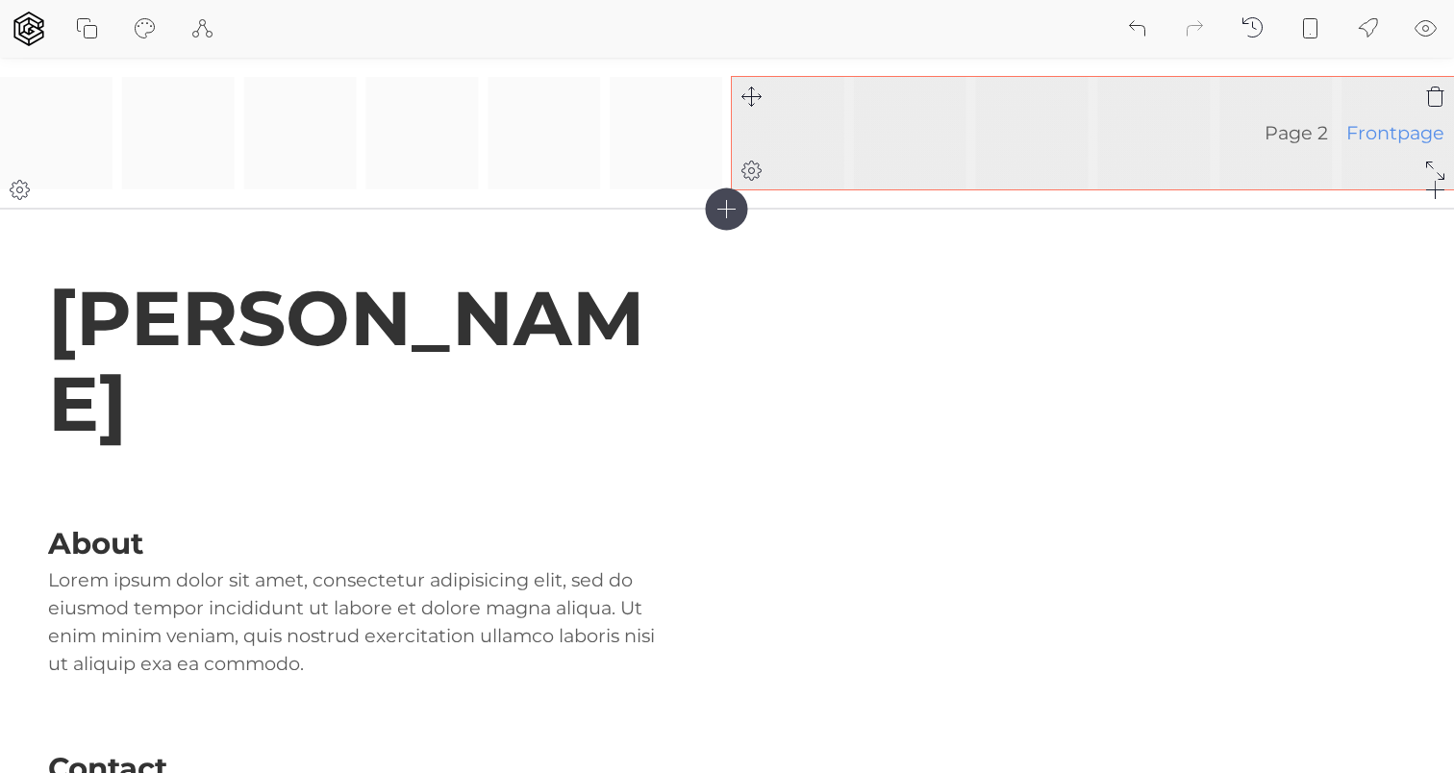
click at [1381, 139] on link "Frontpage" at bounding box center [1395, 133] width 98 height 41
click at [1306, 128] on link "Page 2" at bounding box center [1296, 133] width 63 height 41
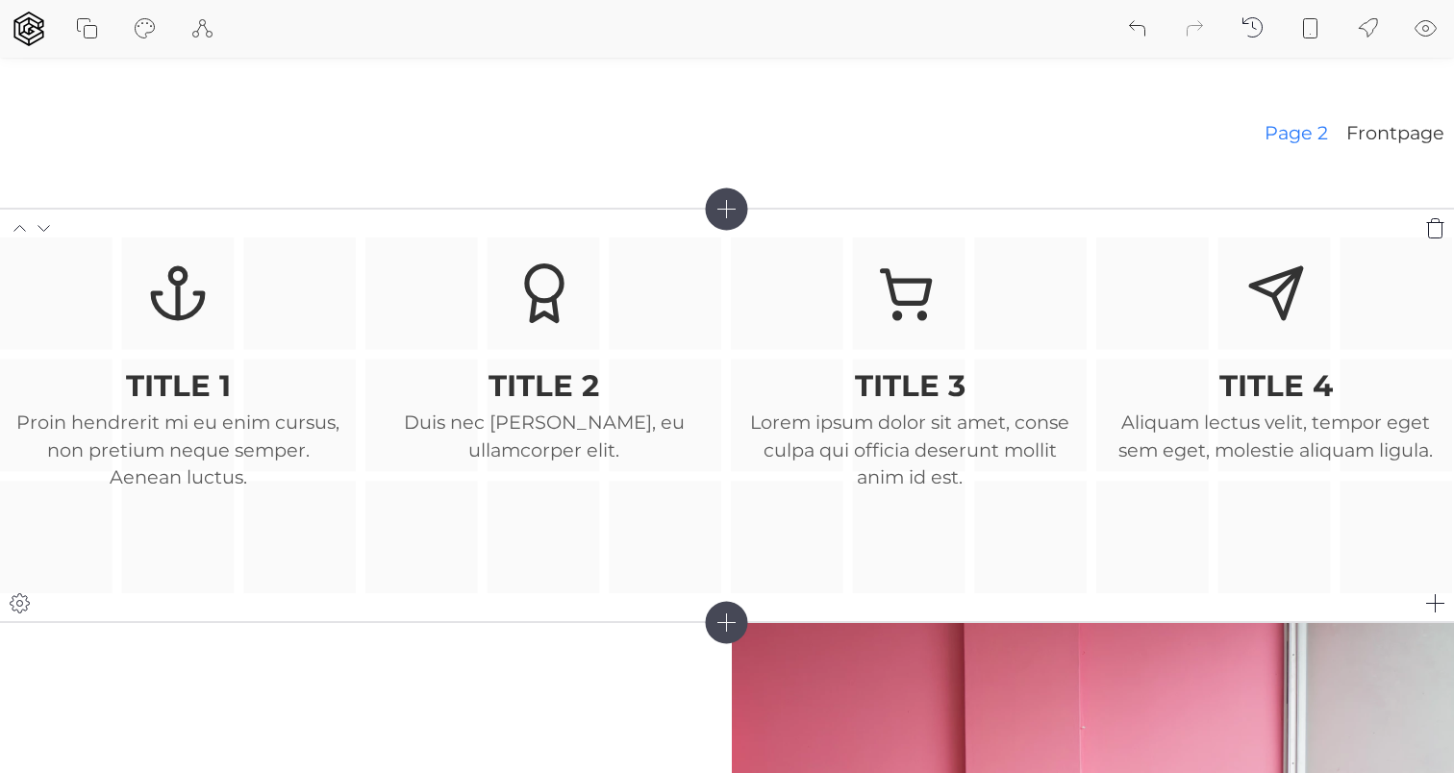
click at [1442, 223] on icon at bounding box center [1435, 227] width 17 height 19
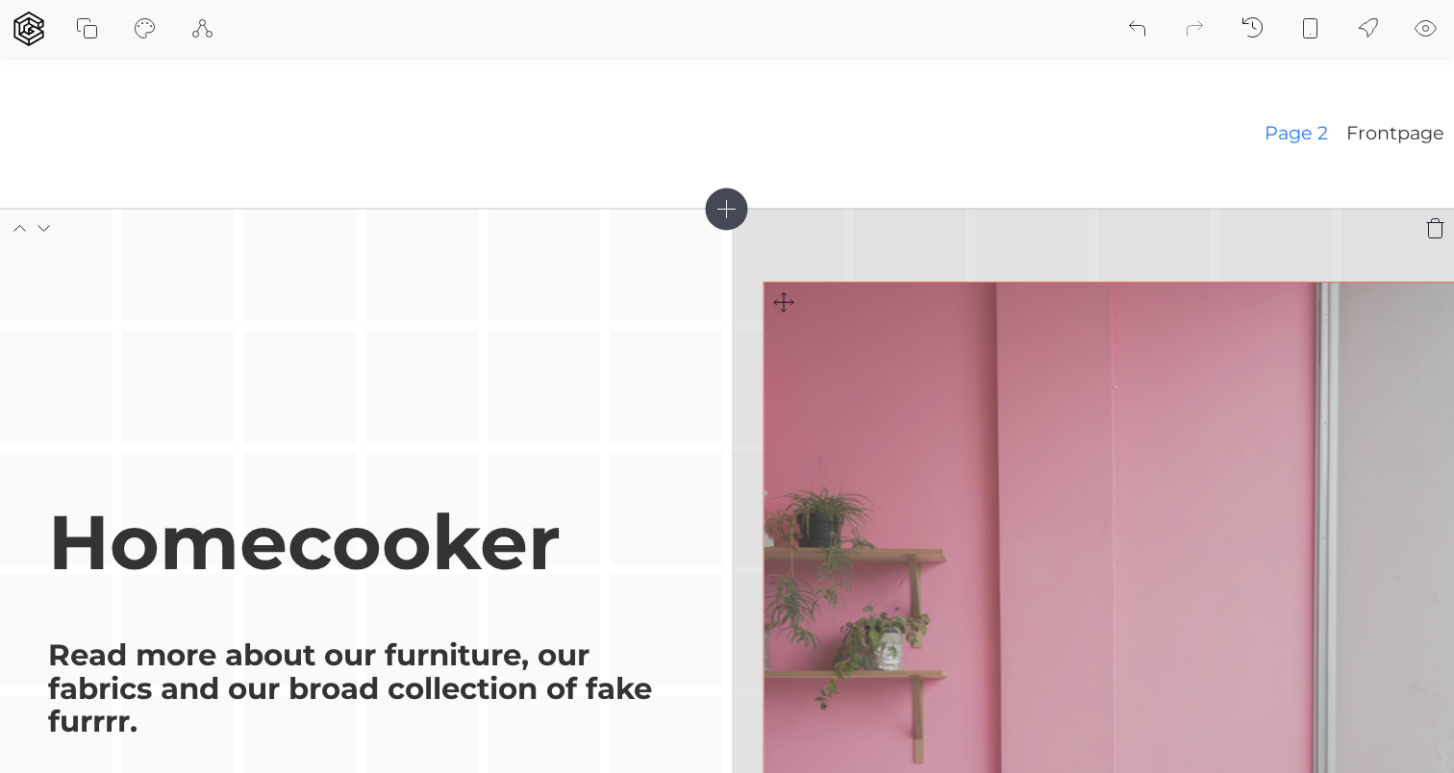
click at [782, 307] on div "Homecooker Read more about our furniture, our fabrics and our broad collection …" at bounding box center [727, 631] width 1454 height 844
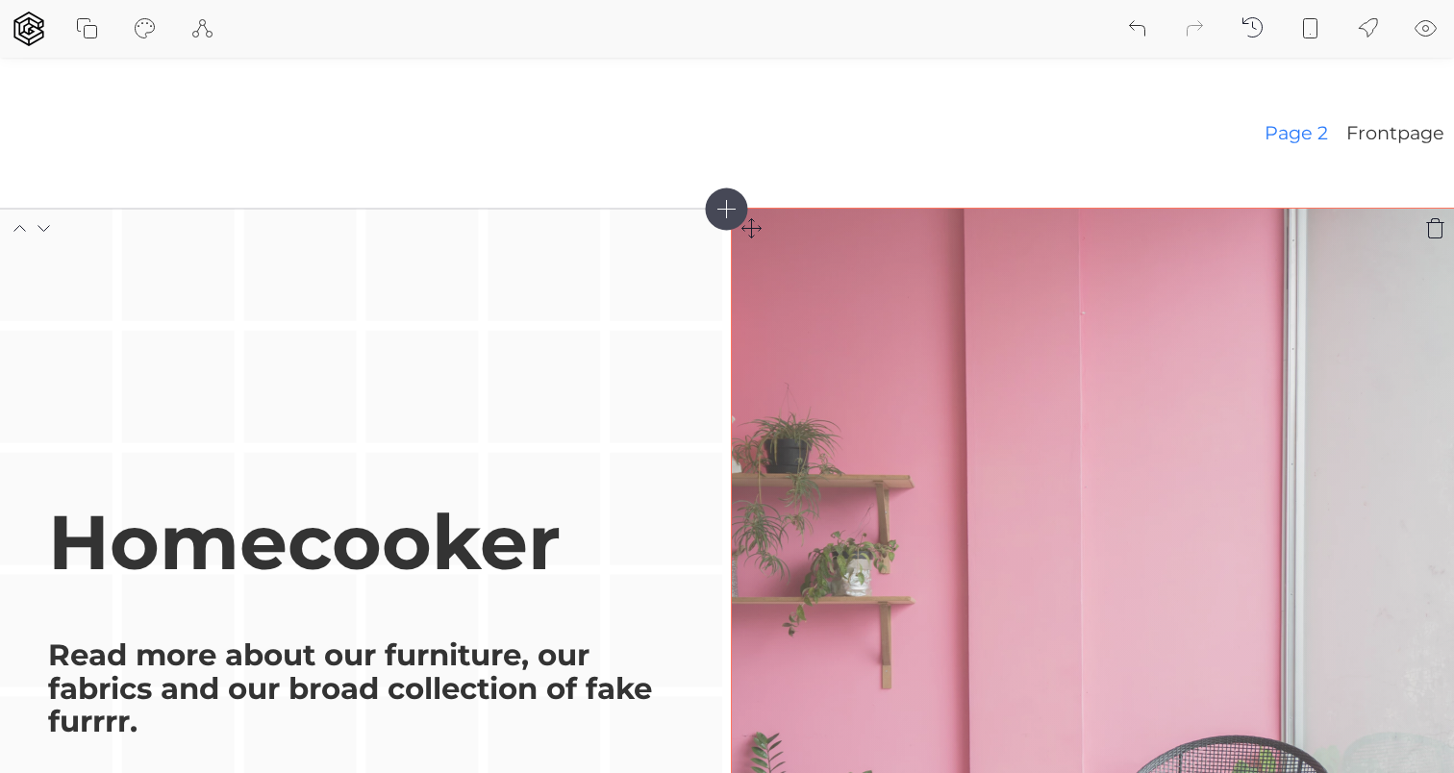
click at [757, 235] on icon at bounding box center [751, 227] width 23 height 23
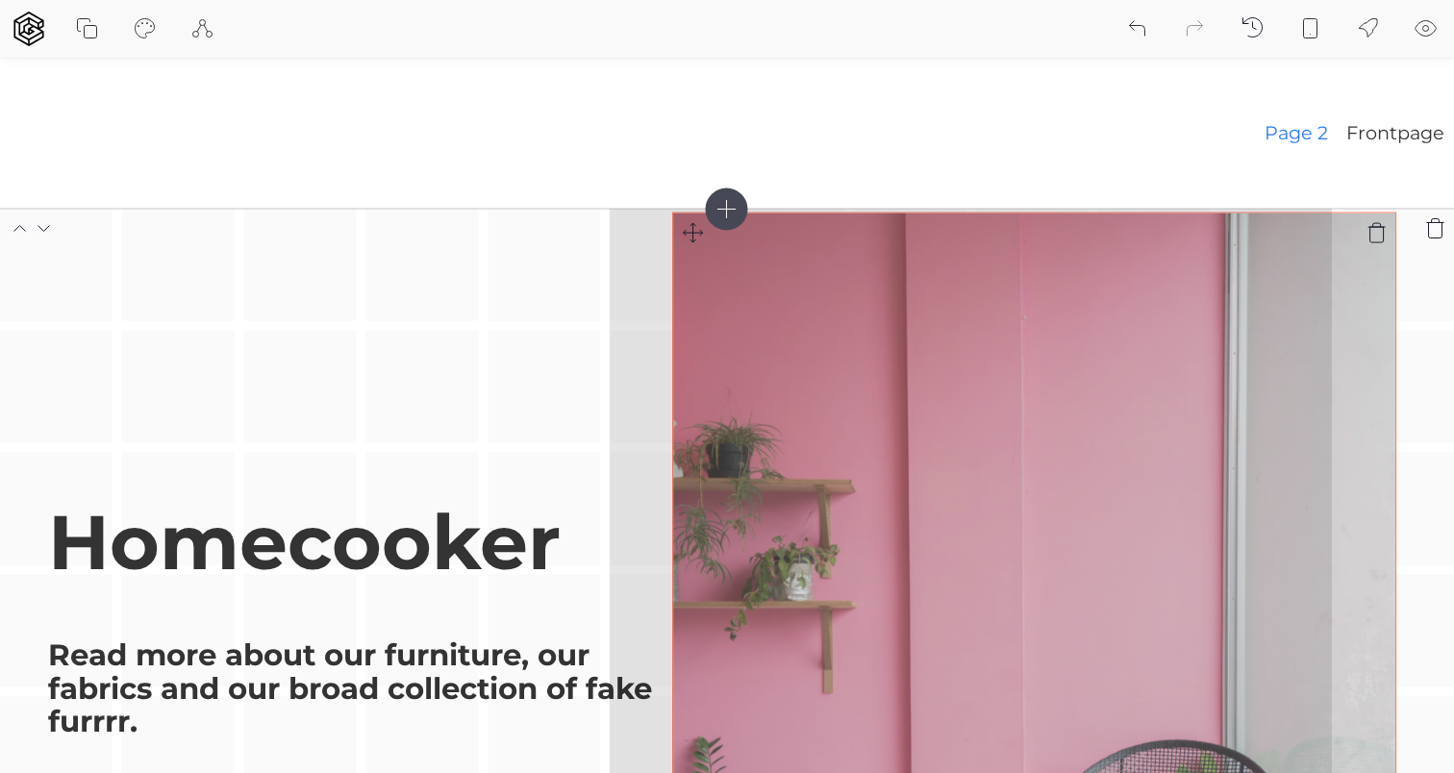
click at [691, 239] on div "Homecooker Read more about our furniture, our fabrics and our broad collection …" at bounding box center [727, 631] width 1454 height 844
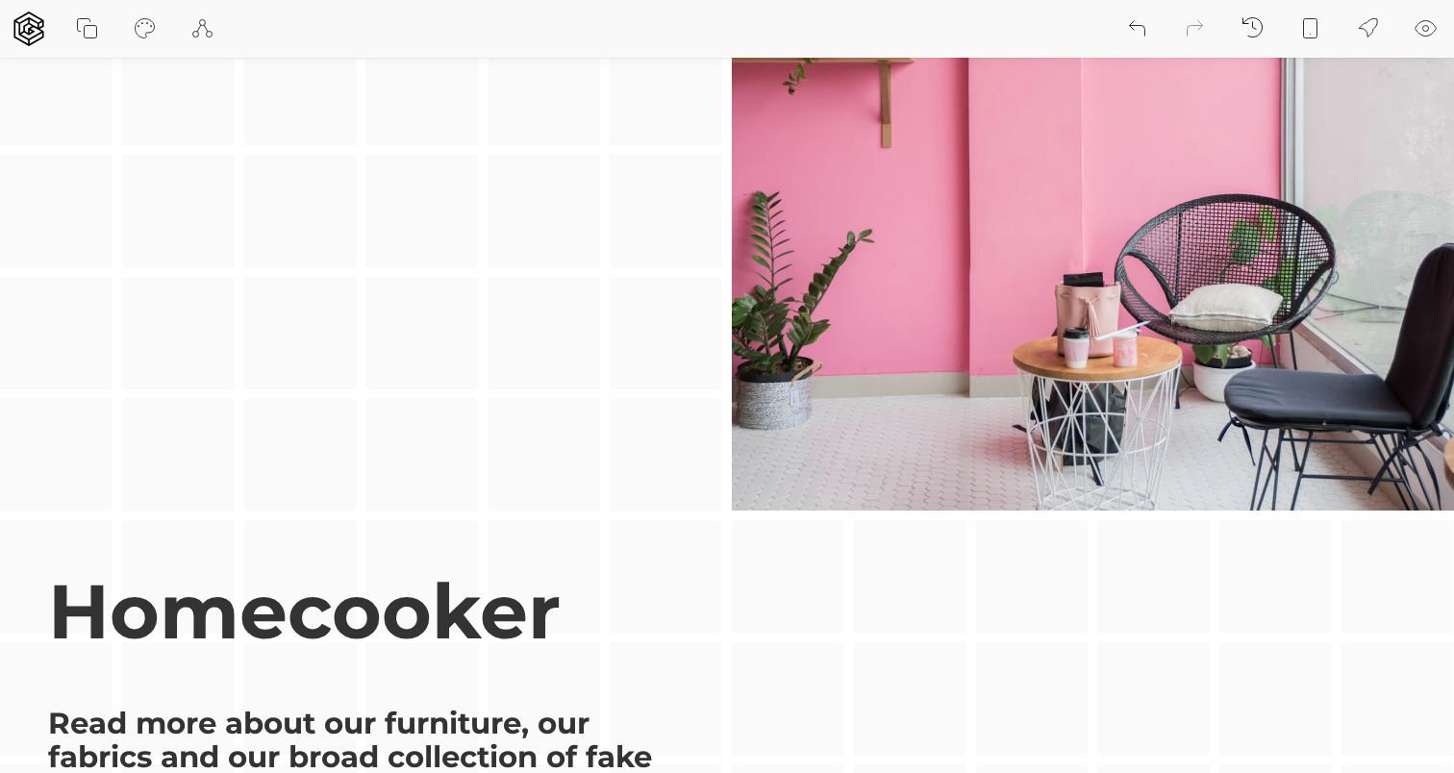
scroll to position [594, 0]
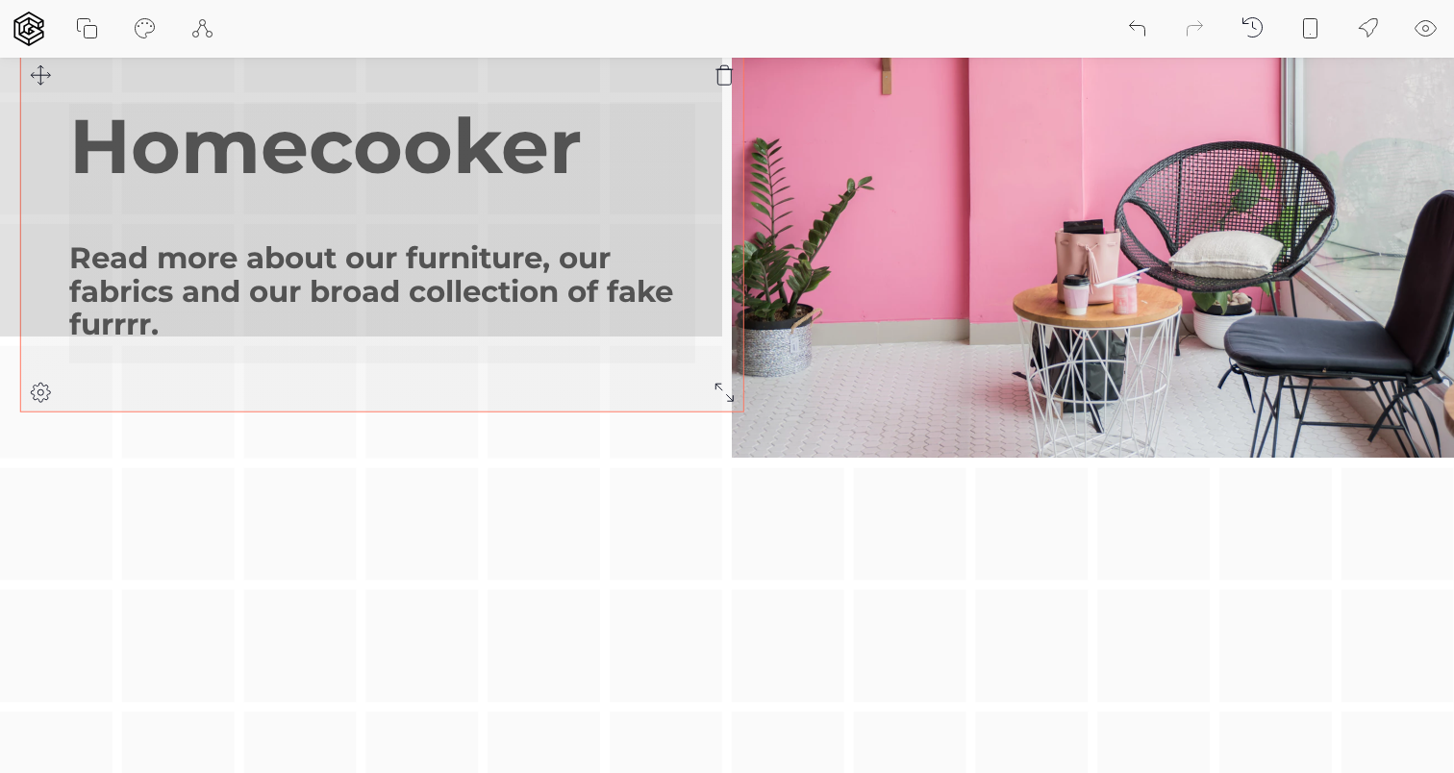
click at [38, 81] on div "Homecooker Read more about our furniture, our fabrics and our broad collection …" at bounding box center [727, 219] width 1454 height 1210
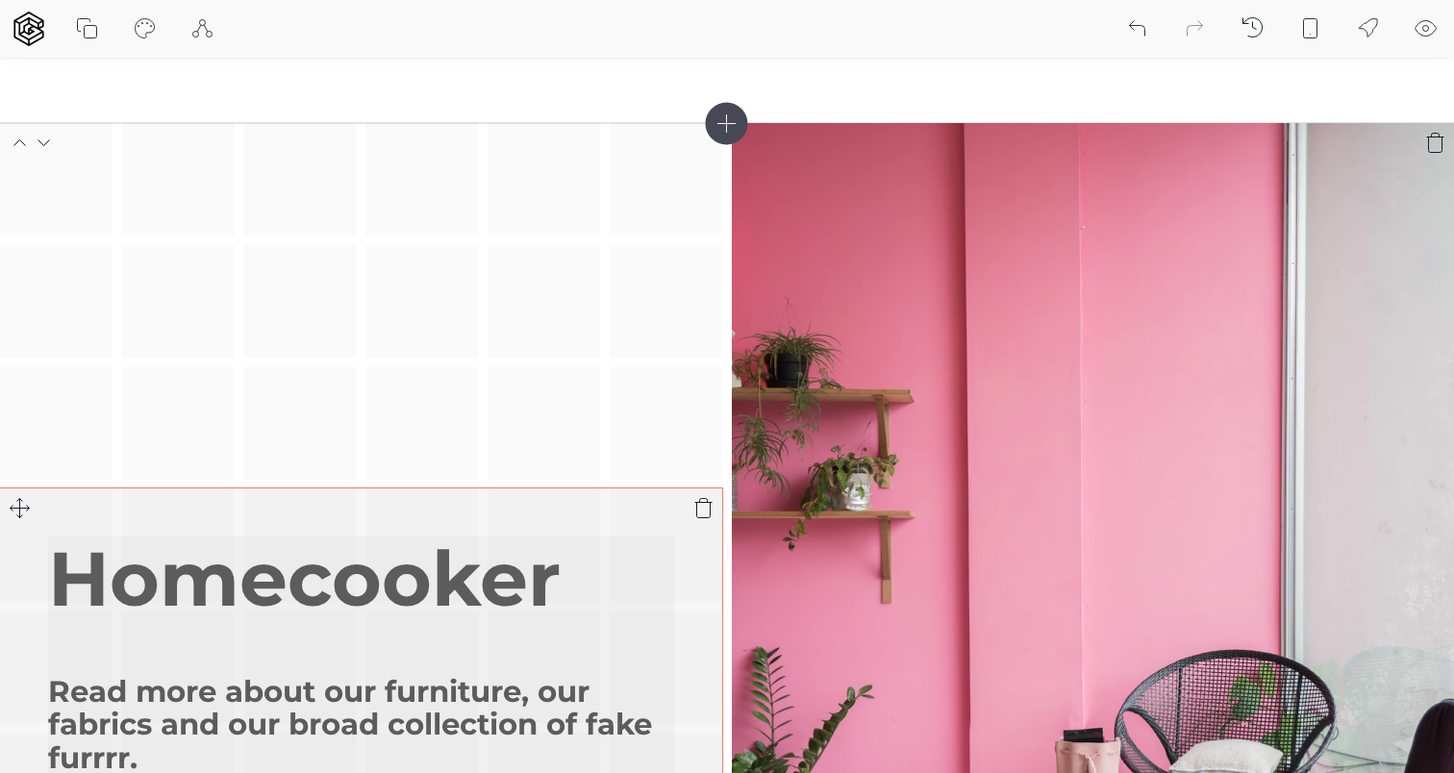
scroll to position [78, 0]
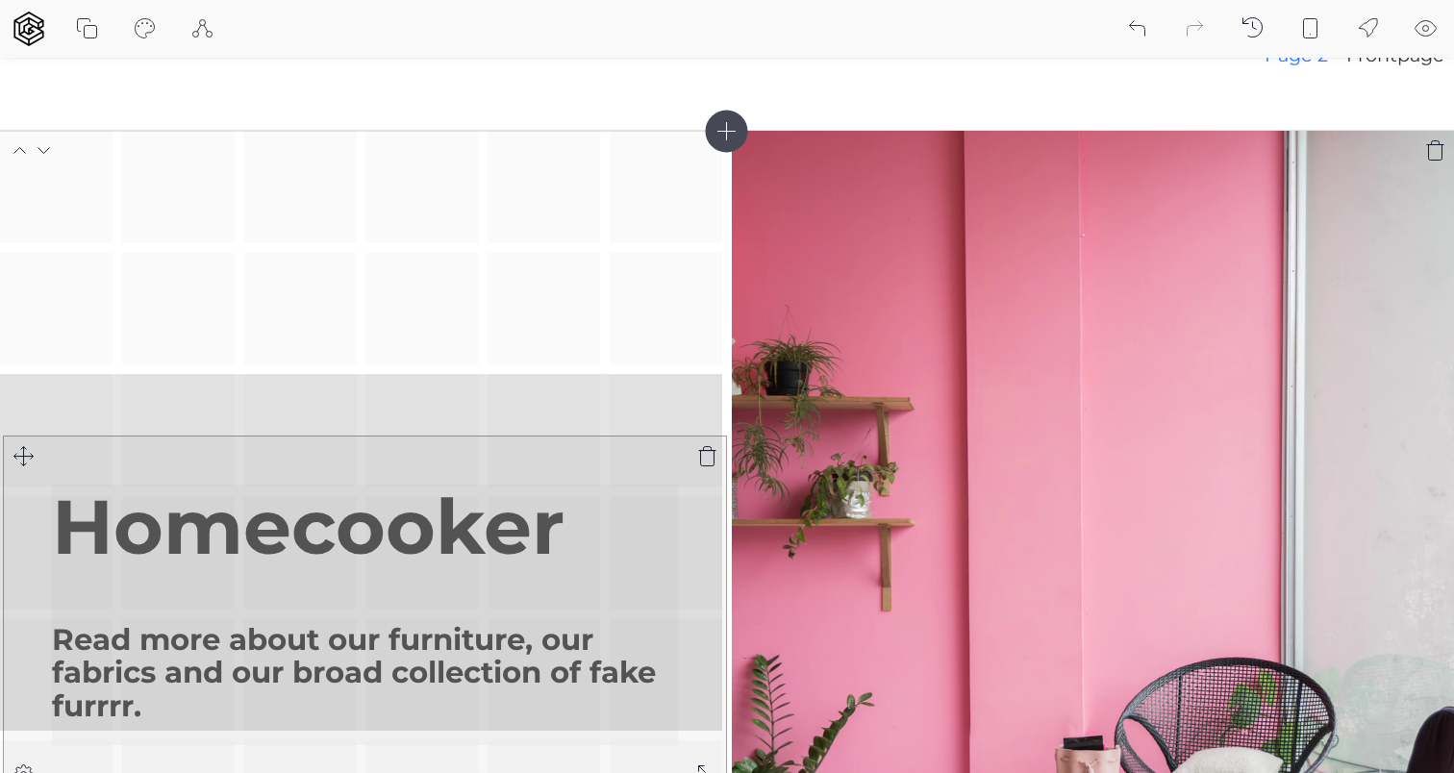
click at [21, 451] on div "Homecooker Read more about our furniture, our fabrics and our broad collection …" at bounding box center [727, 553] width 1454 height 844
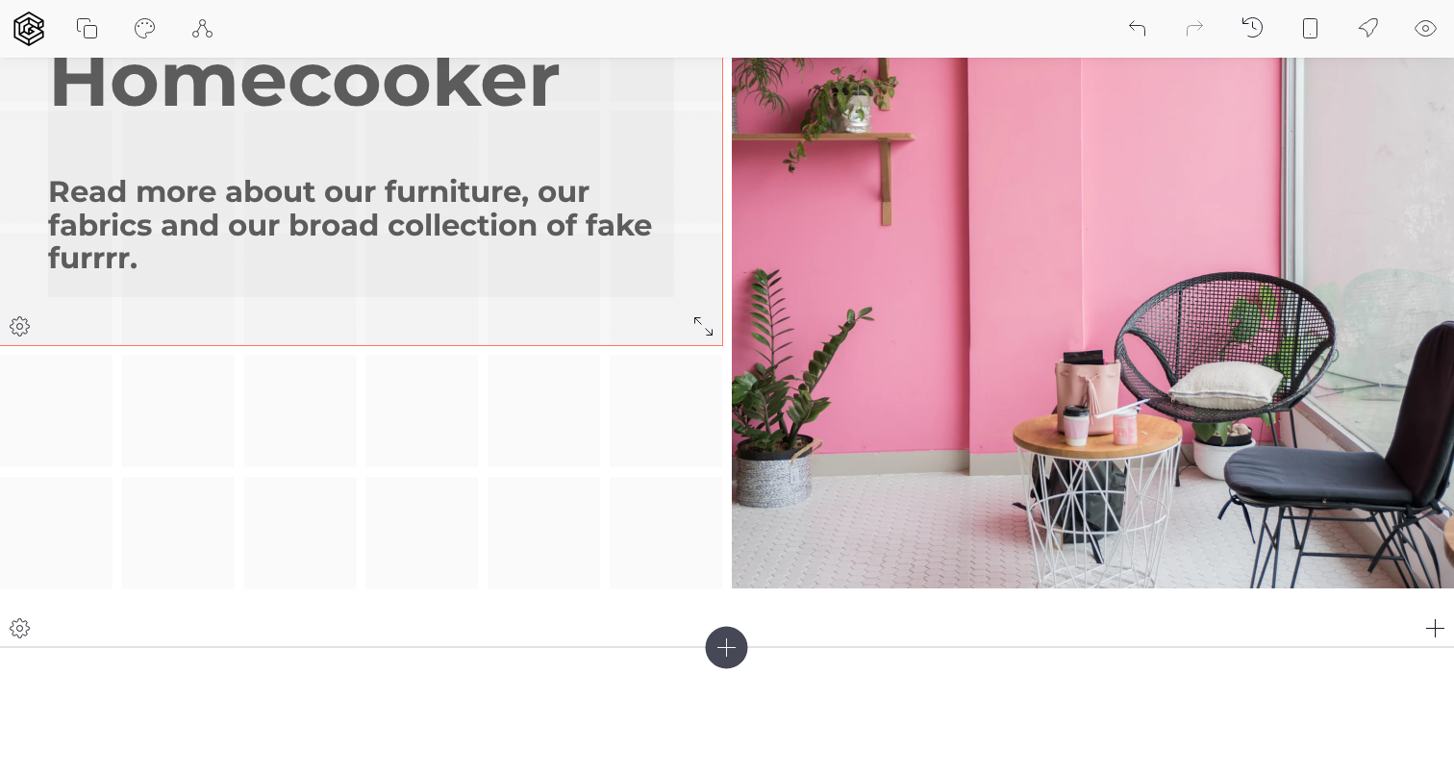
scroll to position [467, 0]
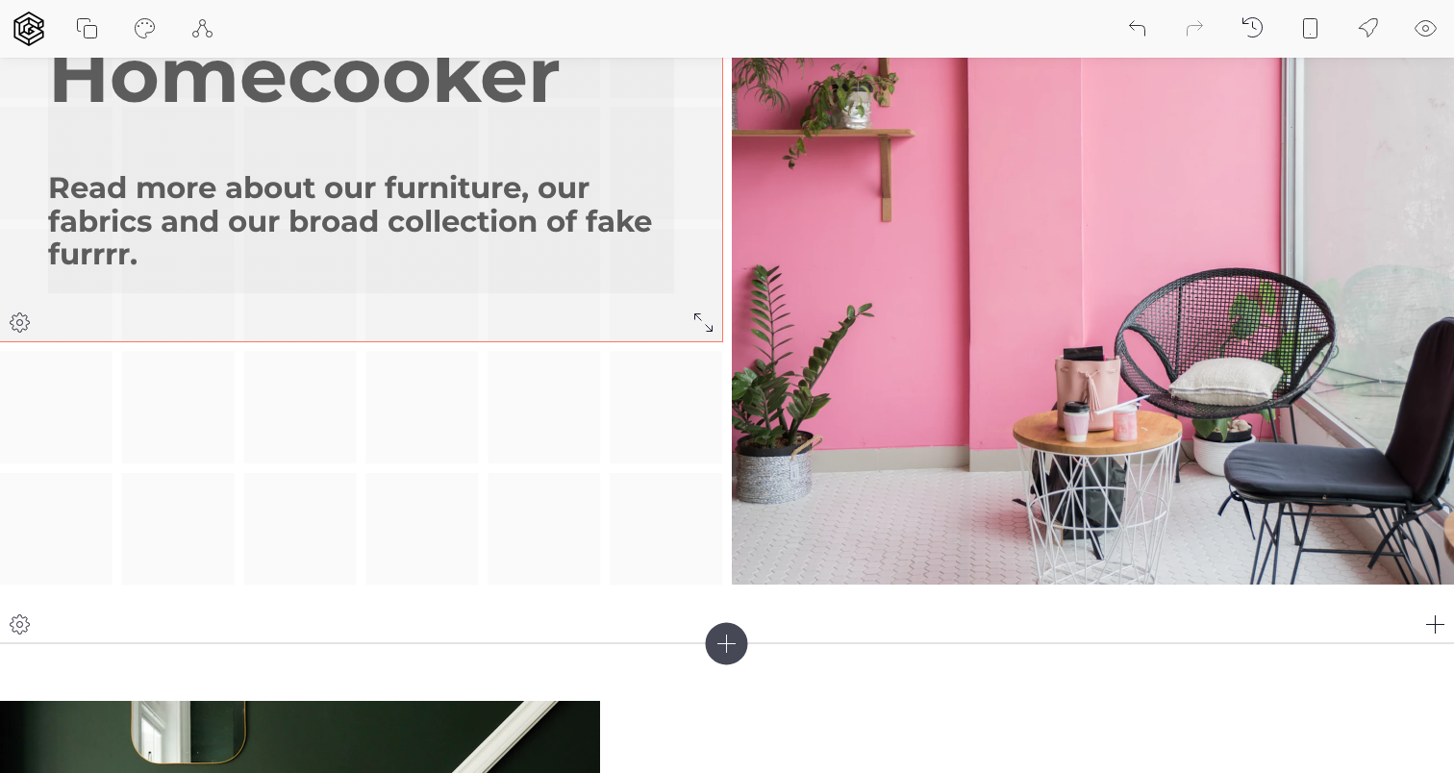
click at [114, 294] on div "Homecooker Read more about our furniture, our fabrics and our broad collection …" at bounding box center [361, 163] width 722 height 356
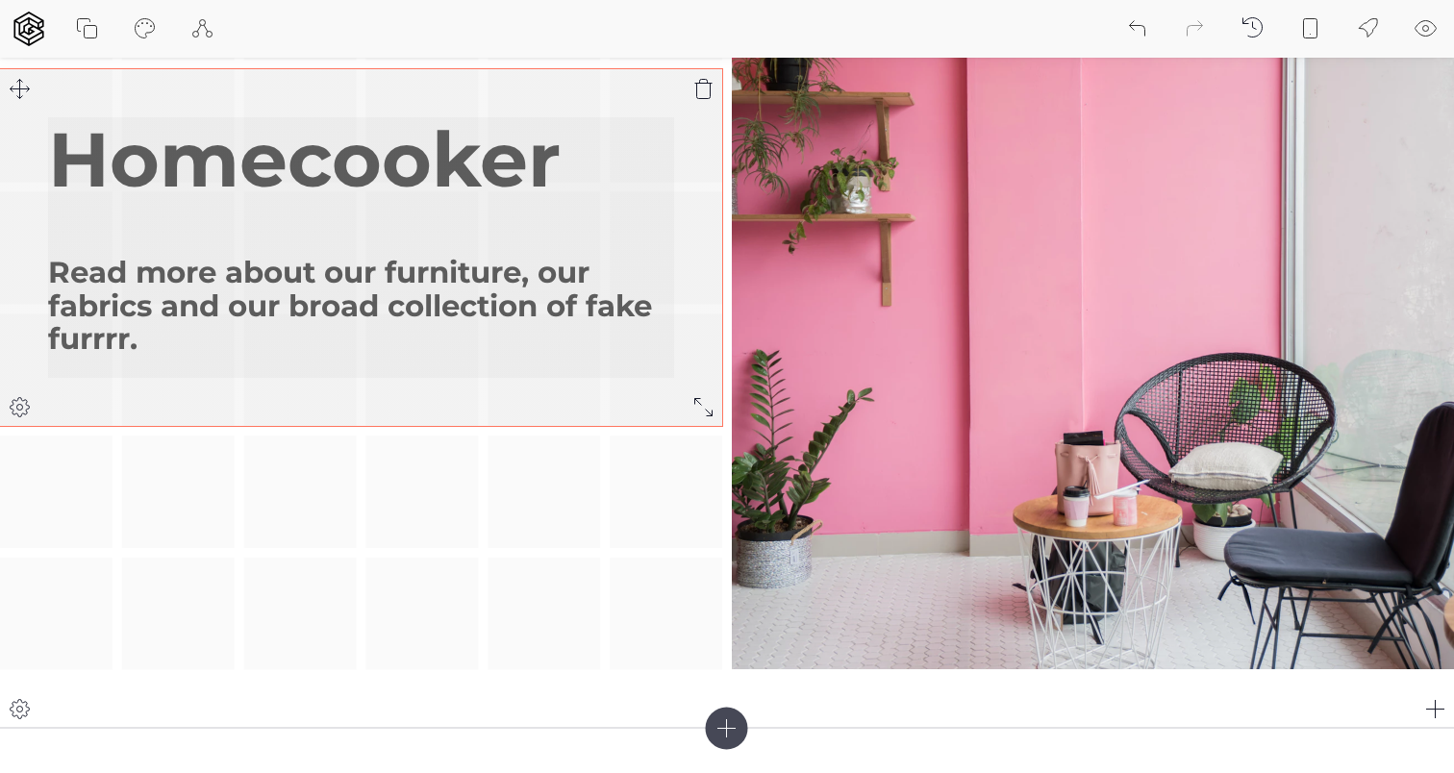
scroll to position [307, 0]
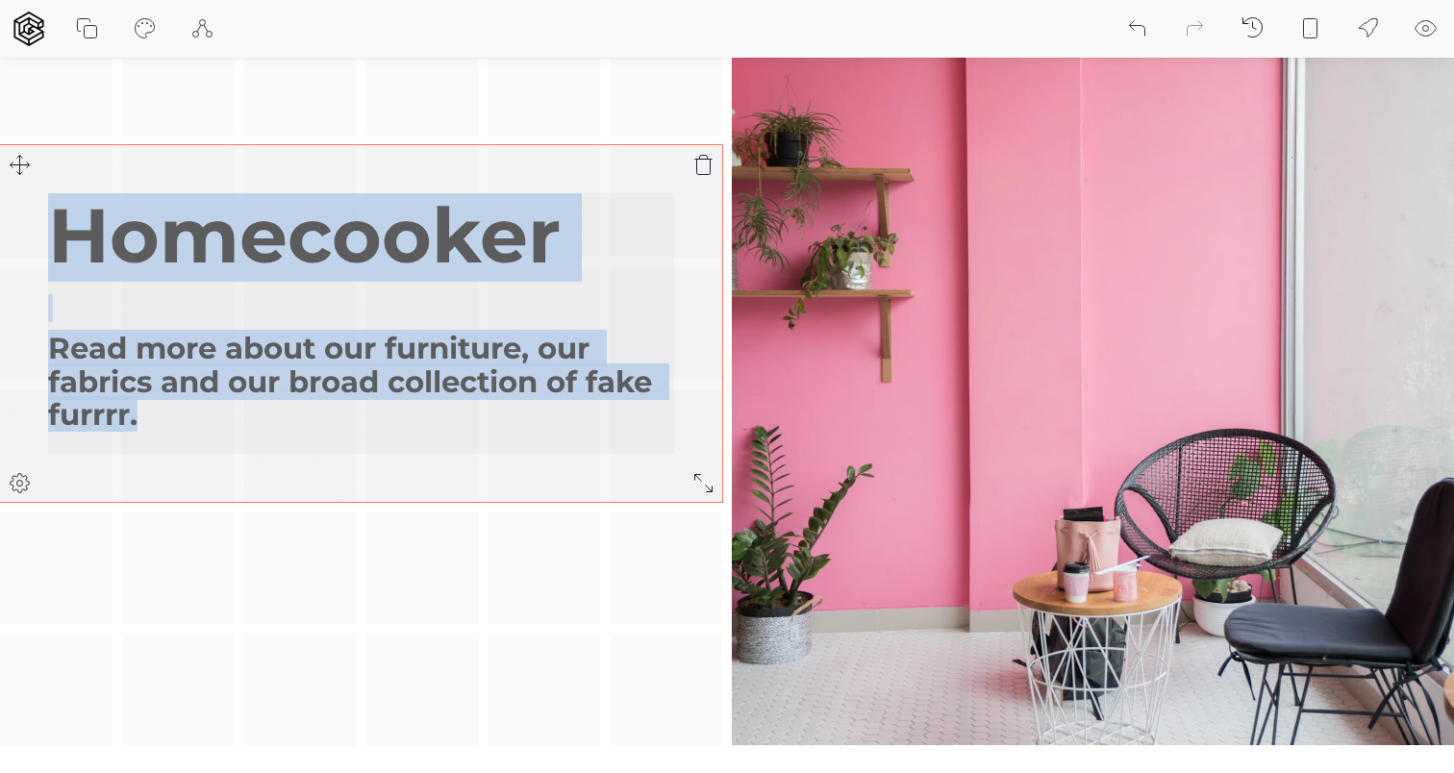
drag, startPoint x: 81, startPoint y: 433, endPoint x: 388, endPoint y: 467, distance: 308.7
click at [389, 467] on div "Homecooker Read more about our furniture, our fabrics and our broad collection …" at bounding box center [361, 323] width 722 height 356
click at [244, 498] on div "Homecooker Read more about our furniture, our fabrics and our broad collection …" at bounding box center [361, 323] width 722 height 356
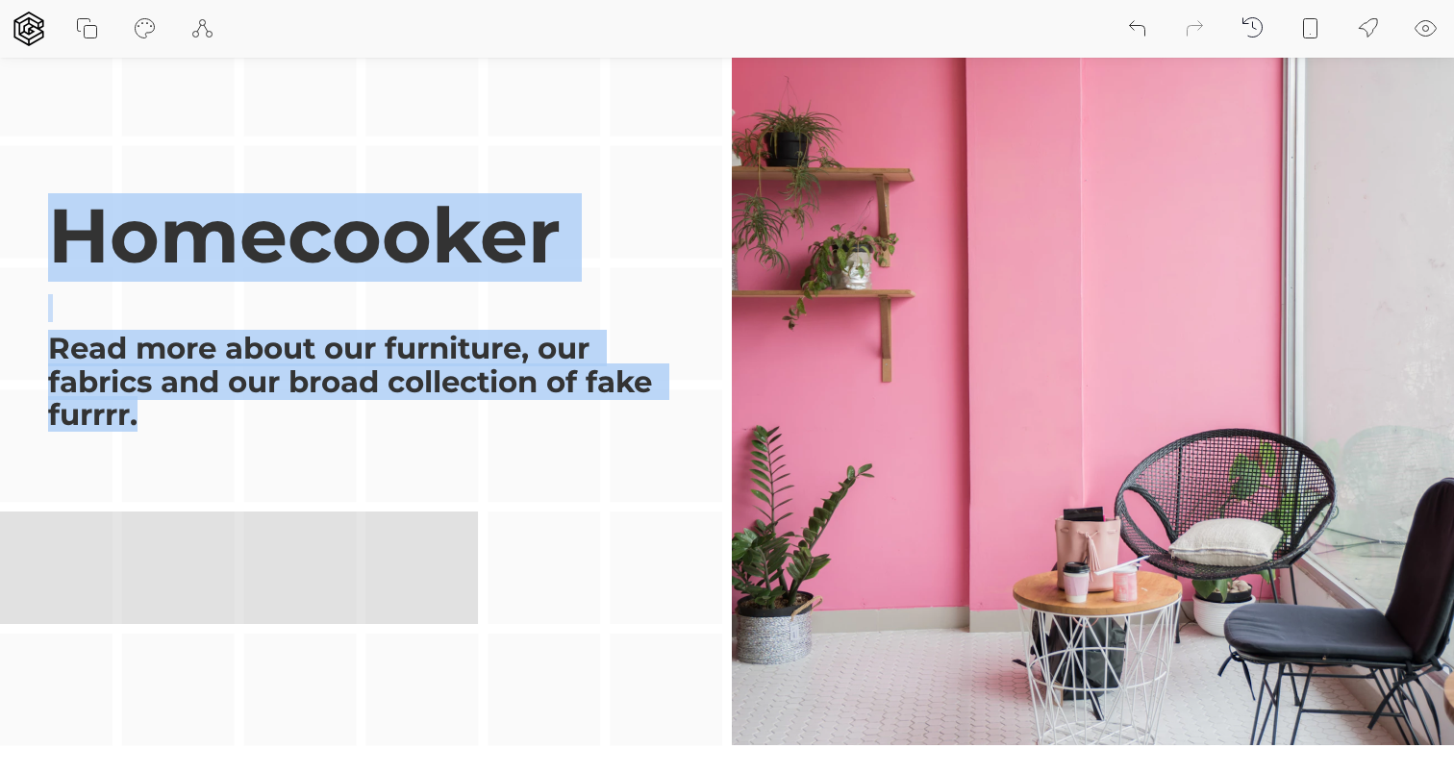
drag, startPoint x: 84, startPoint y: 561, endPoint x: 371, endPoint y: 591, distance: 289.2
click at [371, 591] on div "Homecooker Read more about our furniture, our fabrics and our broad collection …" at bounding box center [727, 324] width 1454 height 844
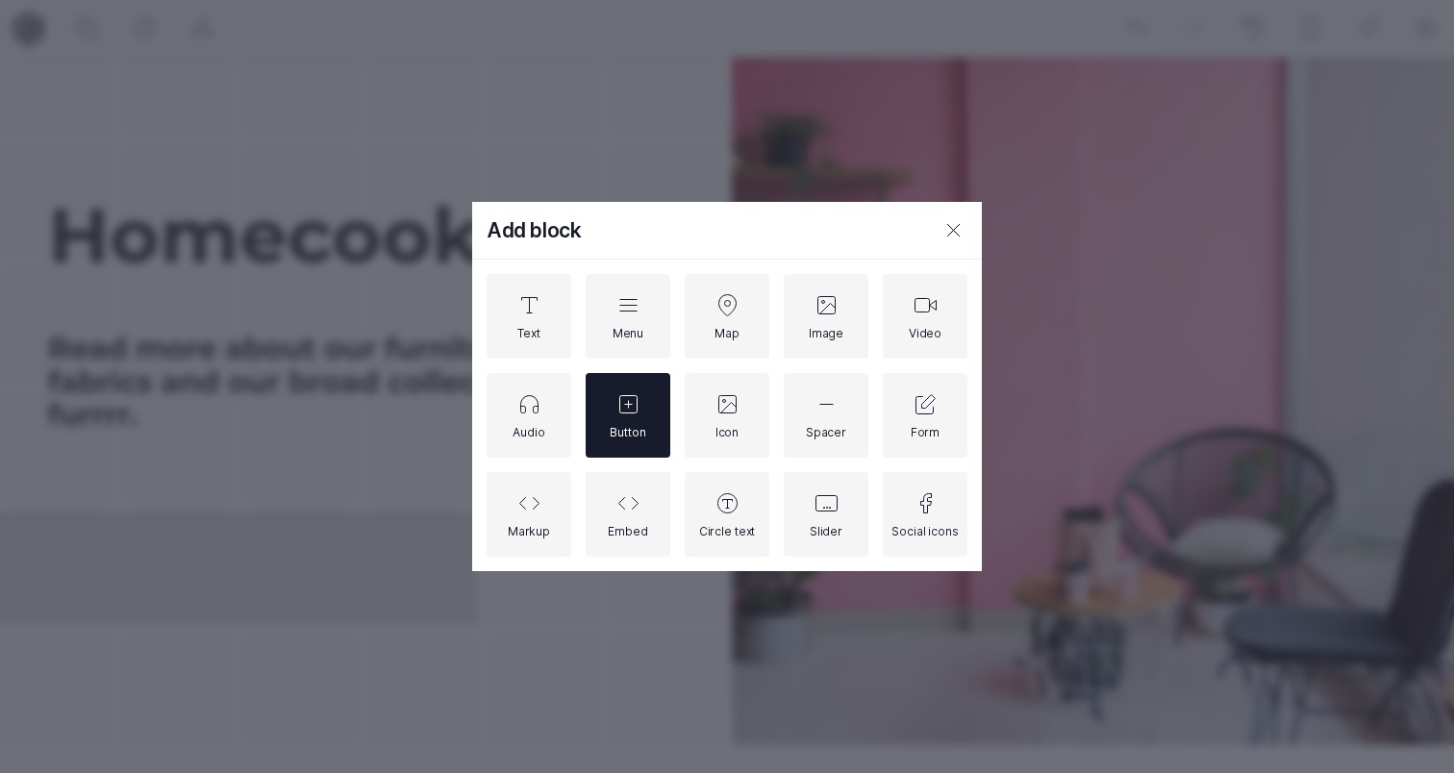
click at [618, 450] on div "Button" at bounding box center [628, 415] width 85 height 85
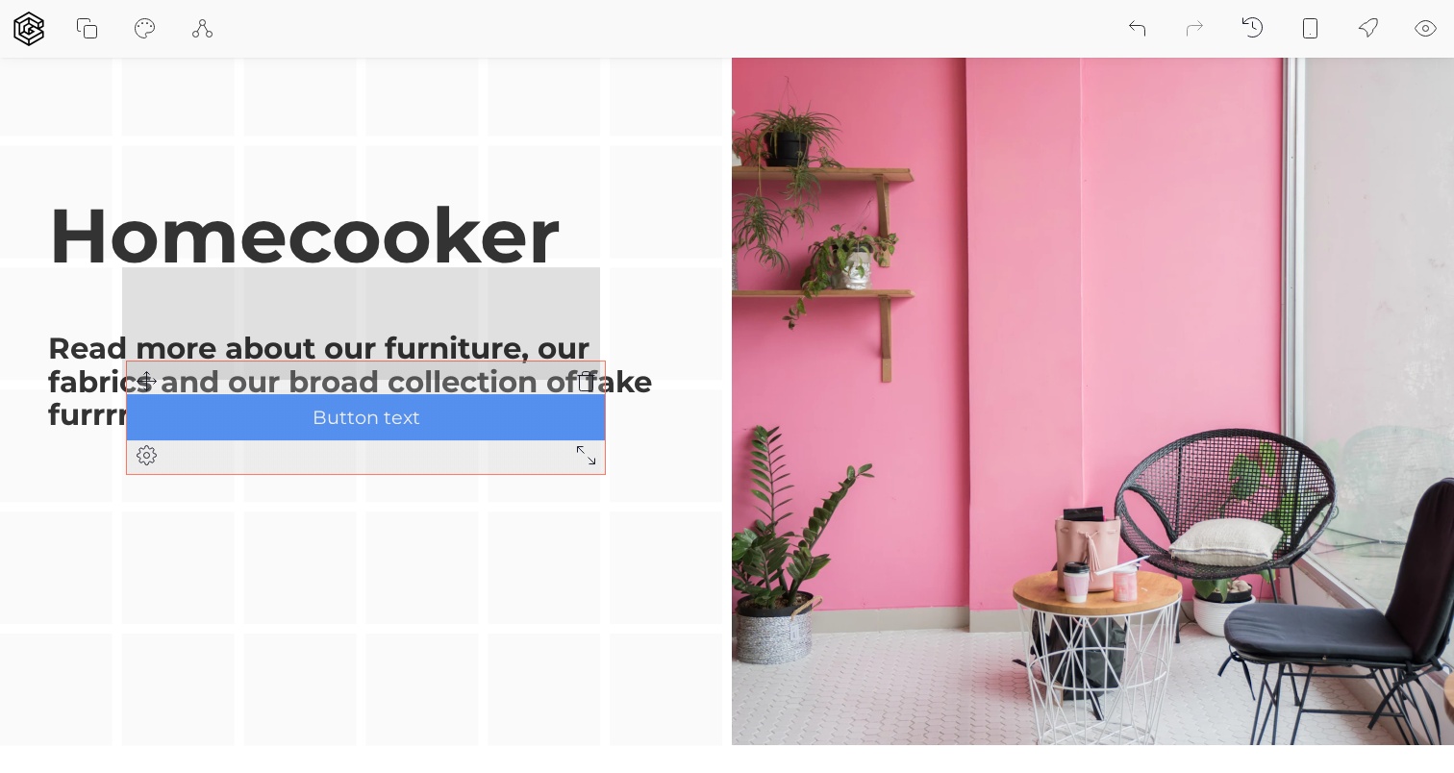
click at [138, 384] on icon at bounding box center [146, 381] width 23 height 23
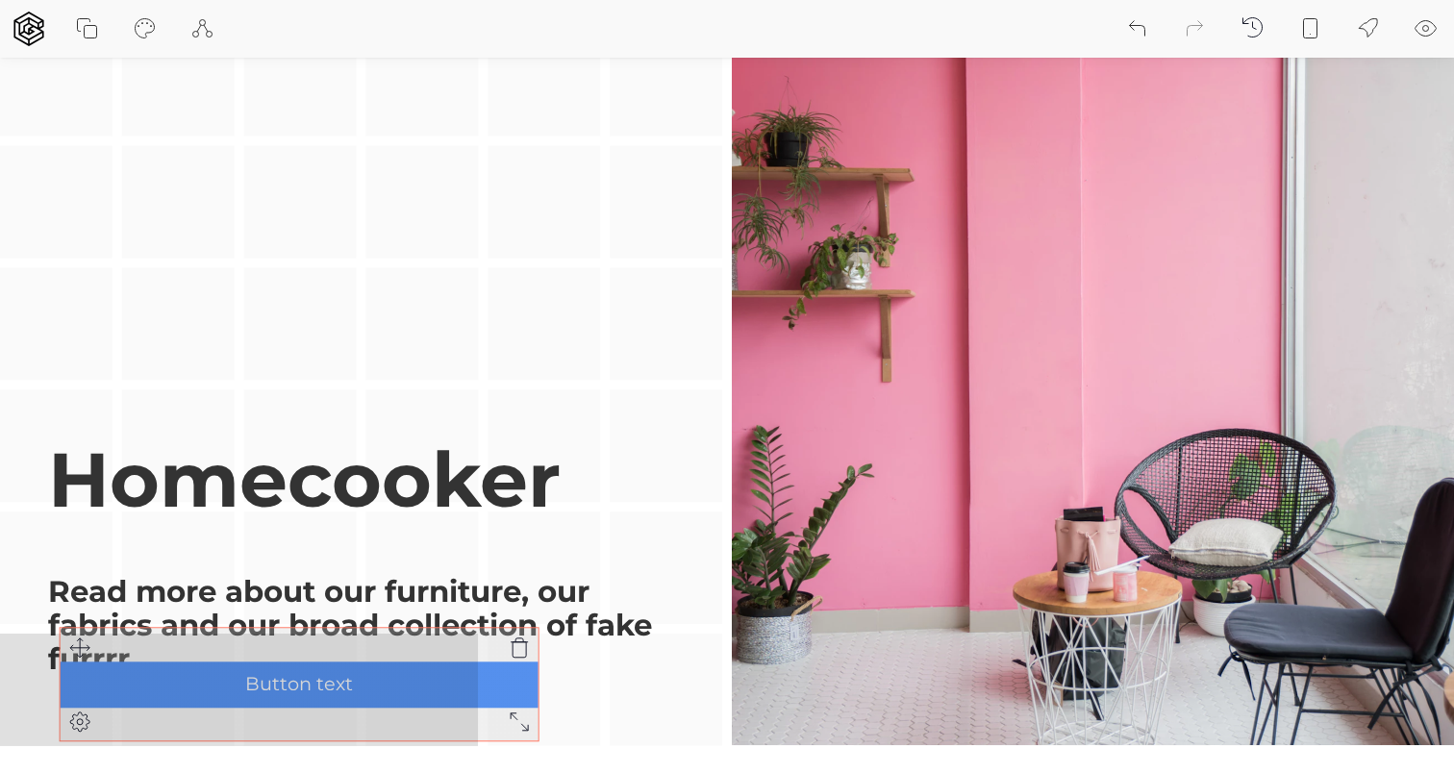
click at [69, 656] on div "Homecooker Read more about our furniture, our fabrics and our broad collection …" at bounding box center [727, 324] width 1454 height 844
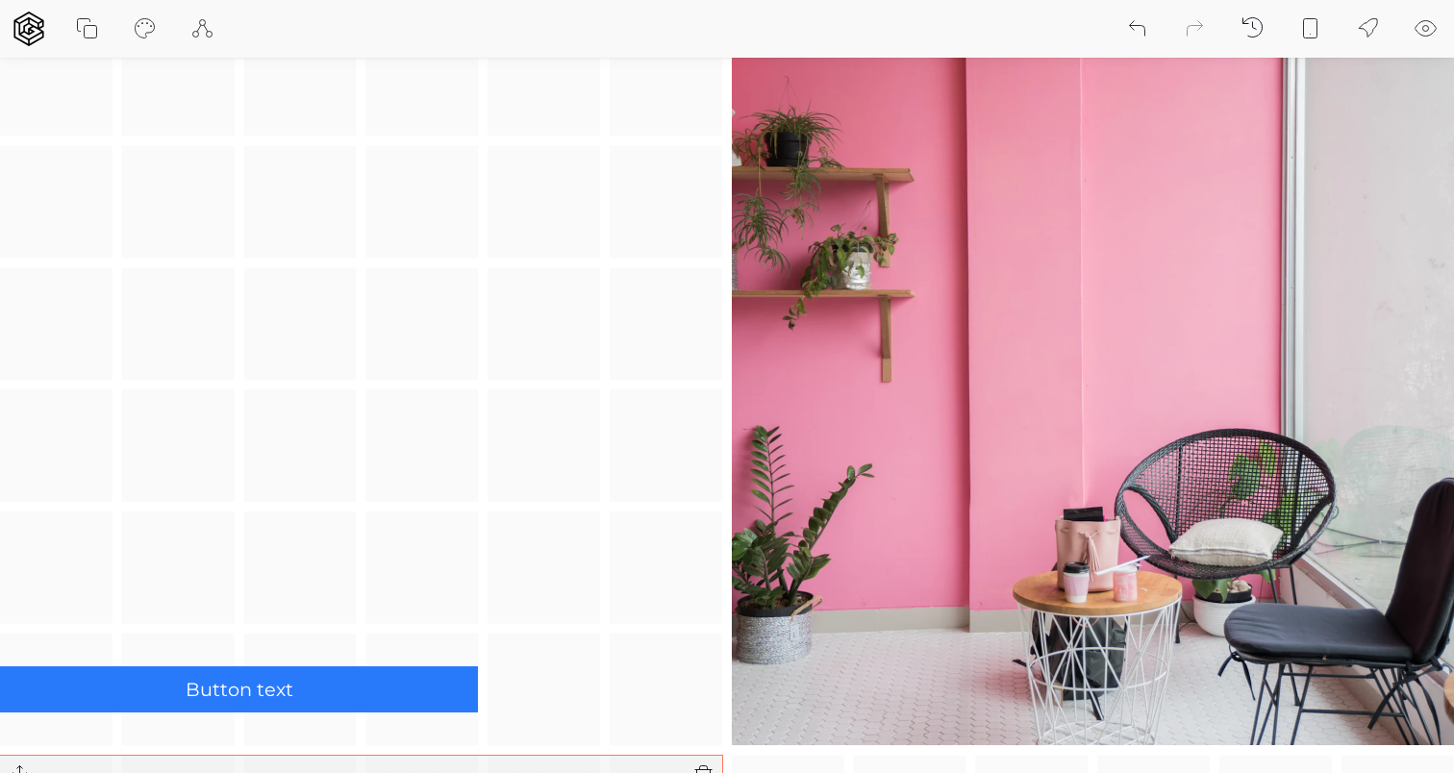
scroll to position [672, 0]
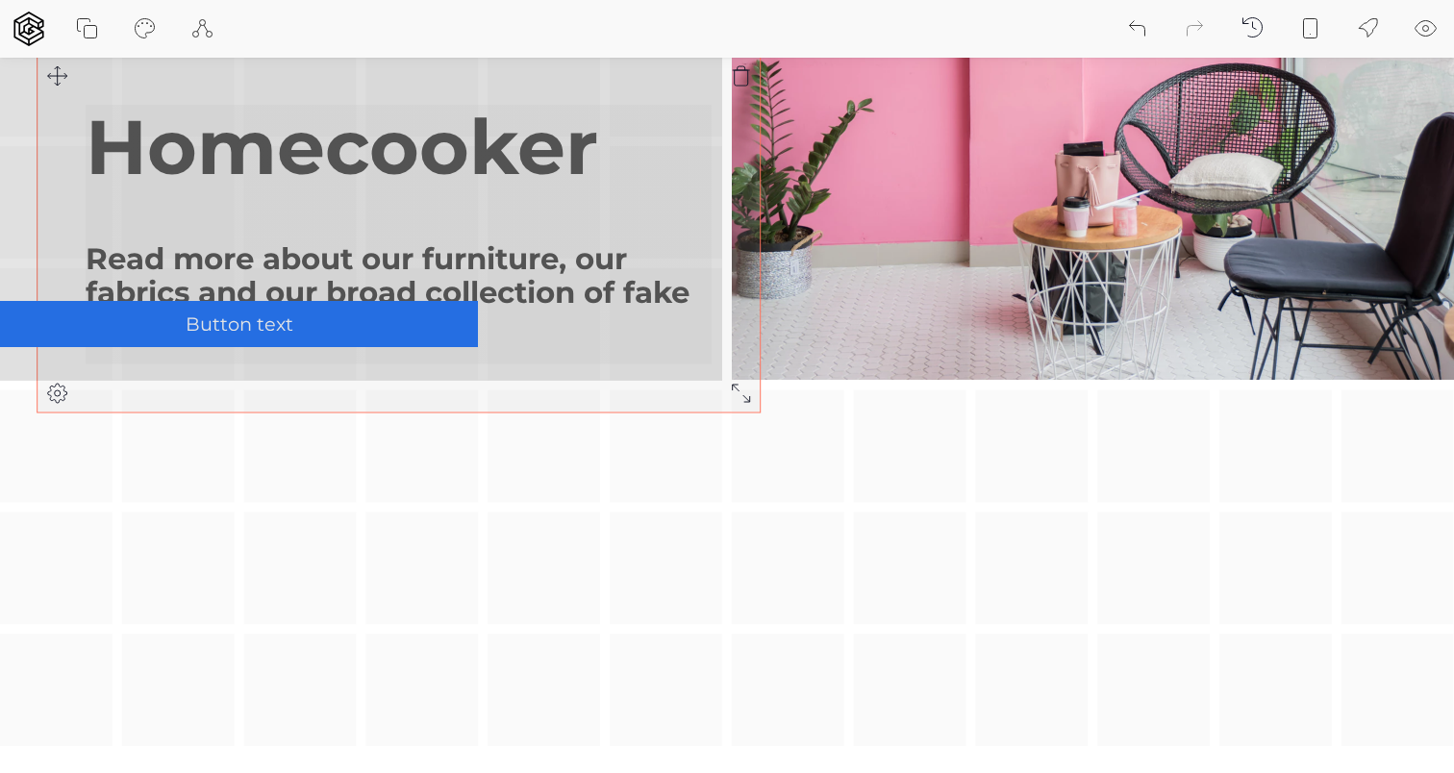
click at [60, 75] on div "Homecooker Read more about our furniture, our fabrics and our broad collection …" at bounding box center [727, 141] width 1454 height 1210
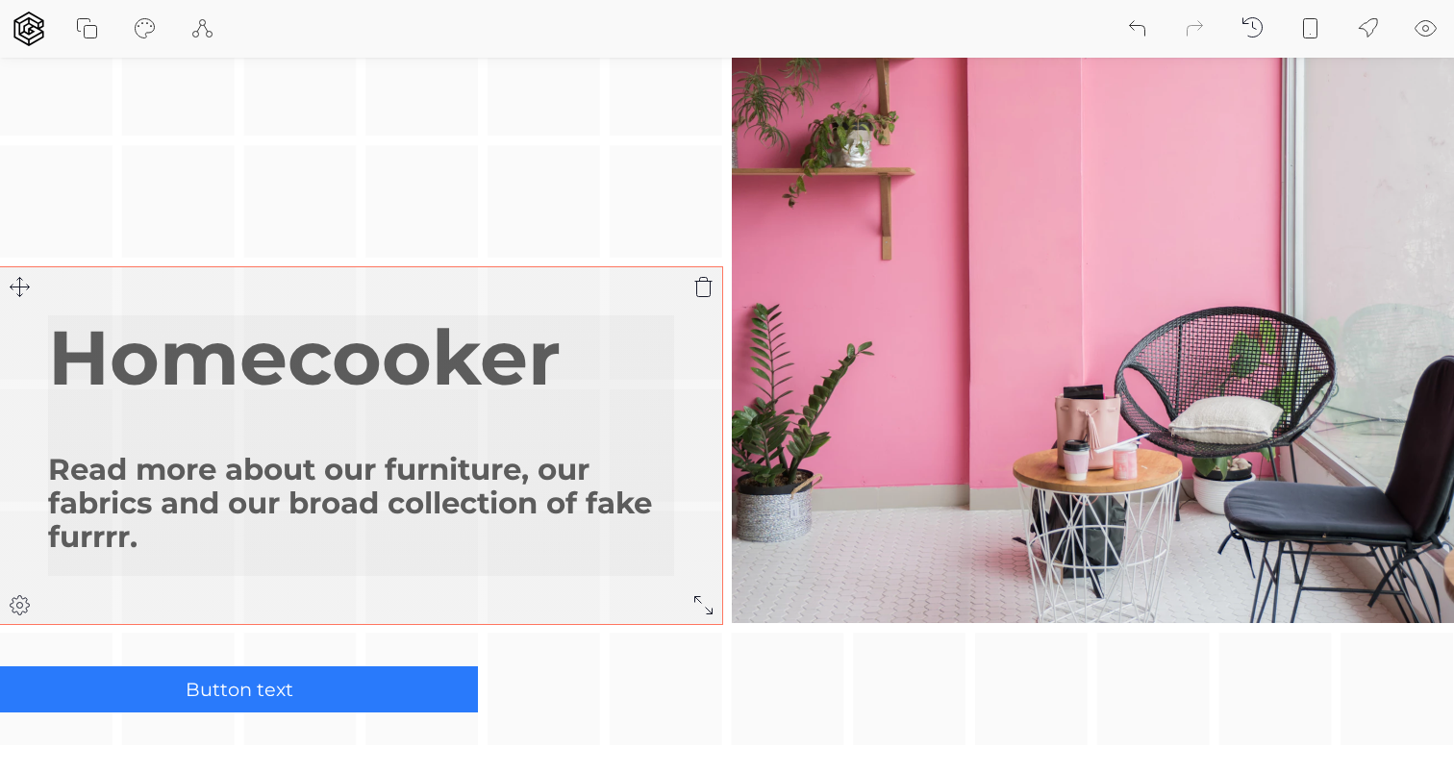
click at [703, 278] on icon at bounding box center [702, 287] width 23 height 23
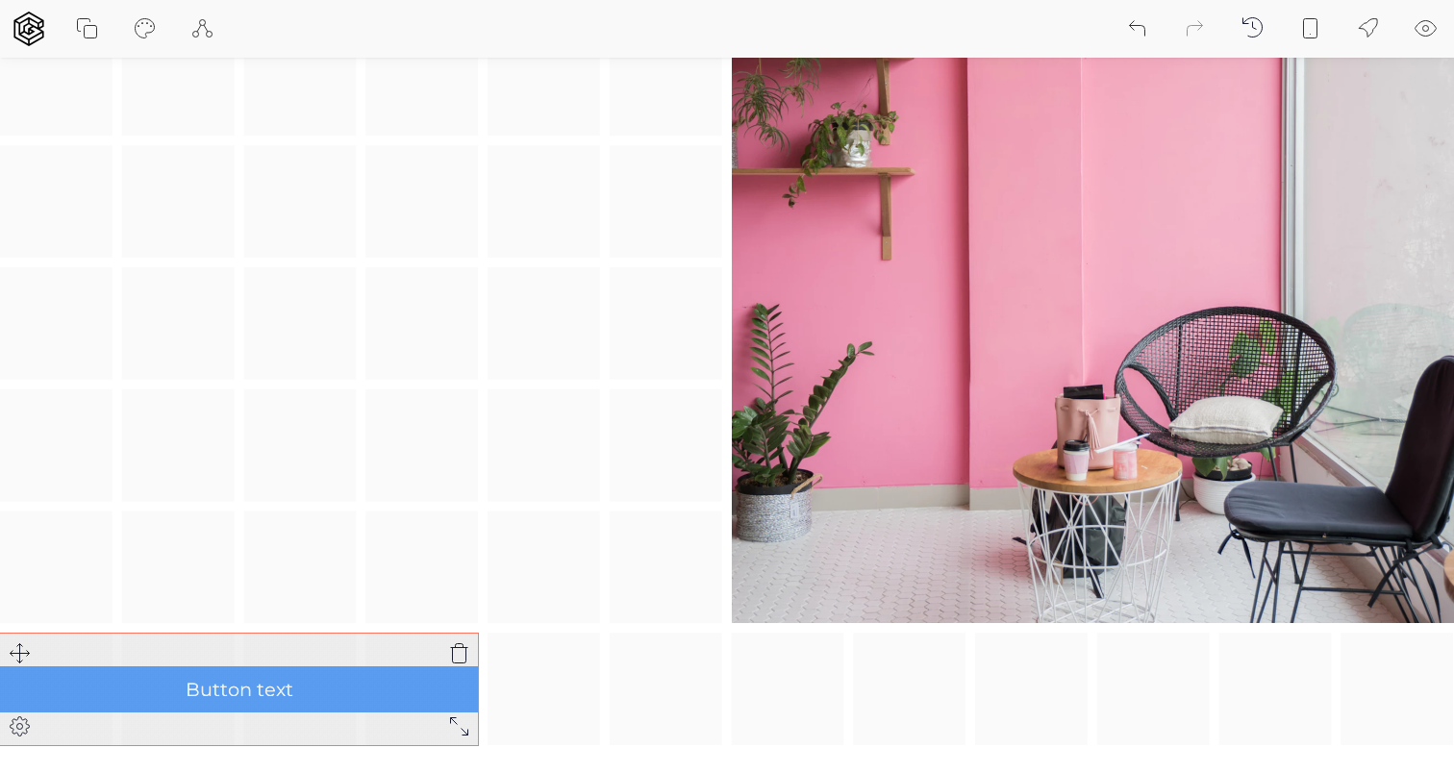
click at [458, 689] on span "Button text" at bounding box center [238, 690] width 441 height 28
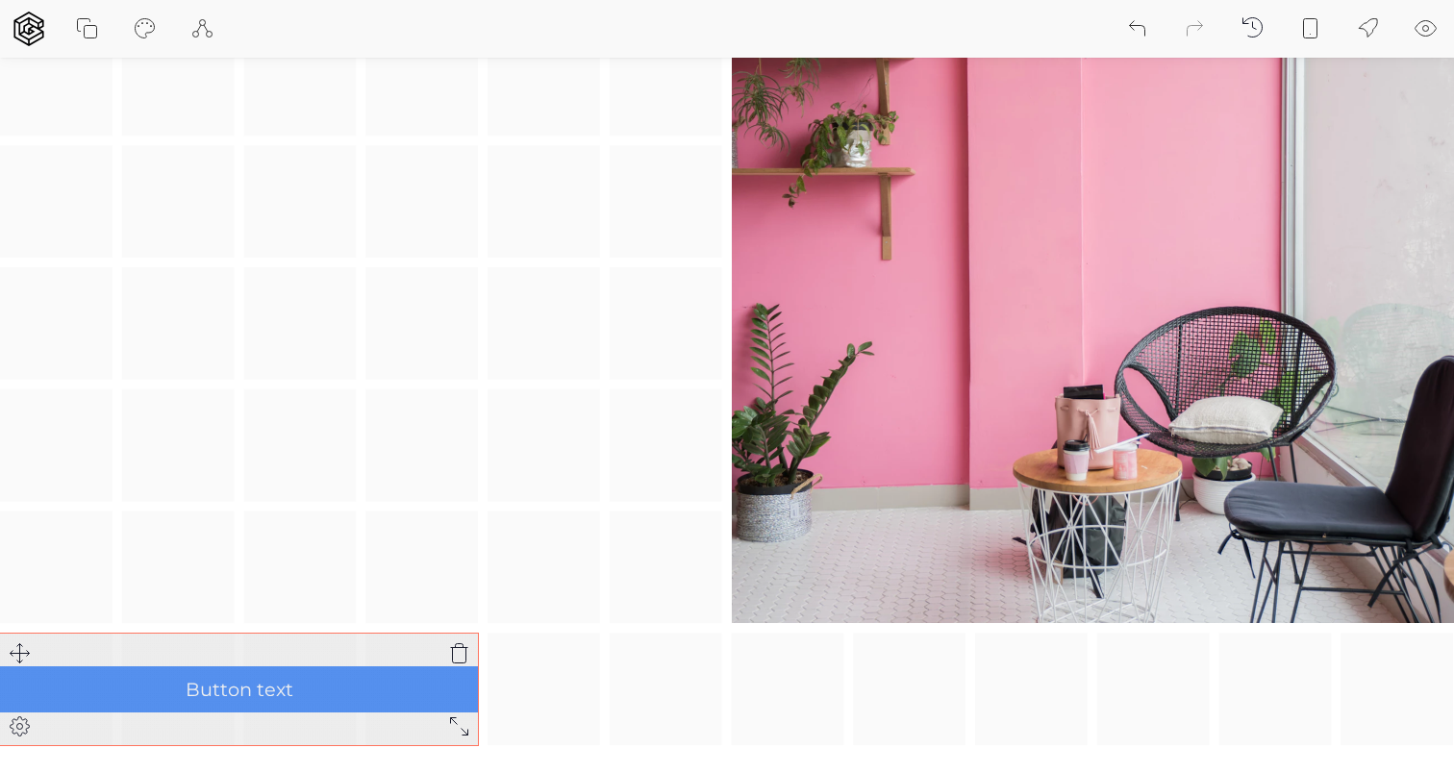
click at [452, 656] on icon at bounding box center [459, 652] width 17 height 19
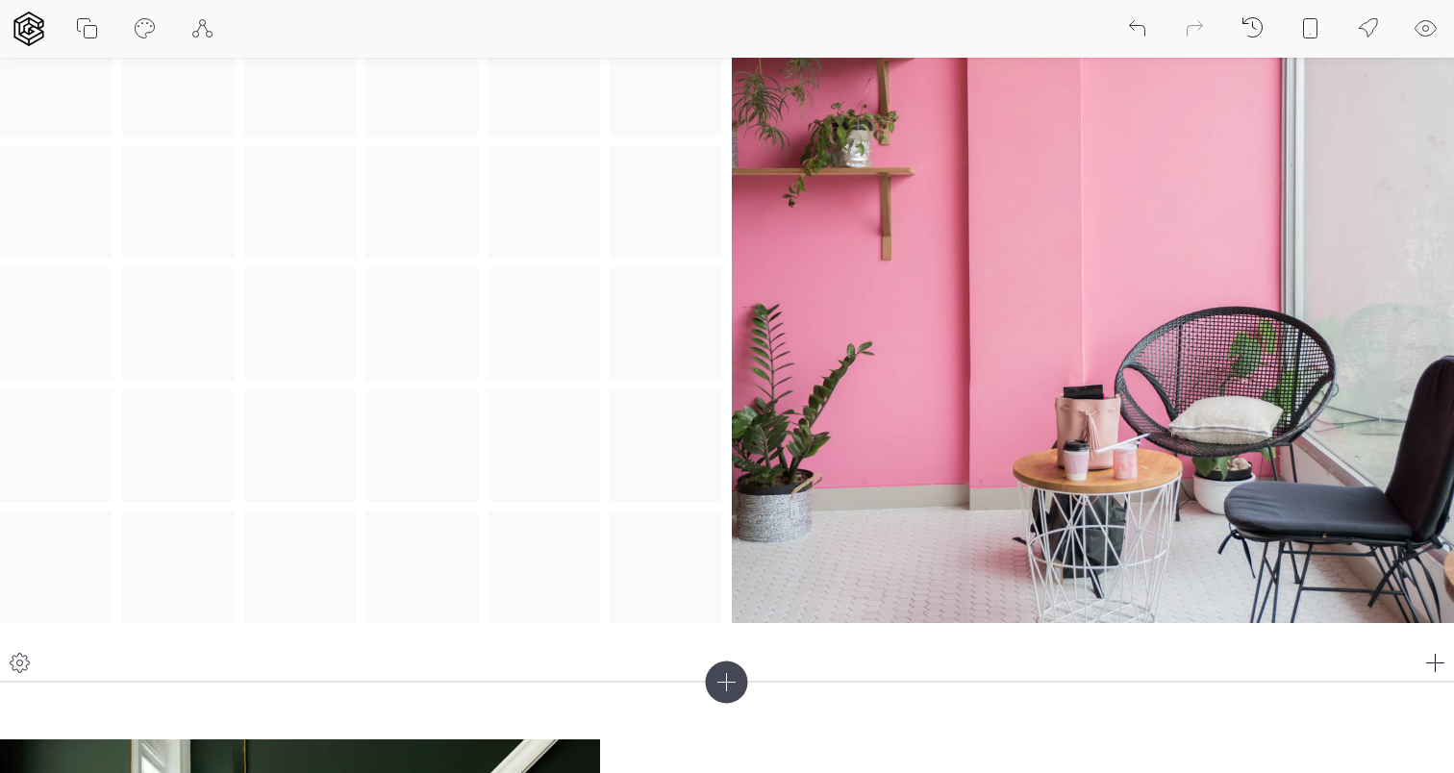
scroll to position [307, 0]
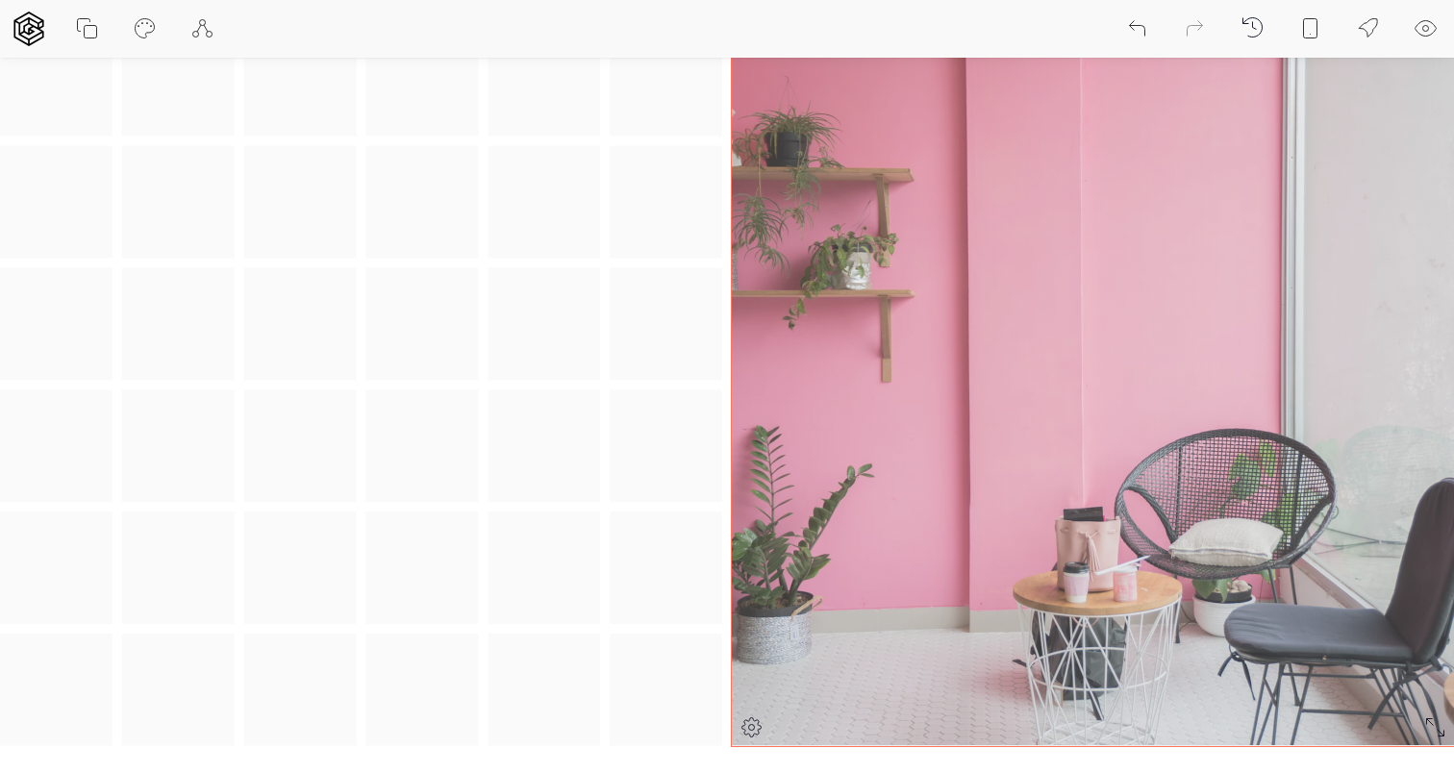
click at [867, 350] on img at bounding box center [1093, 323] width 722 height 843
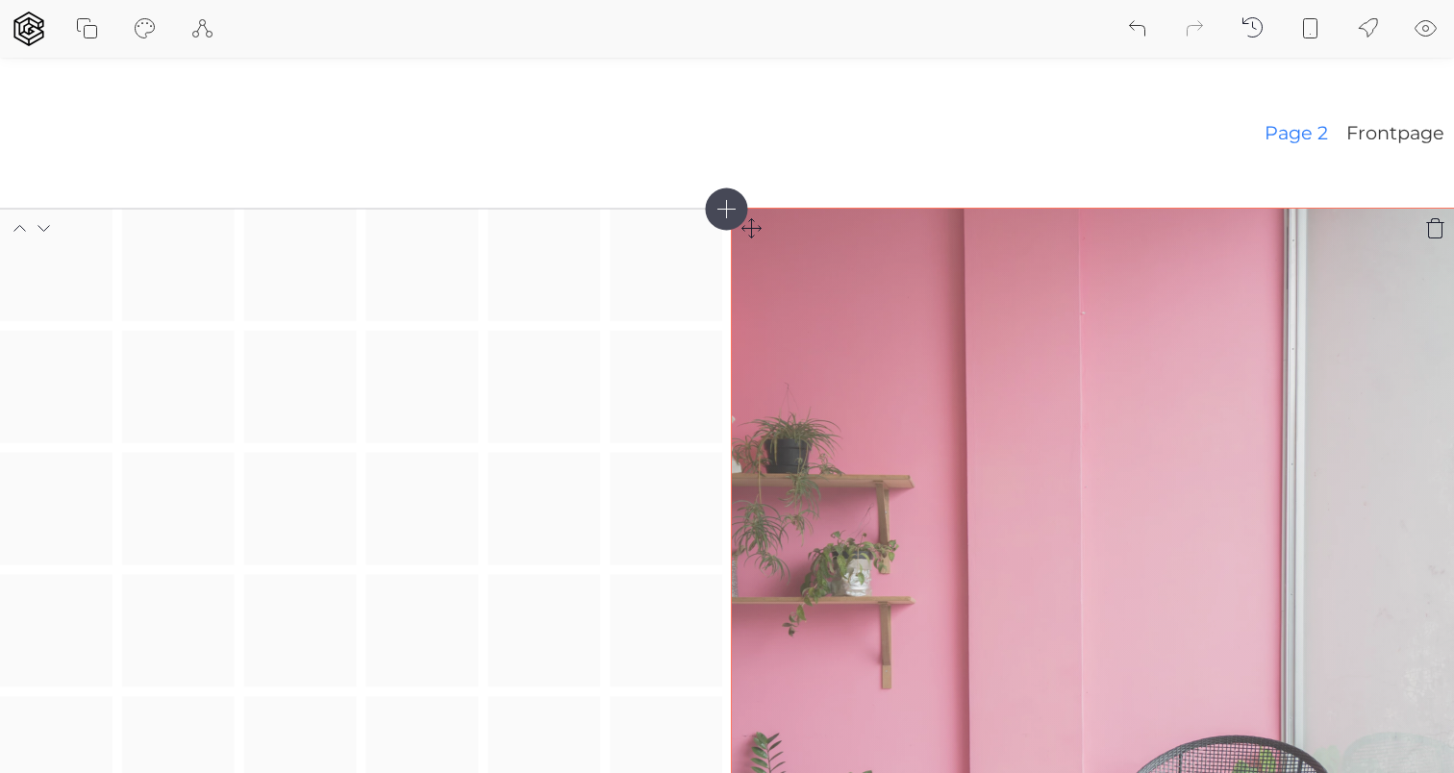
click at [1429, 226] on icon at bounding box center [1434, 227] width 23 height 23
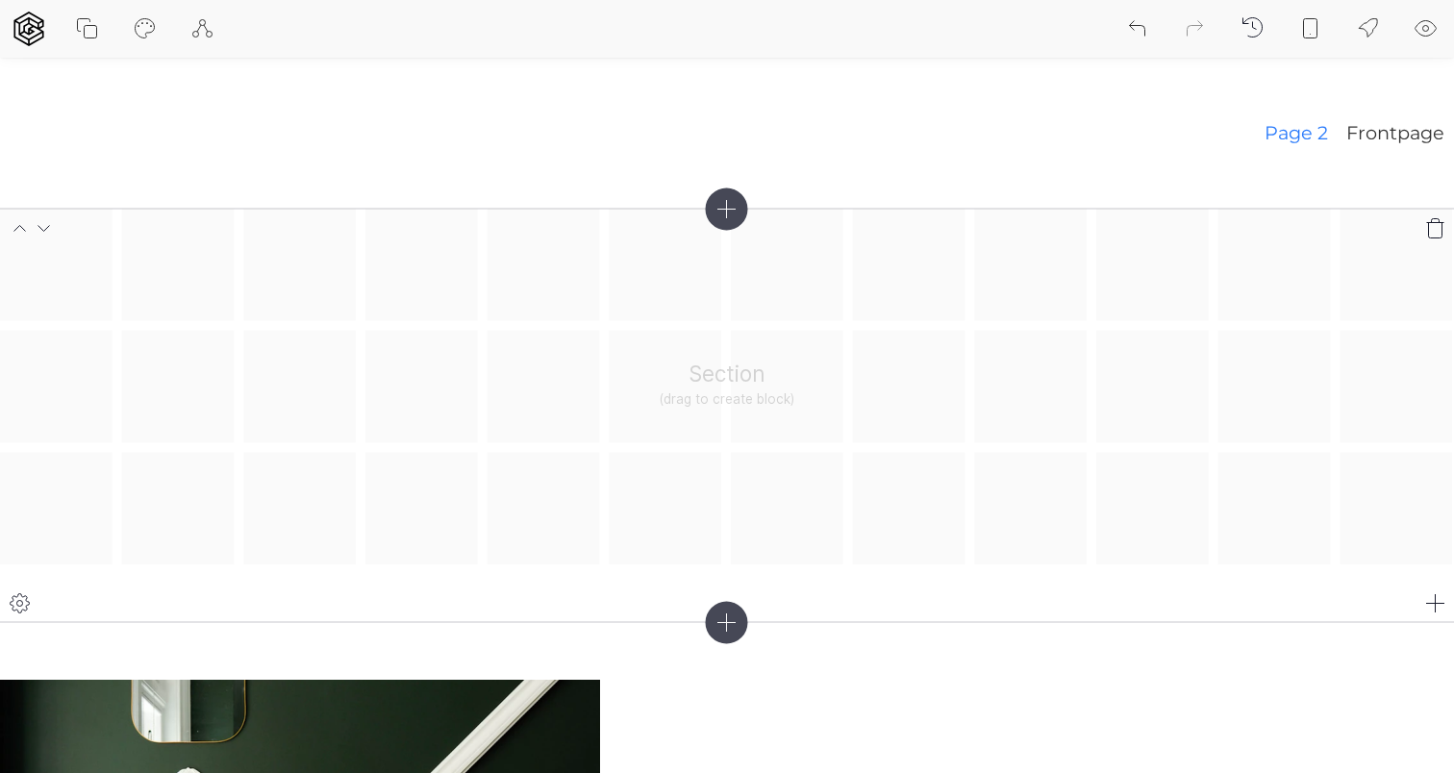
click at [1067, 285] on div "Section (drag to create block)" at bounding box center [727, 387] width 1454 height 356
click at [1437, 600] on icon at bounding box center [1435, 603] width 23 height 23
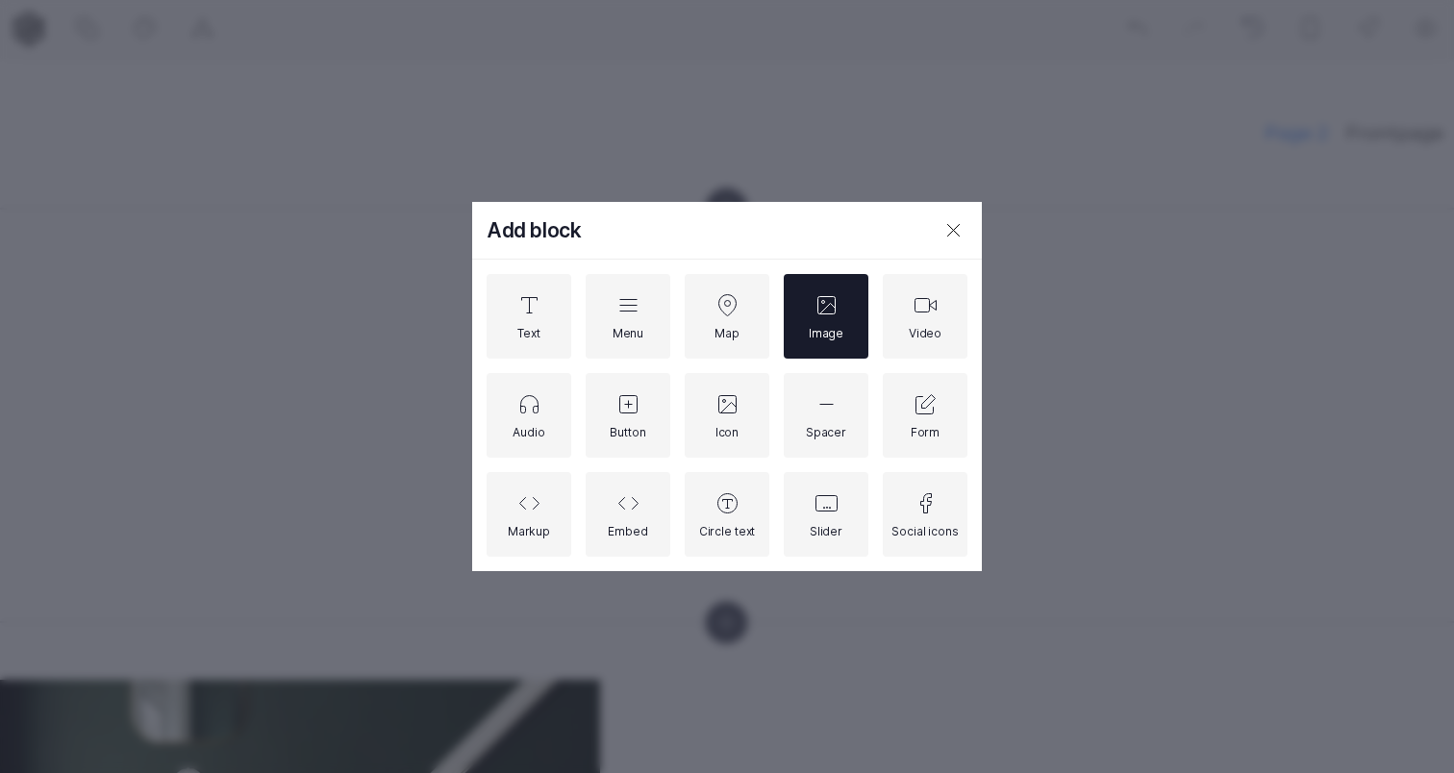
click at [811, 307] on div "Image" at bounding box center [826, 316] width 35 height 47
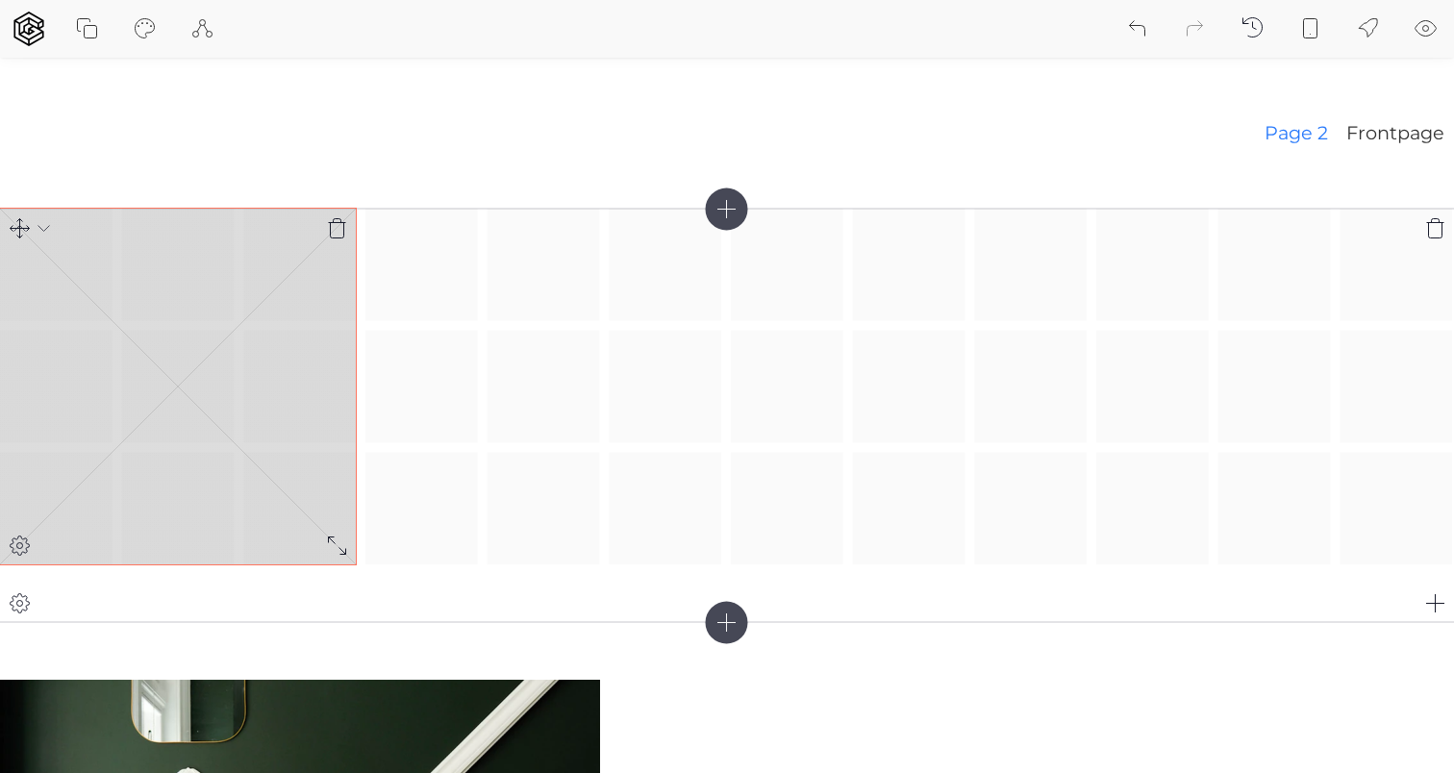
click at [246, 365] on rect at bounding box center [178, 387] width 356 height 356
click at [245, 349] on rect at bounding box center [178, 387] width 356 height 356
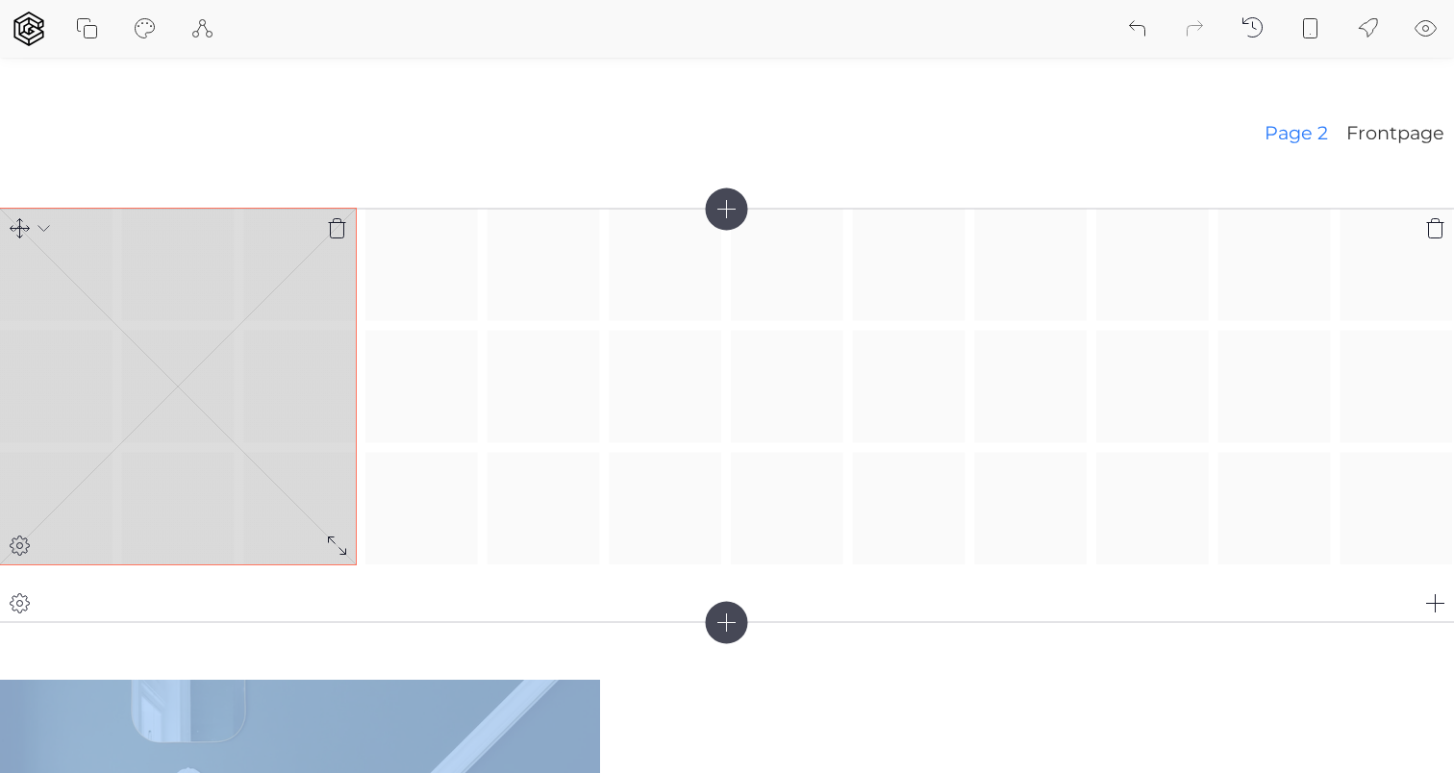
click at [245, 349] on rect at bounding box center [178, 387] width 356 height 356
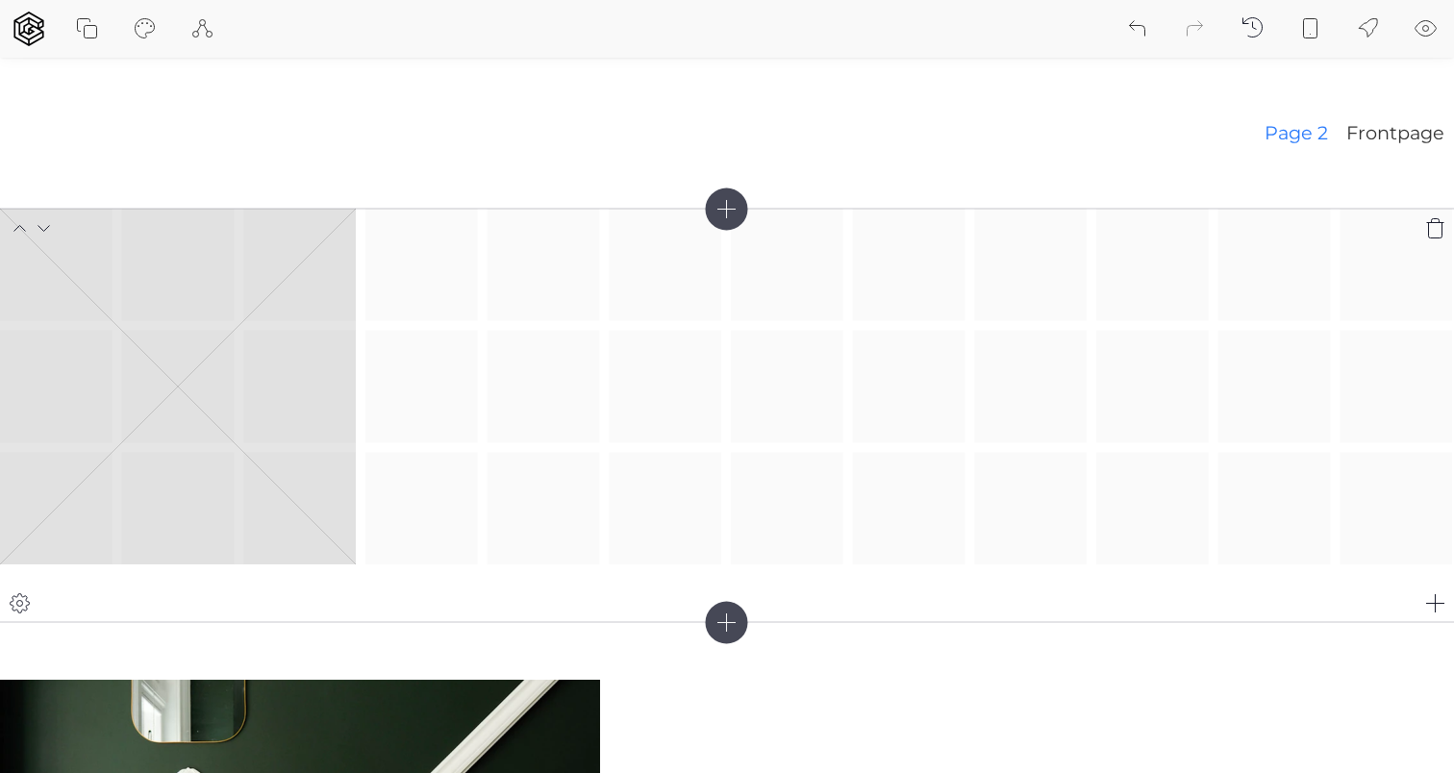
click at [41, 232] on icon at bounding box center [44, 227] width 23 height 23
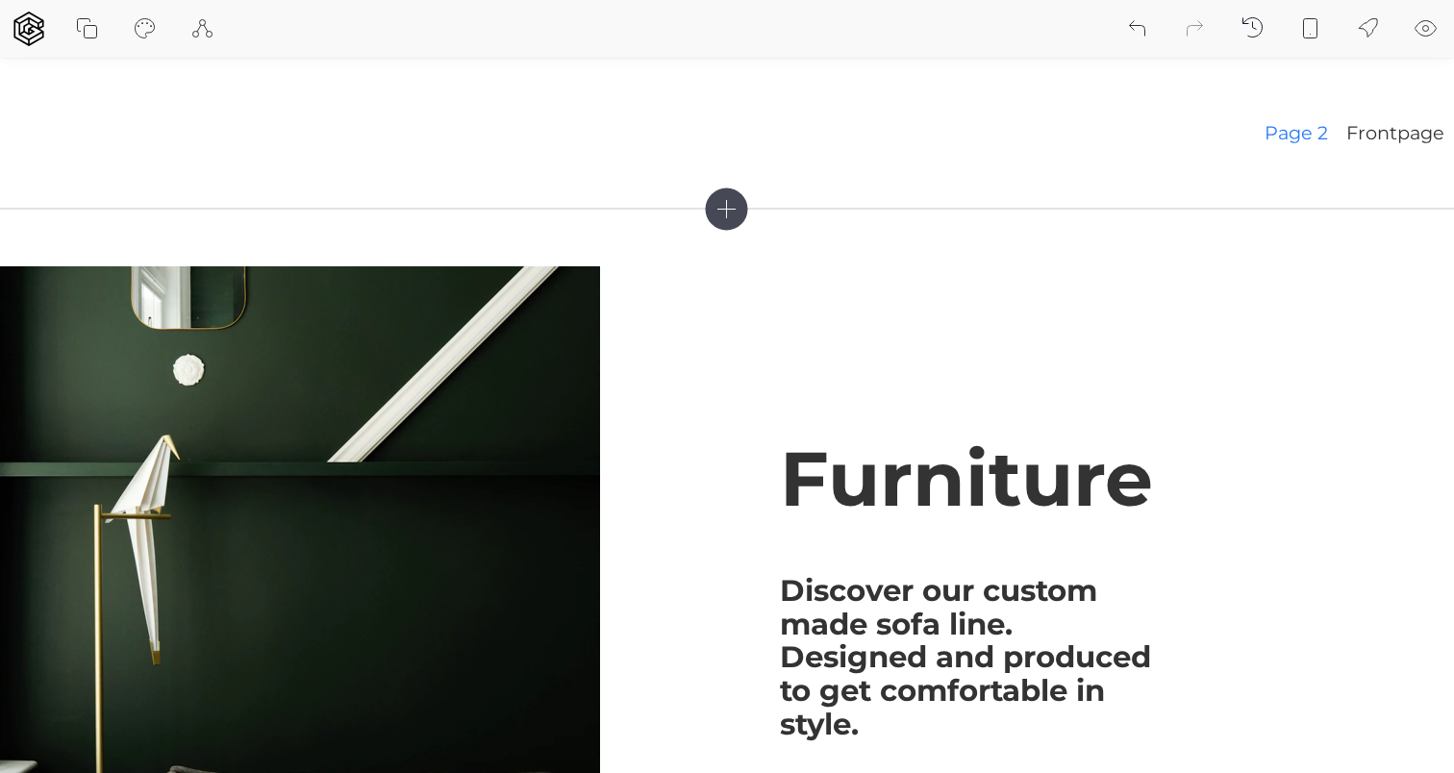
click at [41, 232] on icon at bounding box center [44, 227] width 23 height 23
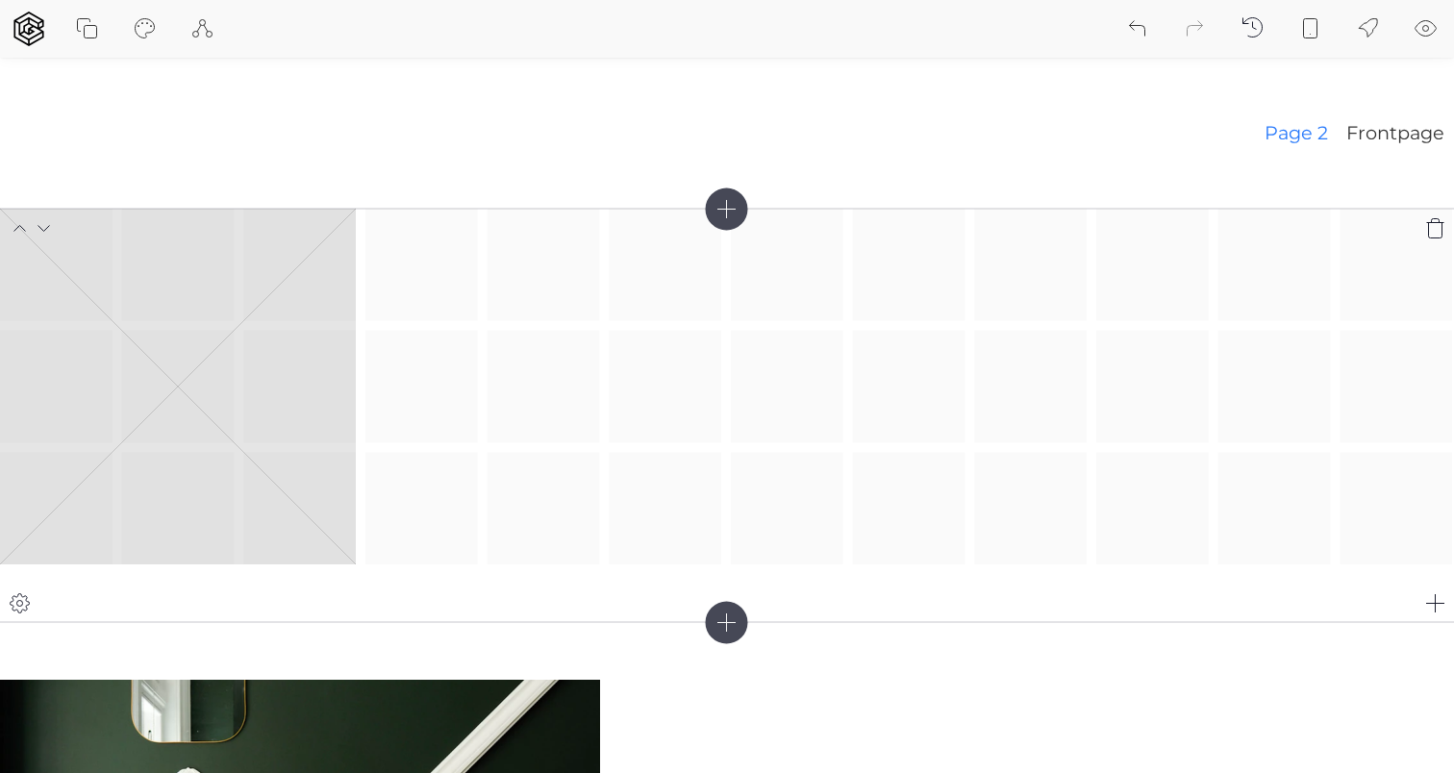
click at [41, 232] on icon at bounding box center [44, 227] width 23 height 23
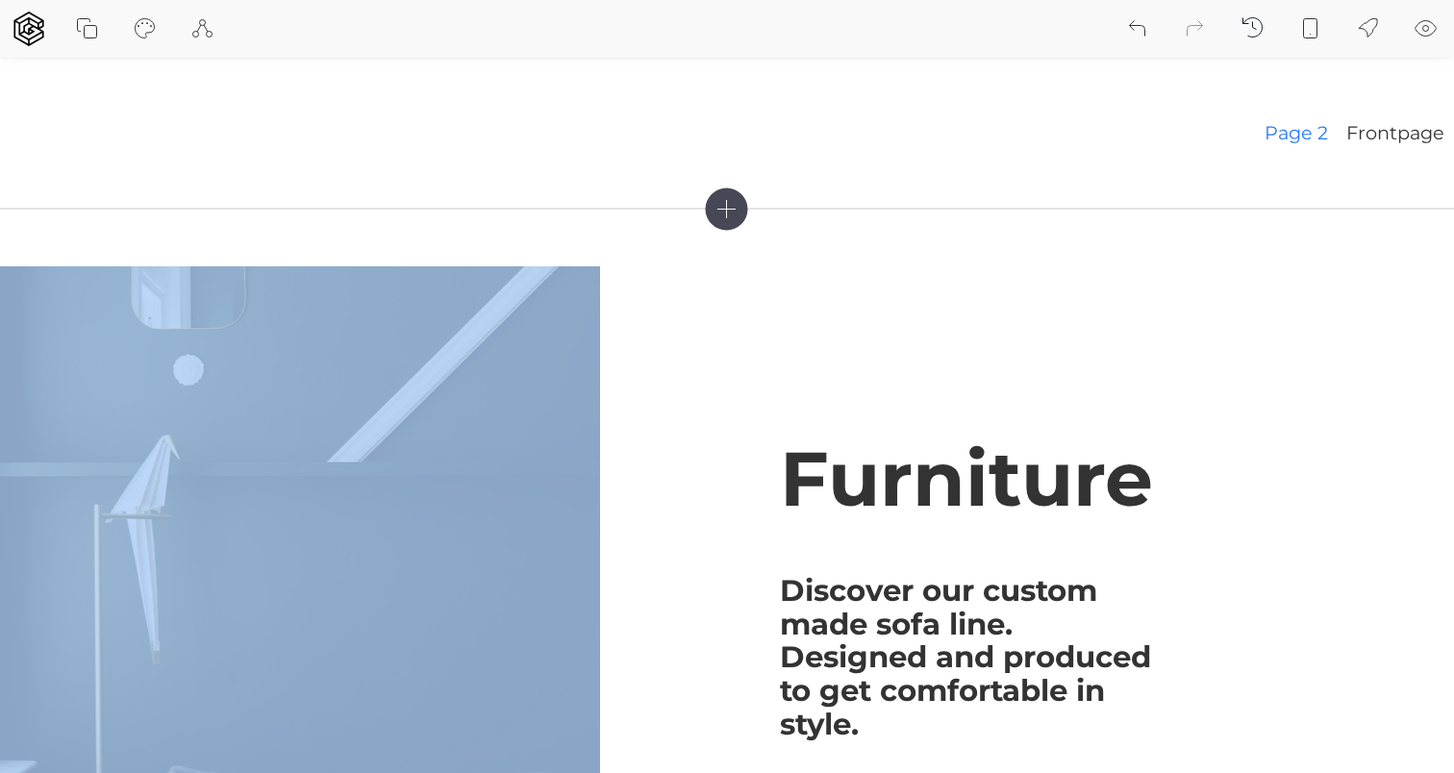
click at [41, 232] on icon at bounding box center [44, 227] width 23 height 23
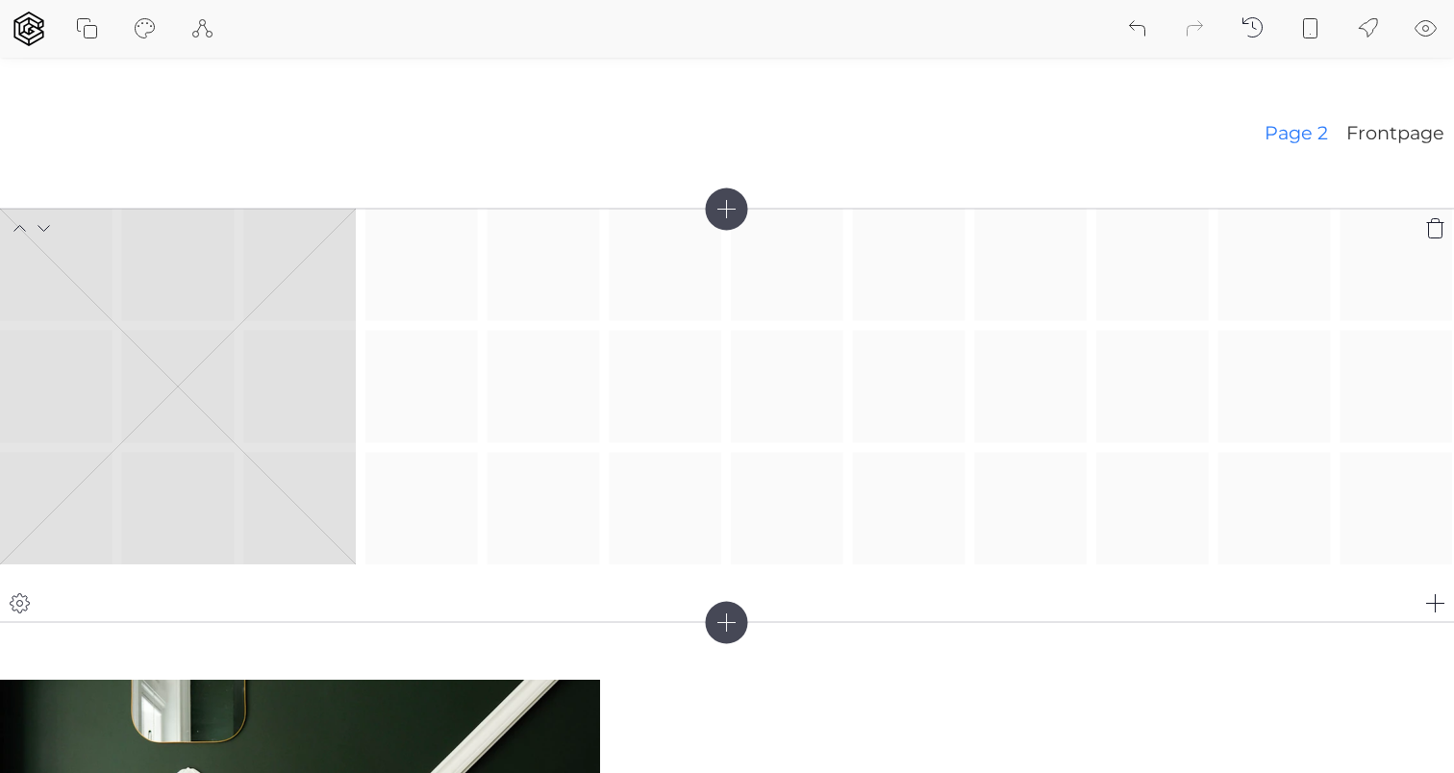
click at [954, 419] on div at bounding box center [727, 387] width 1454 height 356
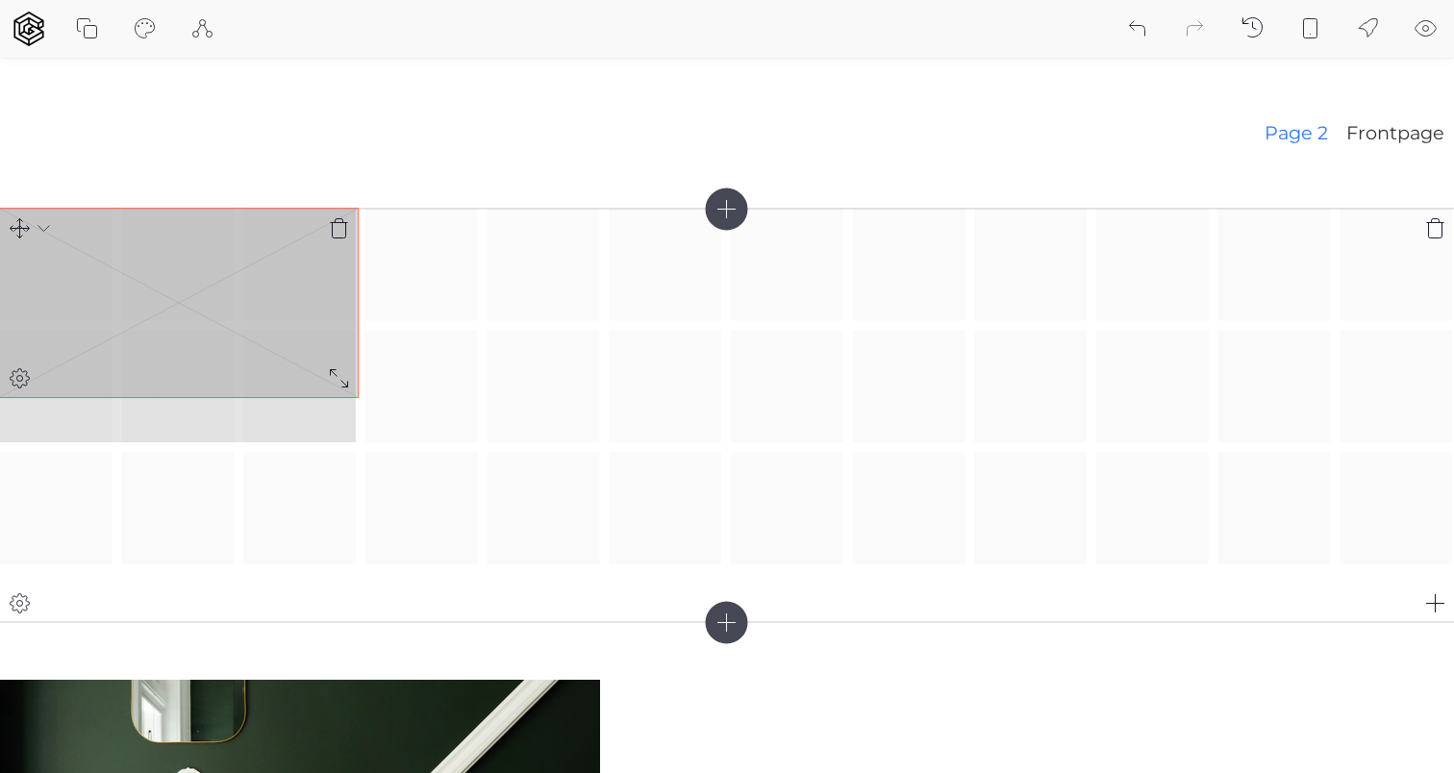
click at [334, 379] on div at bounding box center [727, 387] width 1454 height 356
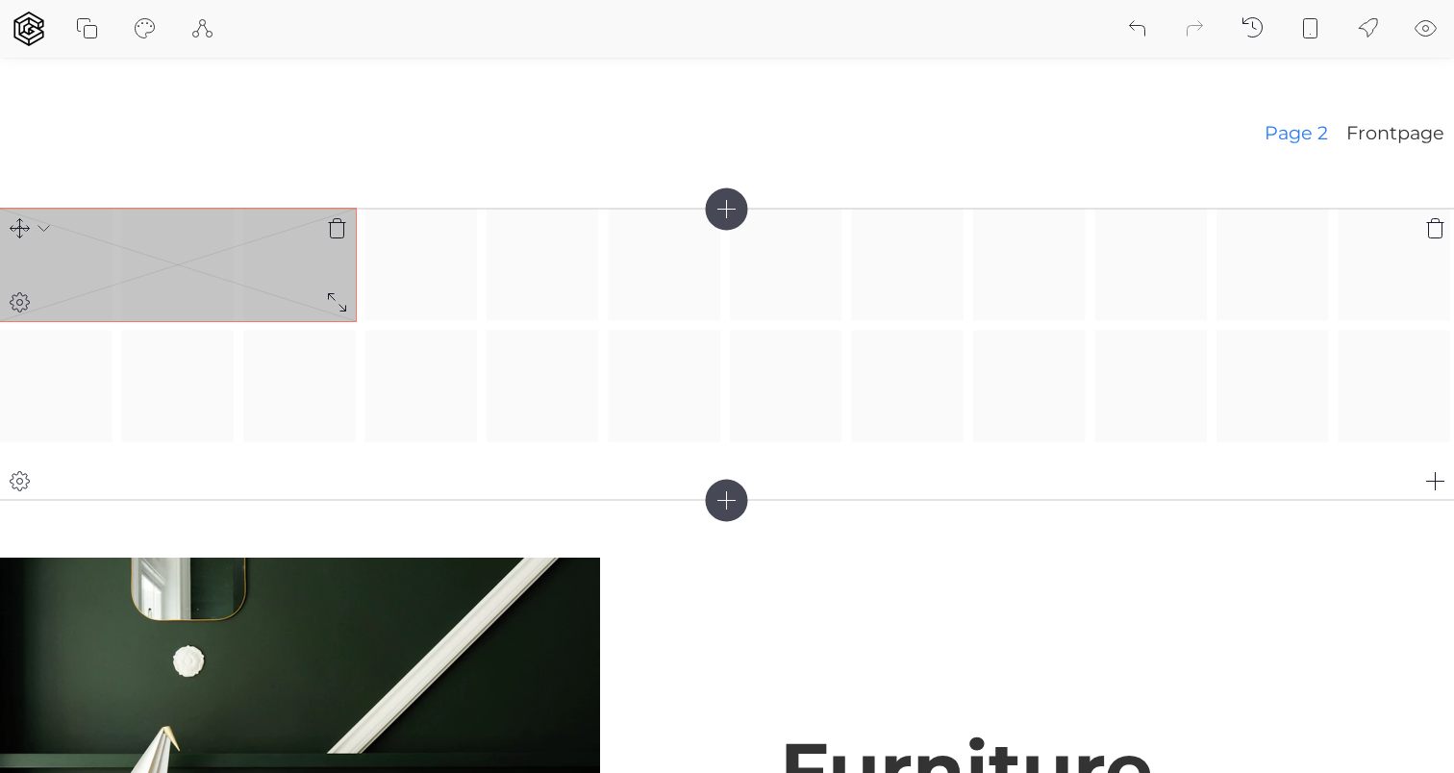
click at [324, 283] on div at bounding box center [727, 326] width 1454 height 235
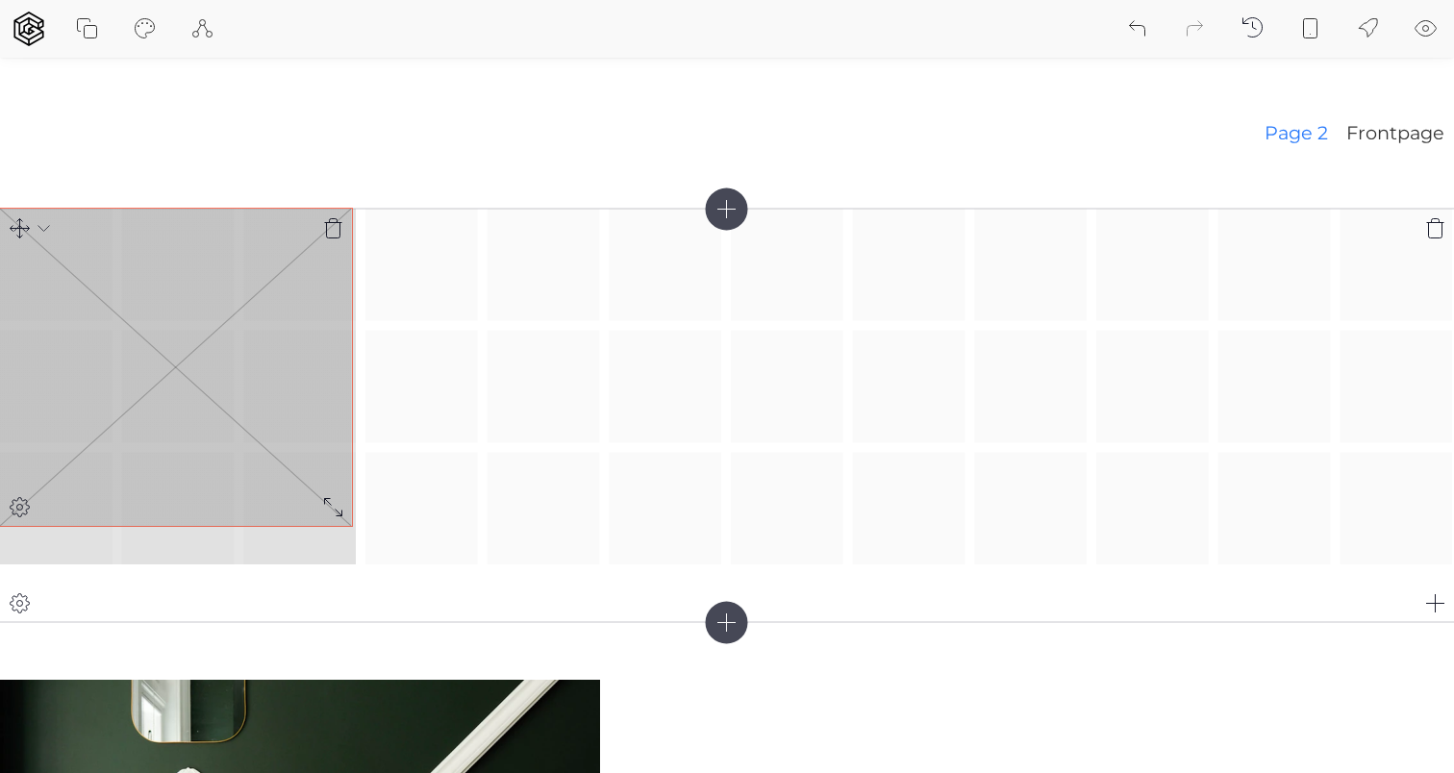
click at [337, 506] on div at bounding box center [727, 387] width 1454 height 356
